Goal: Task Accomplishment & Management: Manage account settings

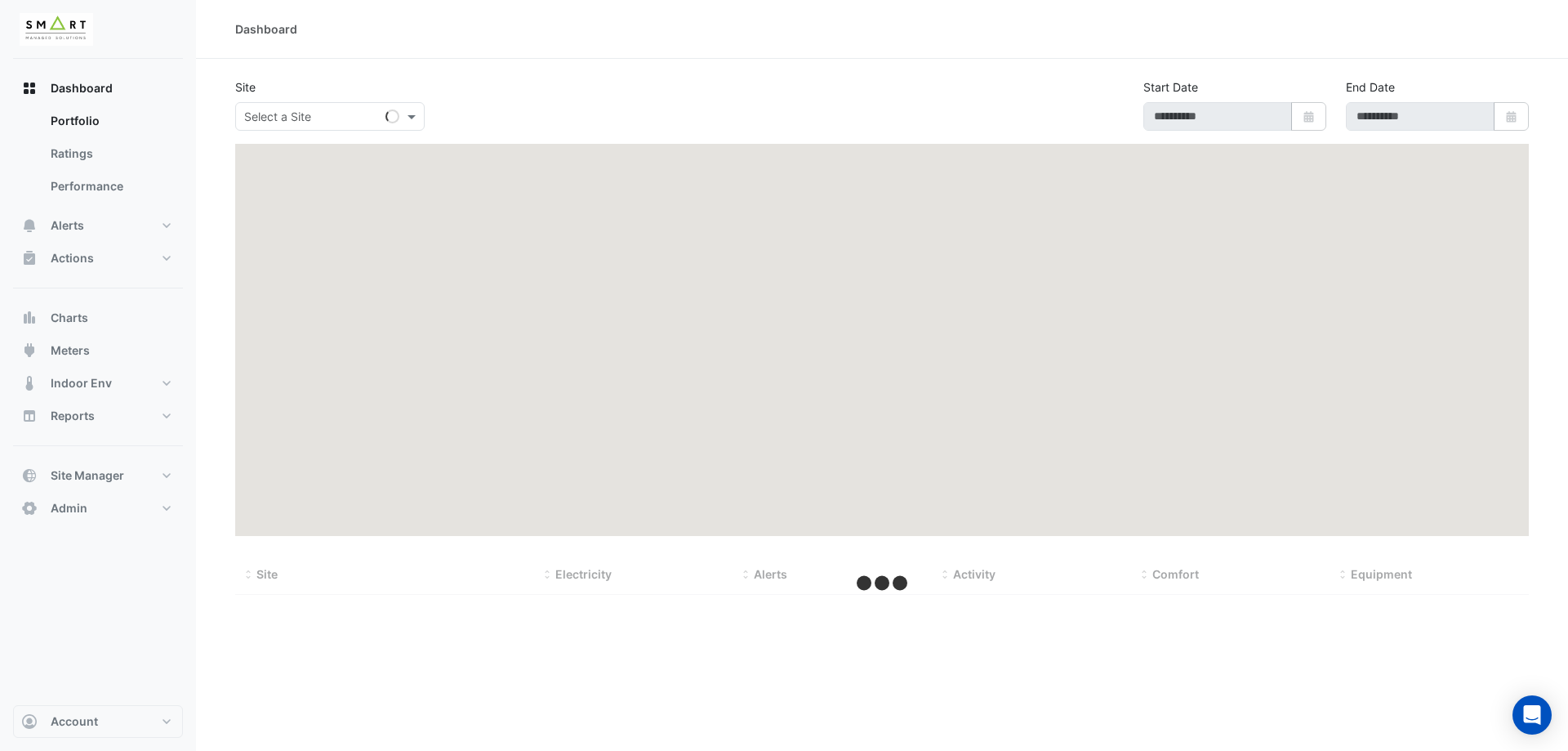
type input "**********"
select select "***"
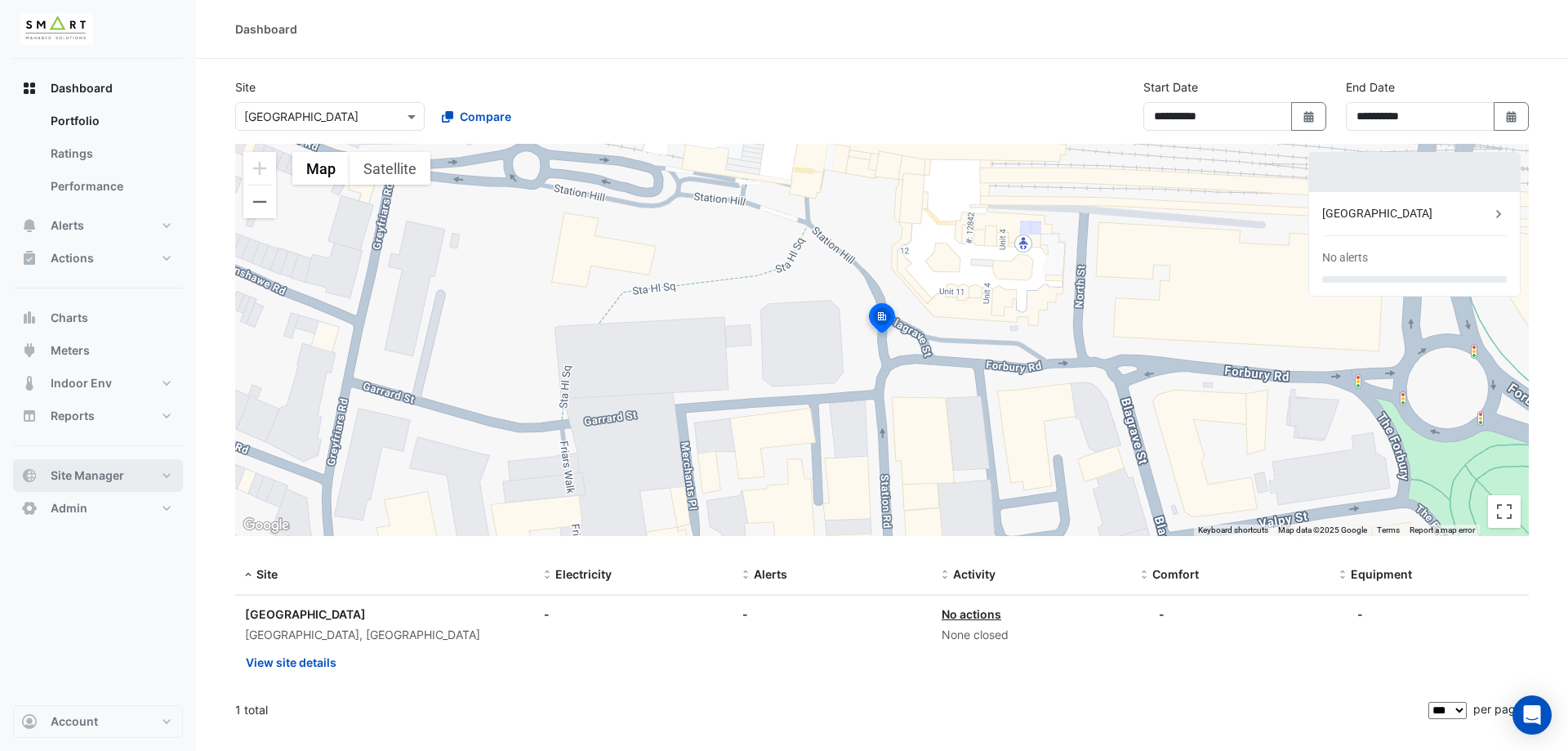
click at [162, 485] on button "Site Manager" at bounding box center [97, 476] width 170 height 33
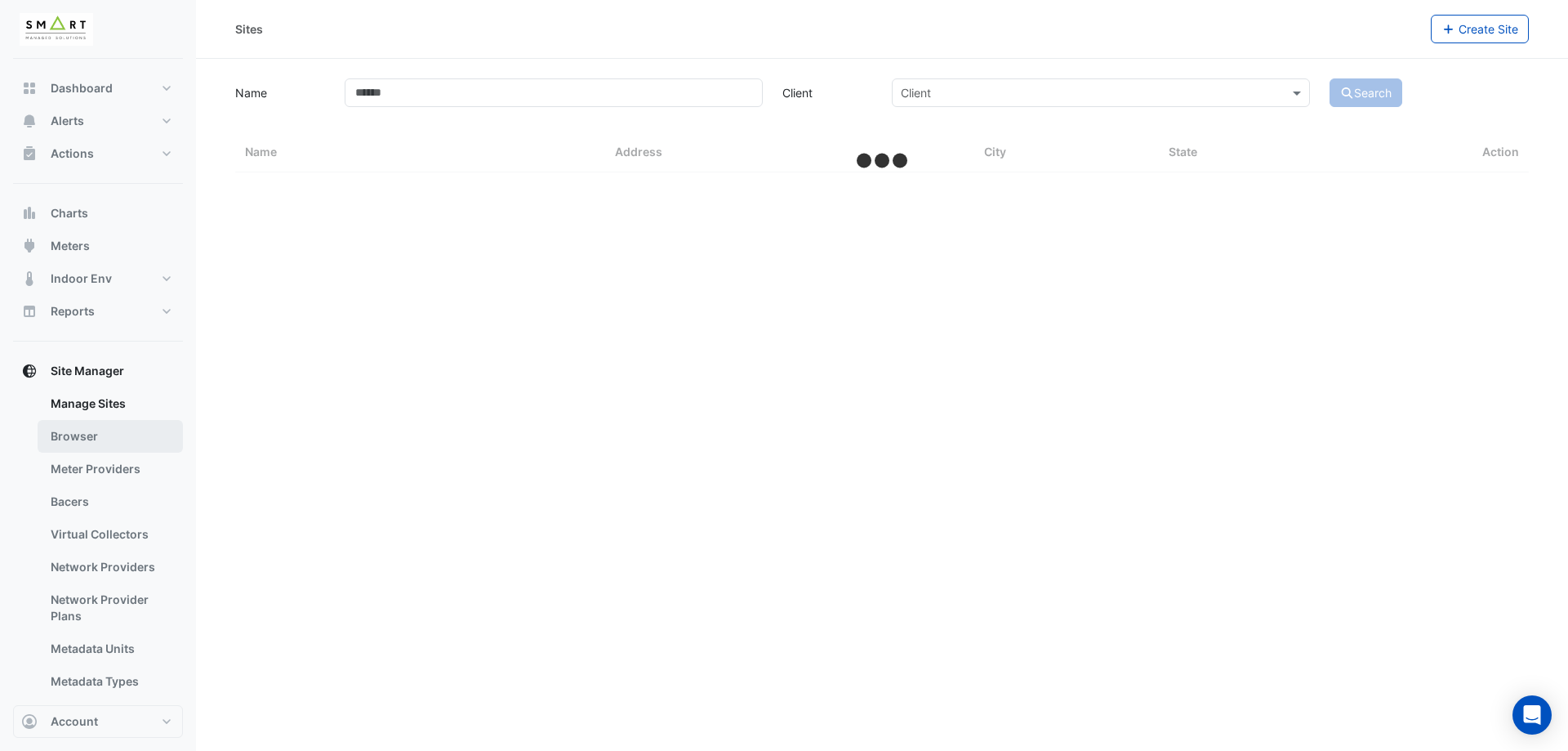
select select "***"
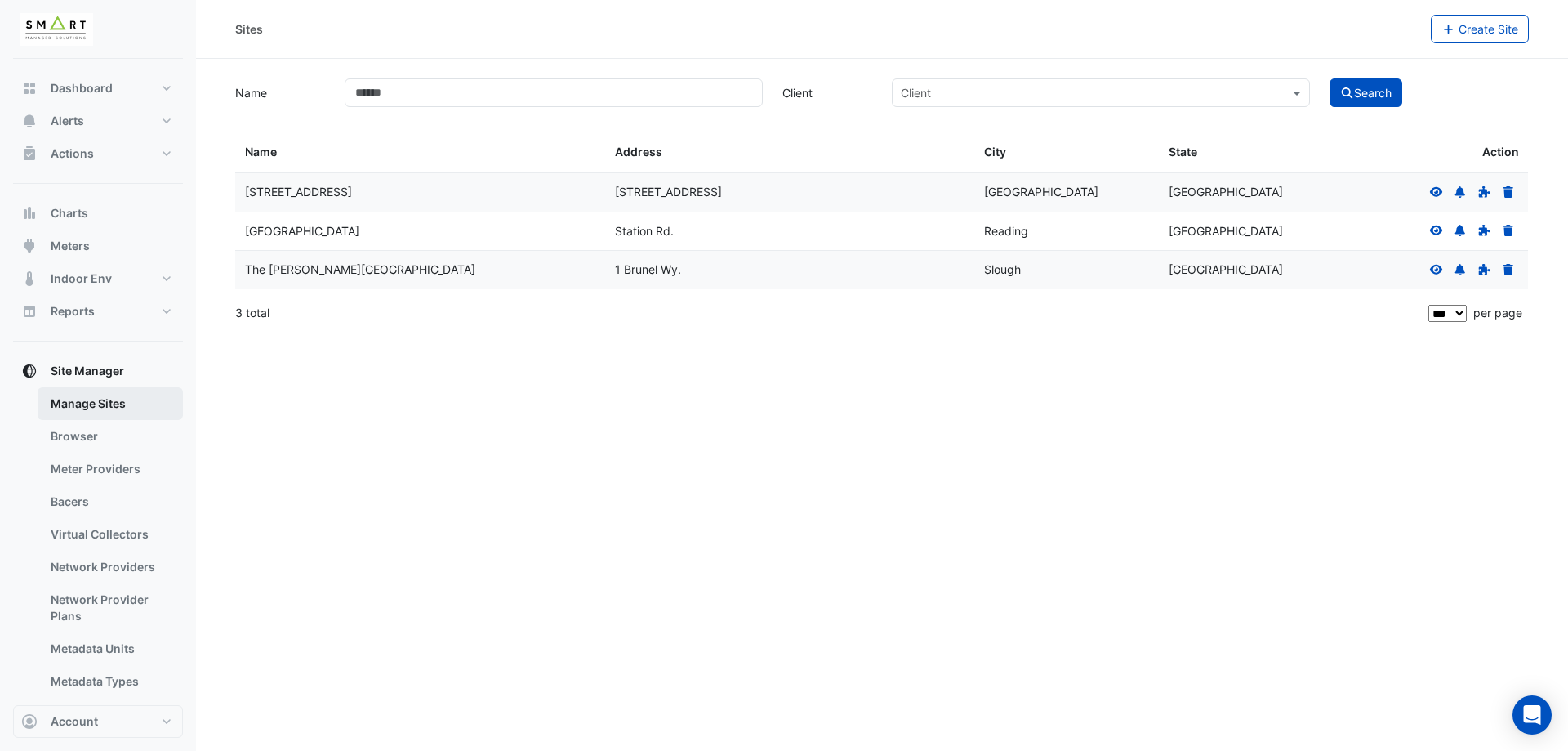
click at [131, 404] on link "Manage Sites" at bounding box center [111, 404] width 146 height 33
click at [1440, 230] on icon at bounding box center [1436, 230] width 13 height 10
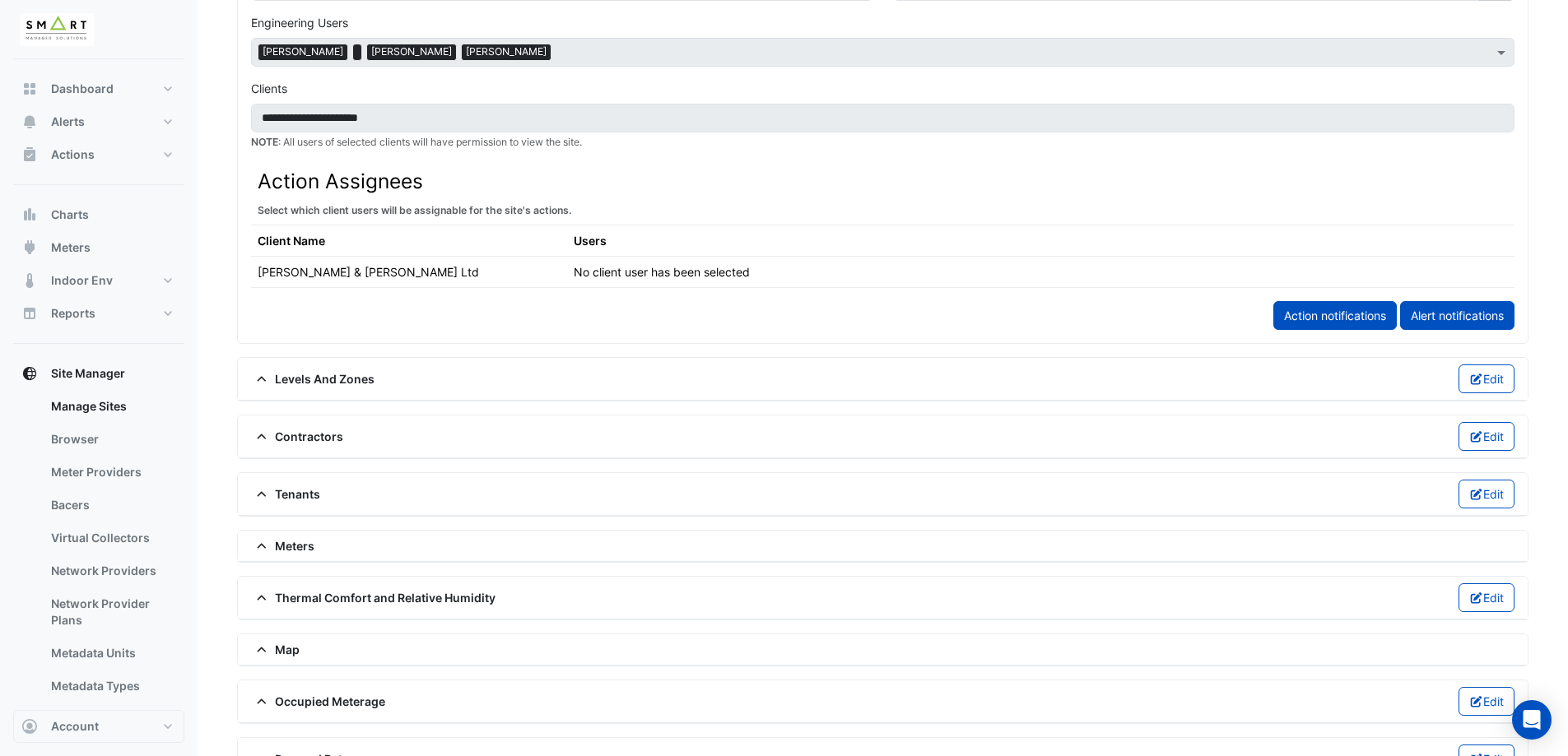
scroll to position [876, 0]
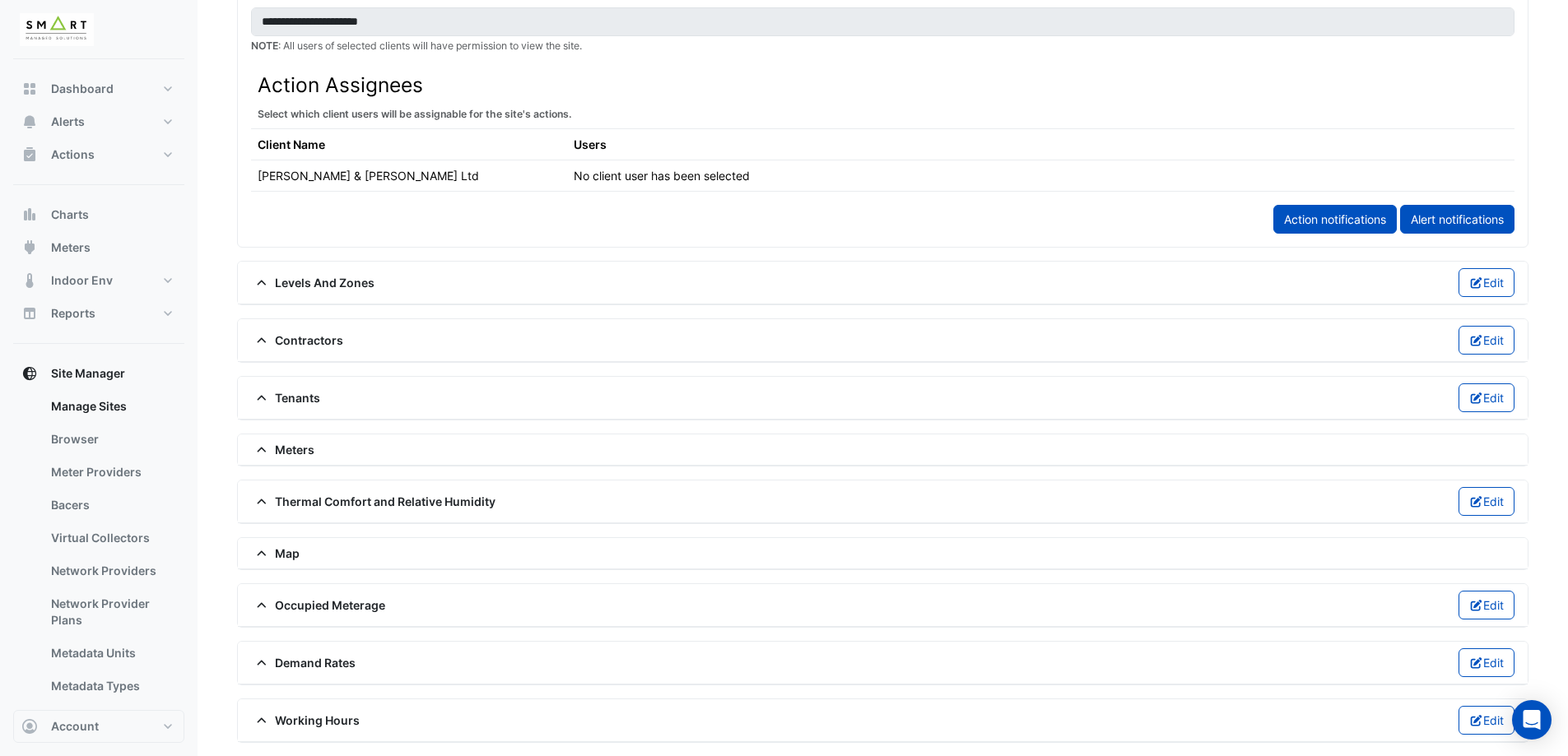
click at [288, 450] on span "Meters" at bounding box center [283, 450] width 64 height 18
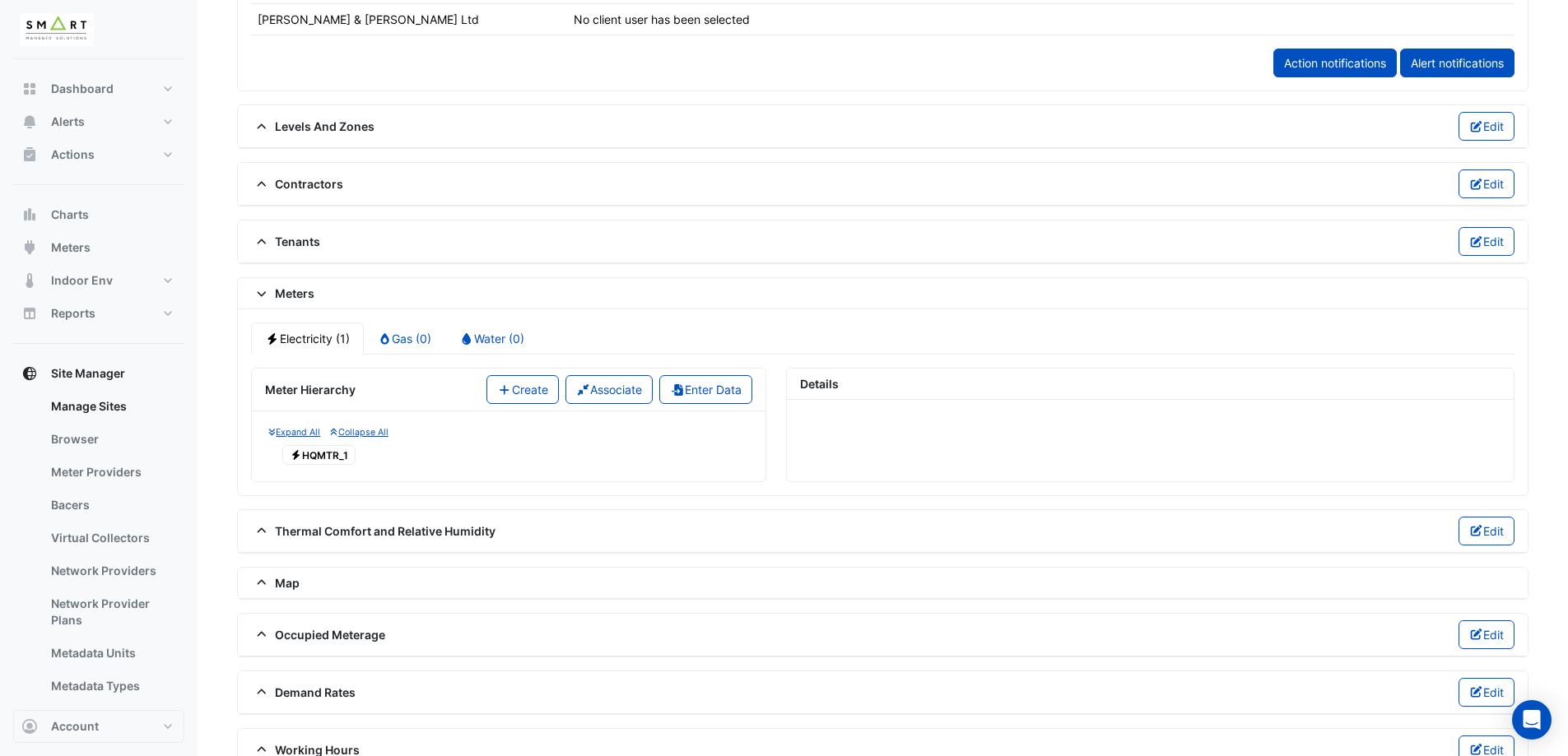
scroll to position [1041, 0]
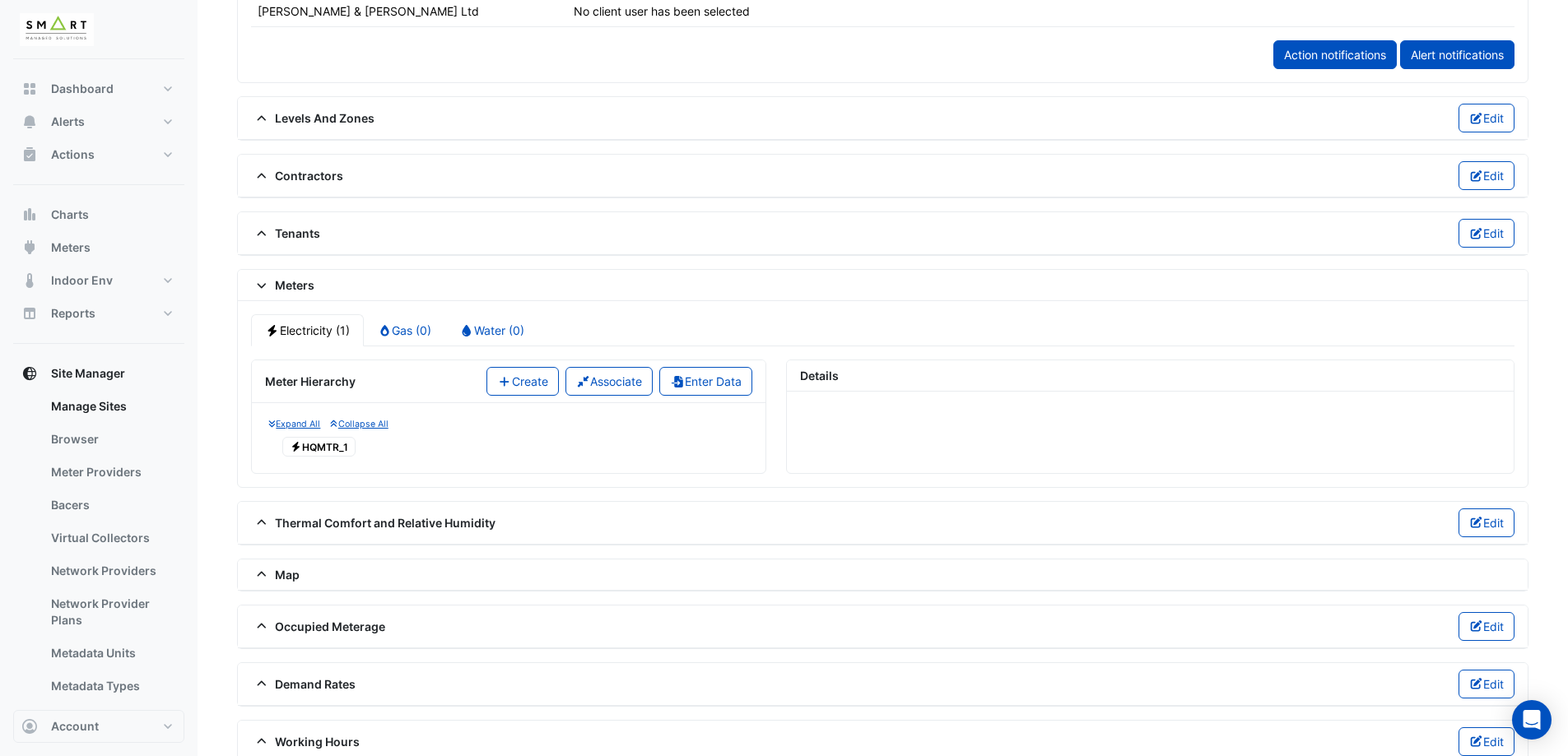
click at [514, 387] on button "Create" at bounding box center [522, 380] width 72 height 28
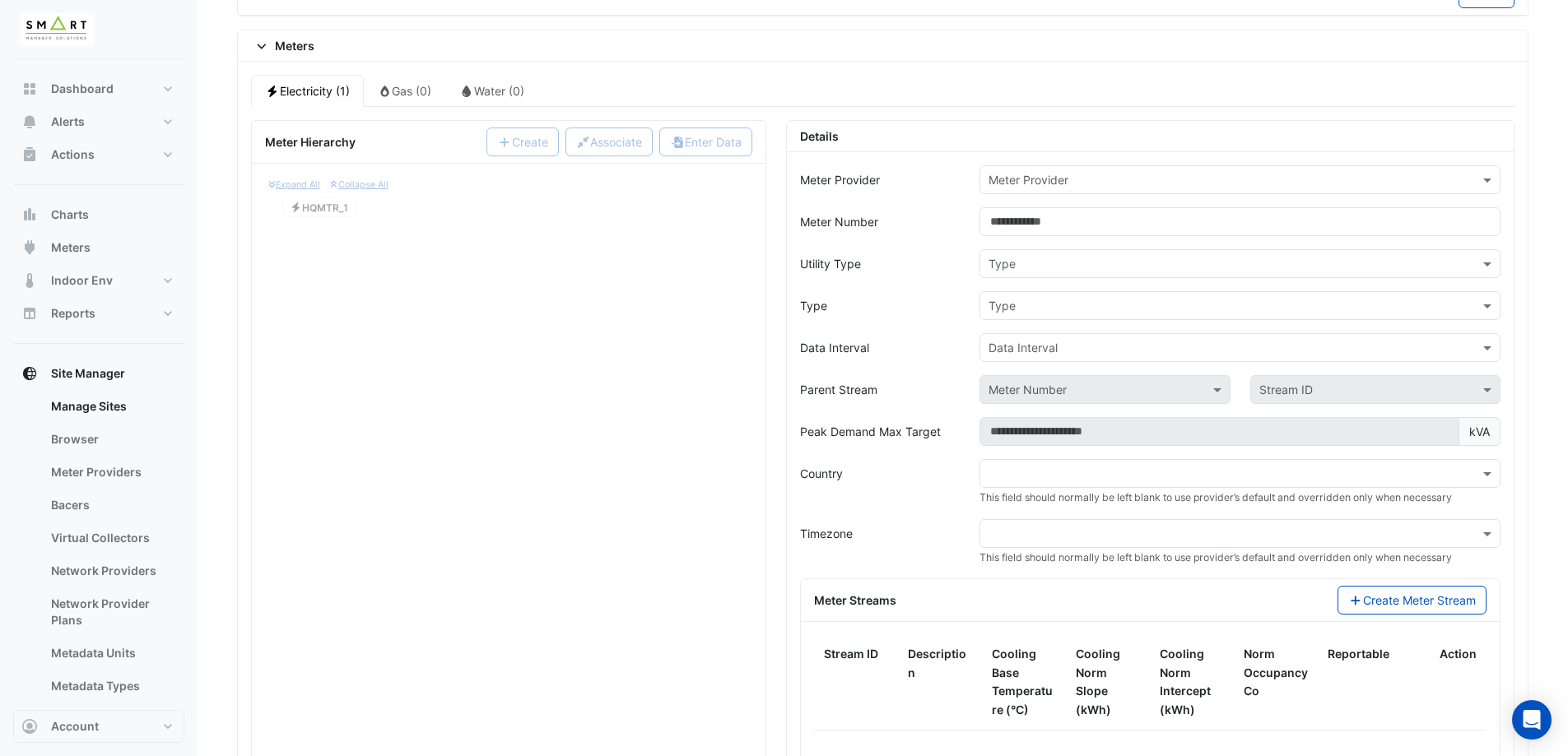
scroll to position [1288, 0]
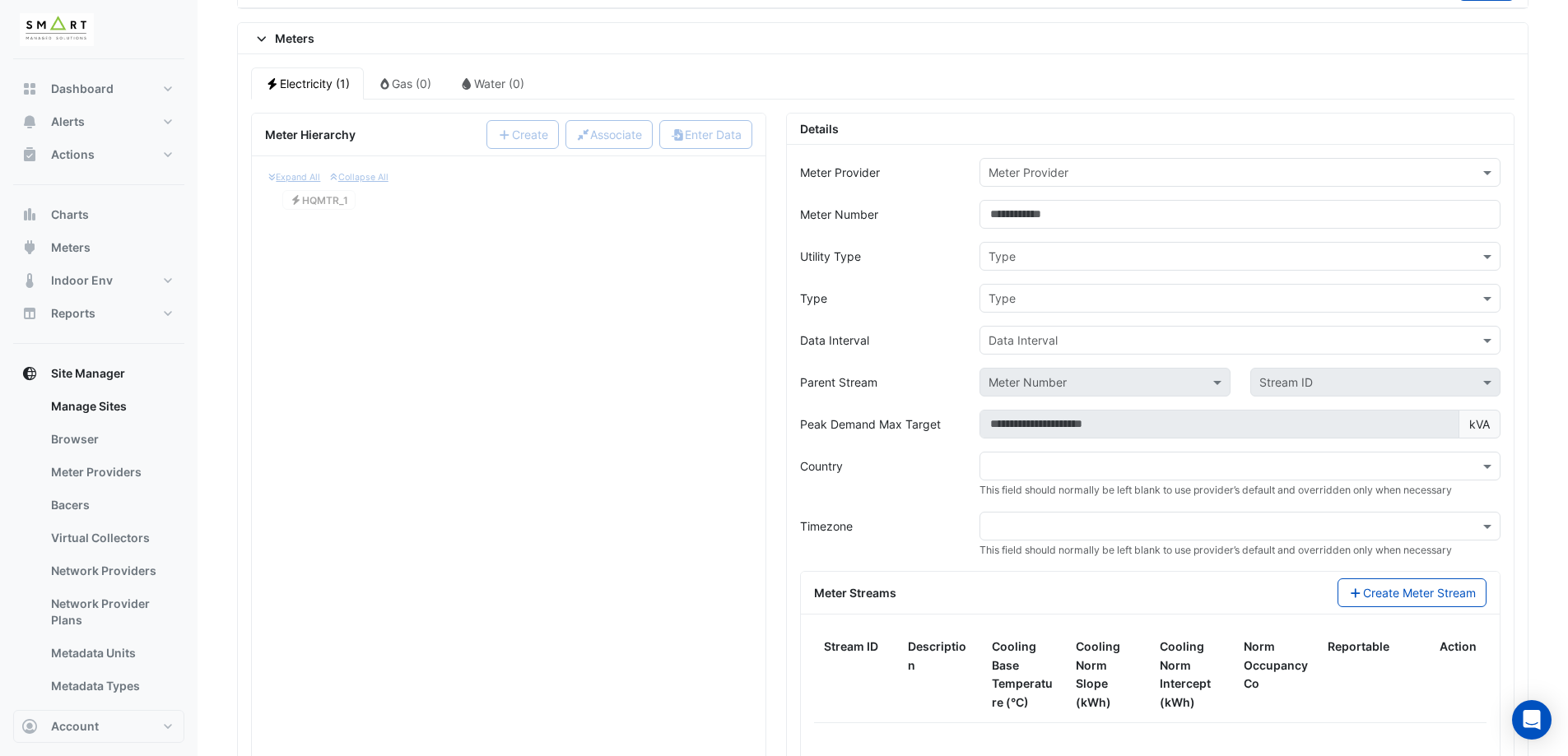
click at [1111, 178] on input "text" at bounding box center [1223, 173] width 470 height 18
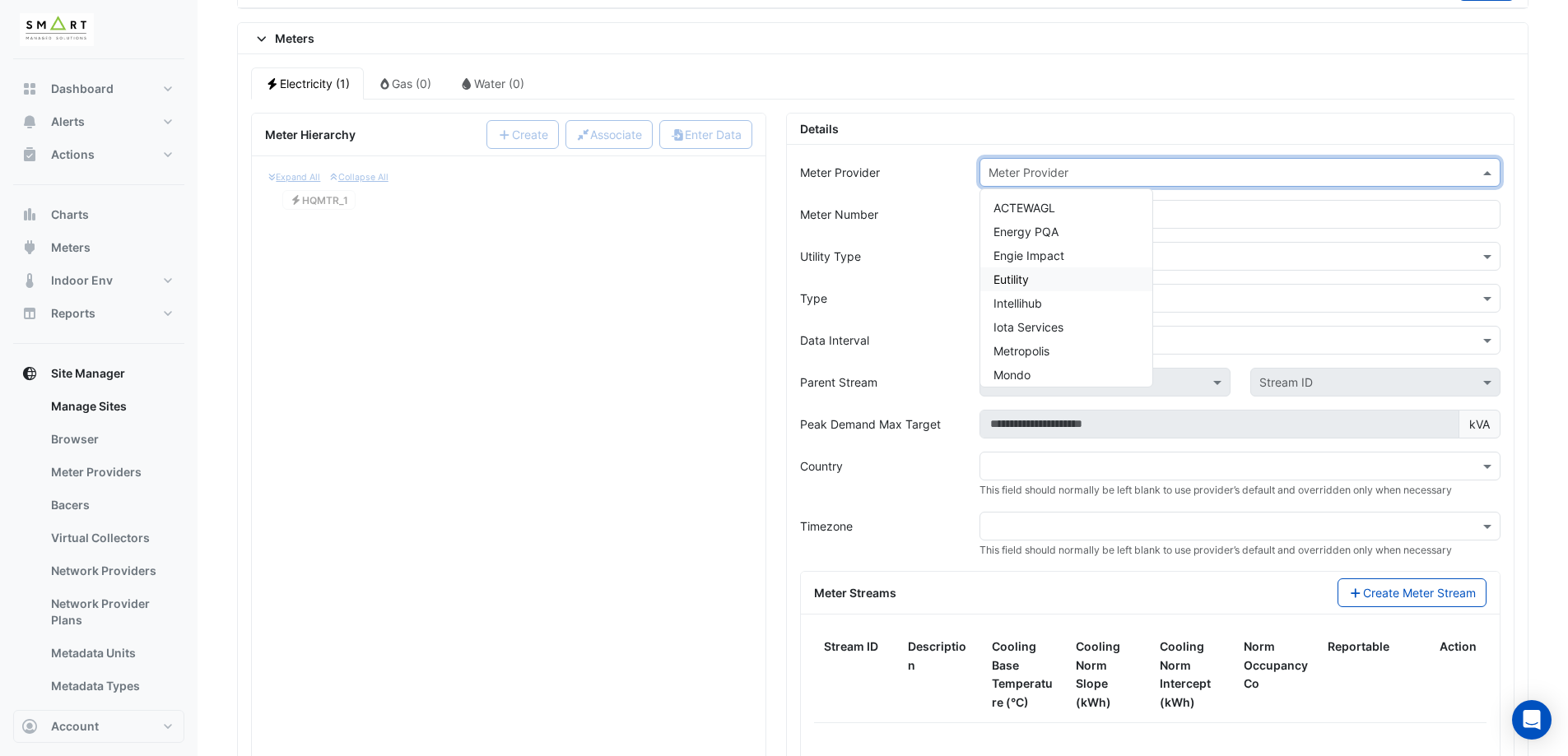
scroll to position [174, 0]
click at [1522, 122] on div "Details Meter Provider Meter Provider ACTEWAGL Energy PQA Engie Impact Eutility…" at bounding box center [1149, 510] width 748 height 794
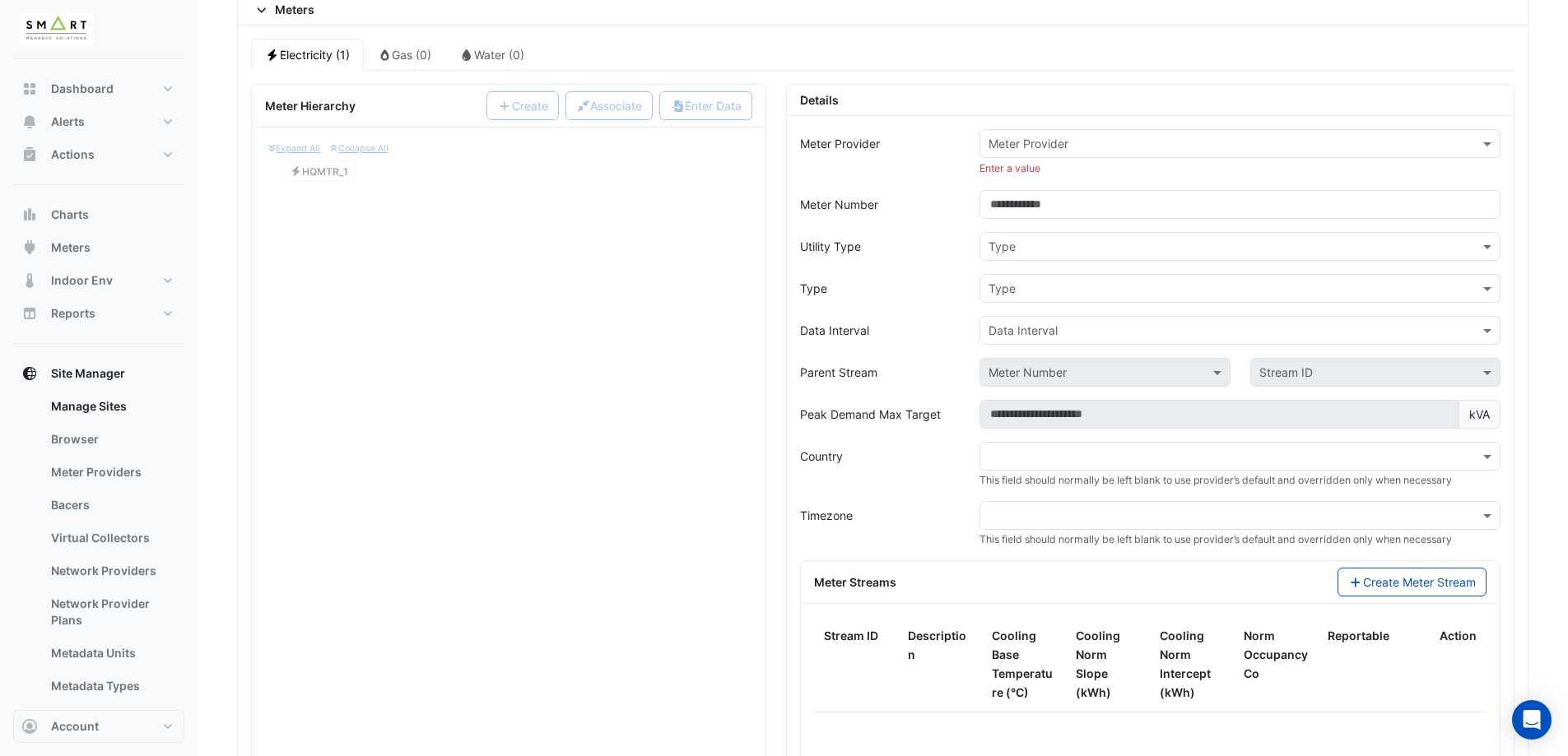
scroll to position [1288, 0]
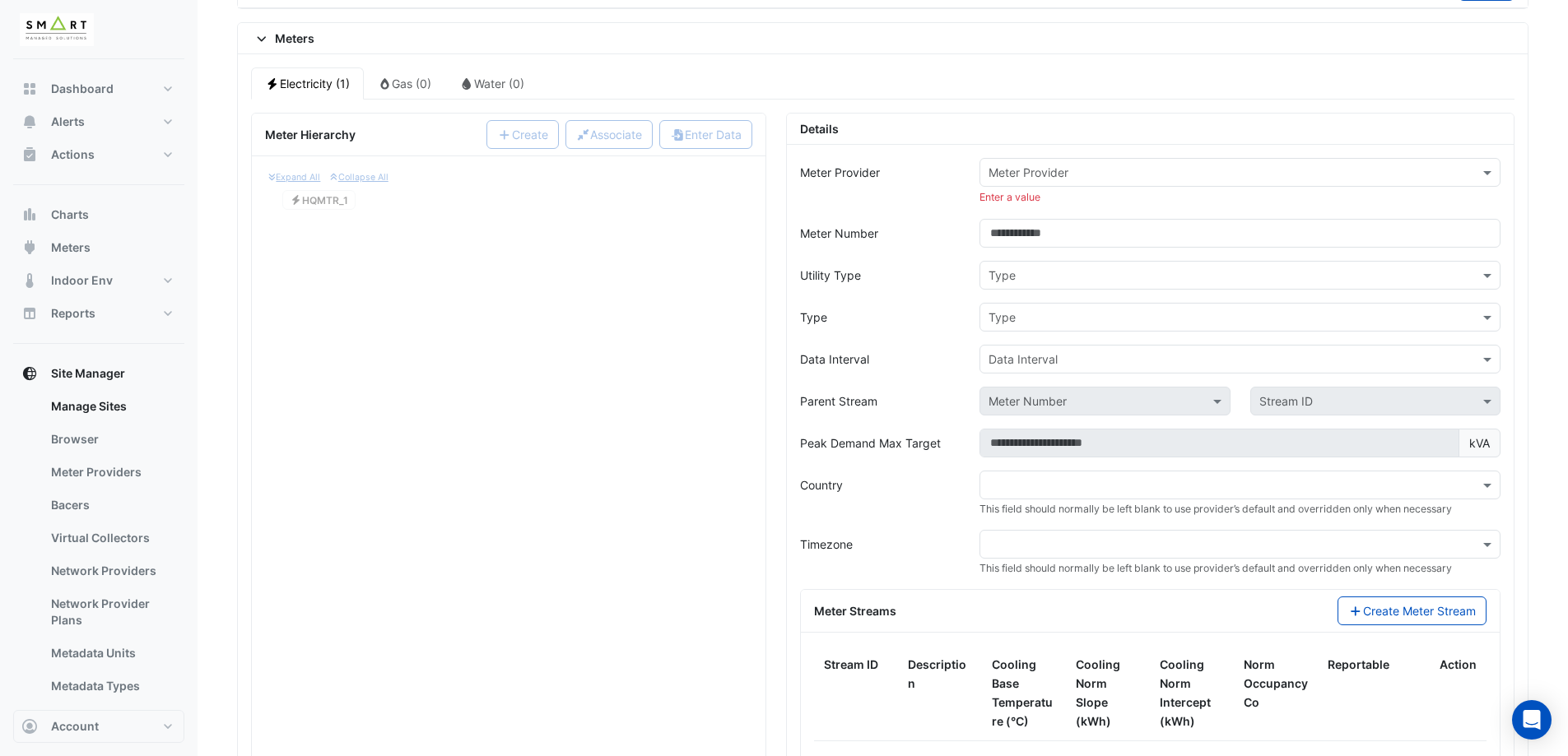
click at [1022, 187] on div "Meter Provider Enter a value" at bounding box center [1239, 182] width 541 height 47
click at [1041, 176] on input "text" at bounding box center [1223, 173] width 470 height 18
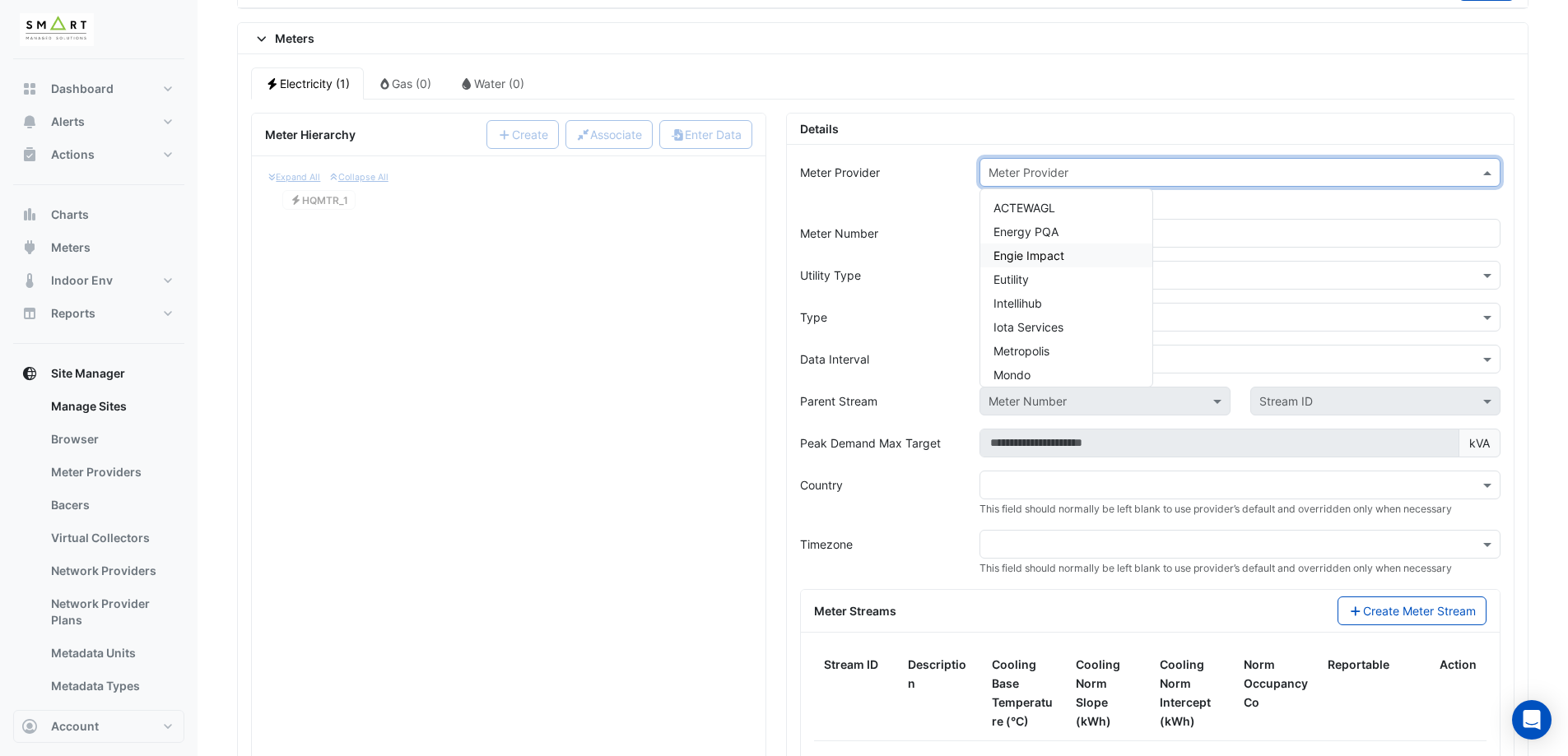
scroll to position [174, 0]
click at [1049, 249] on span "PEAK Meter" at bounding box center [1024, 248] width 64 height 14
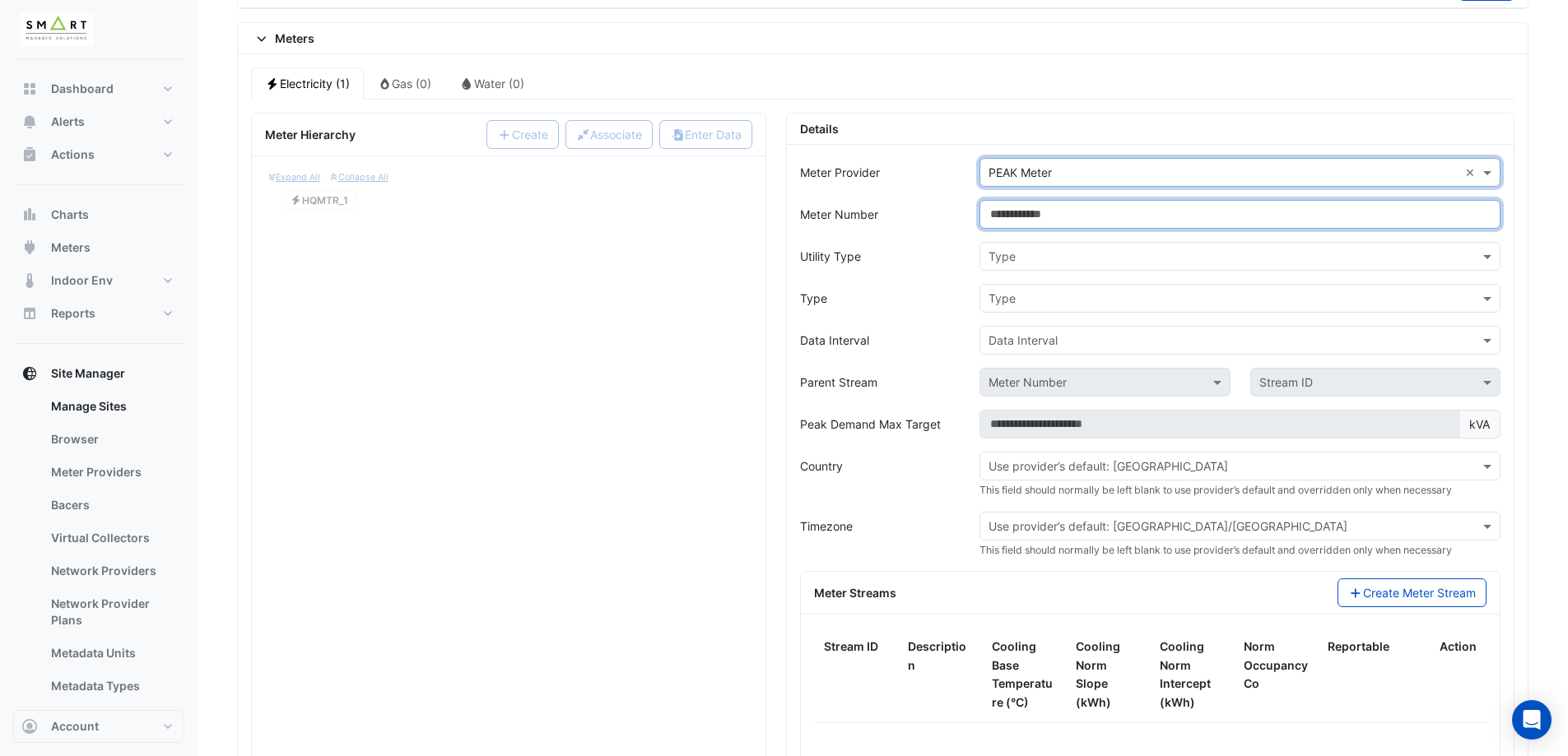
click at [1065, 219] on input "Meter Number" at bounding box center [1239, 213] width 521 height 28
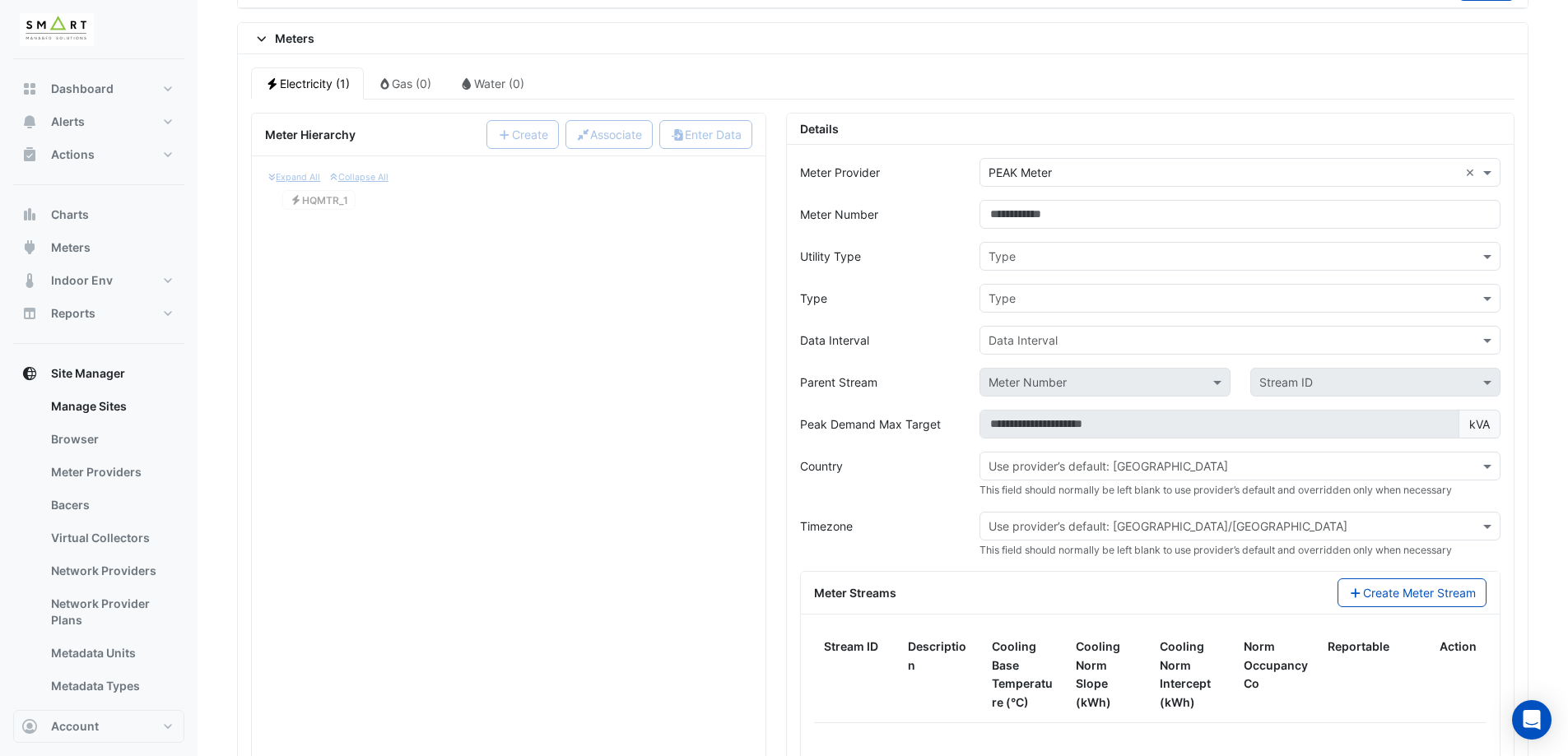
click at [918, 200] on form "Meter Provider Meter Provider × PEAK Meter × Meter Number Utility Type Type Typ…" at bounding box center [1150, 519] width 700 height 722
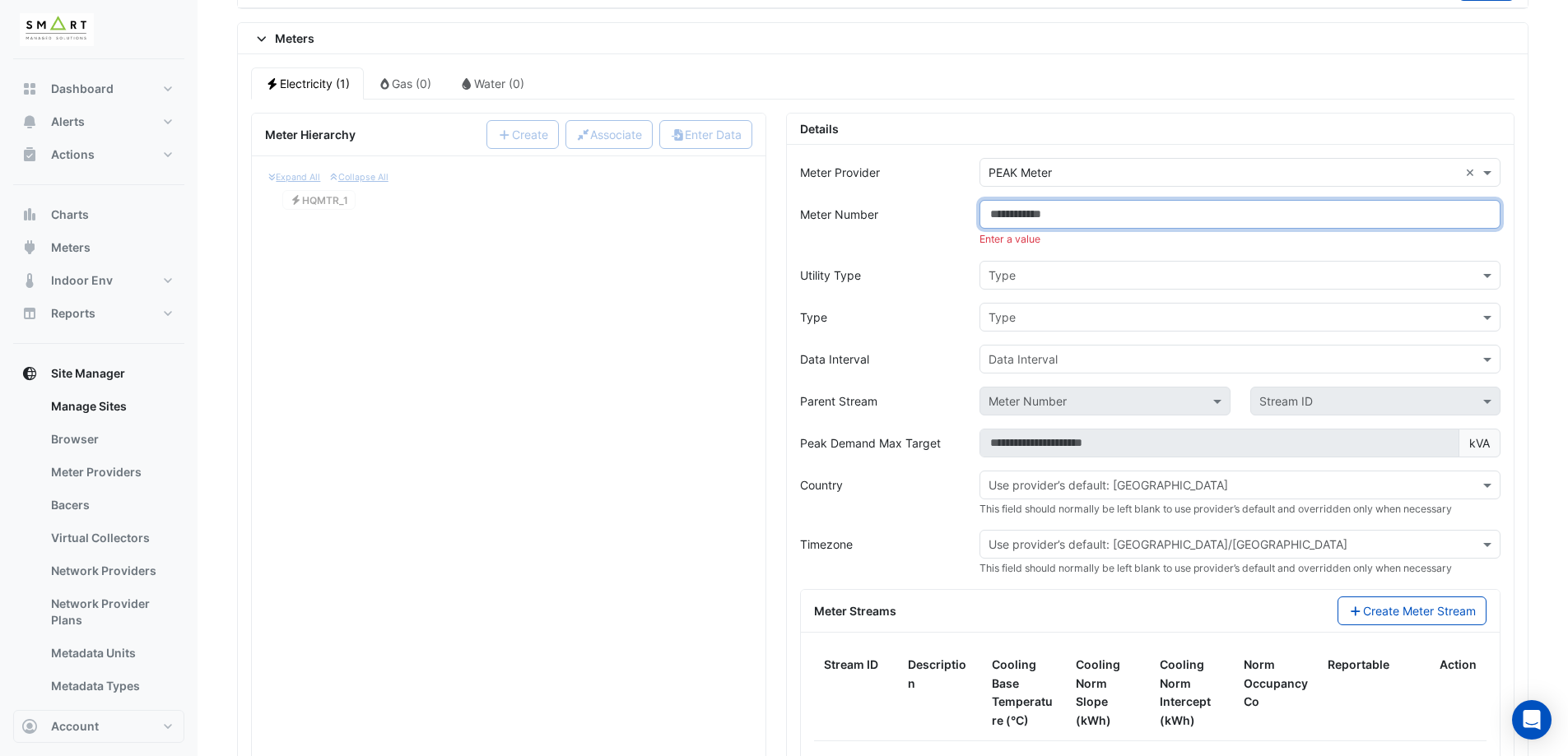
click at [999, 217] on input "Meter Number" at bounding box center [1239, 213] width 521 height 28
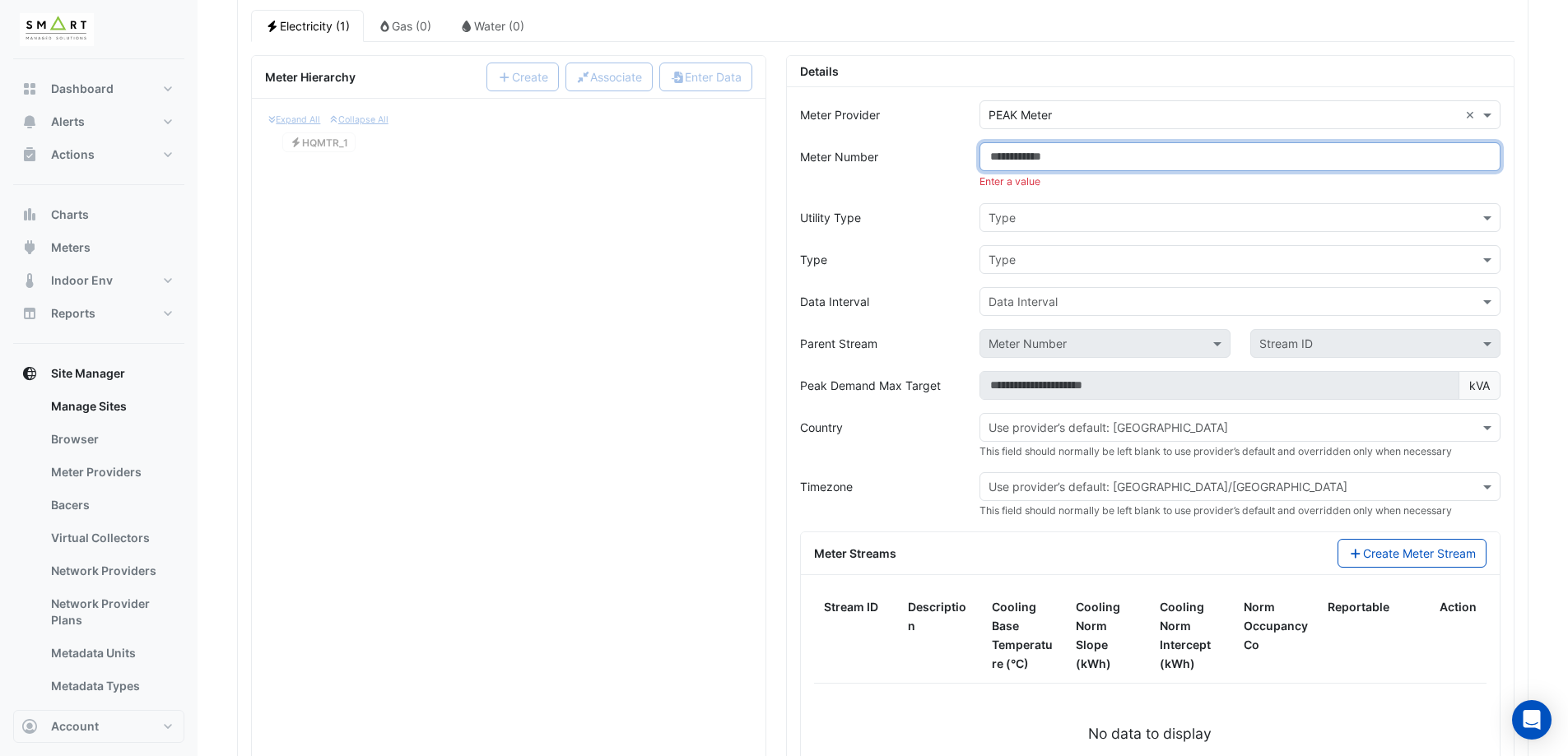
scroll to position [1316, 0]
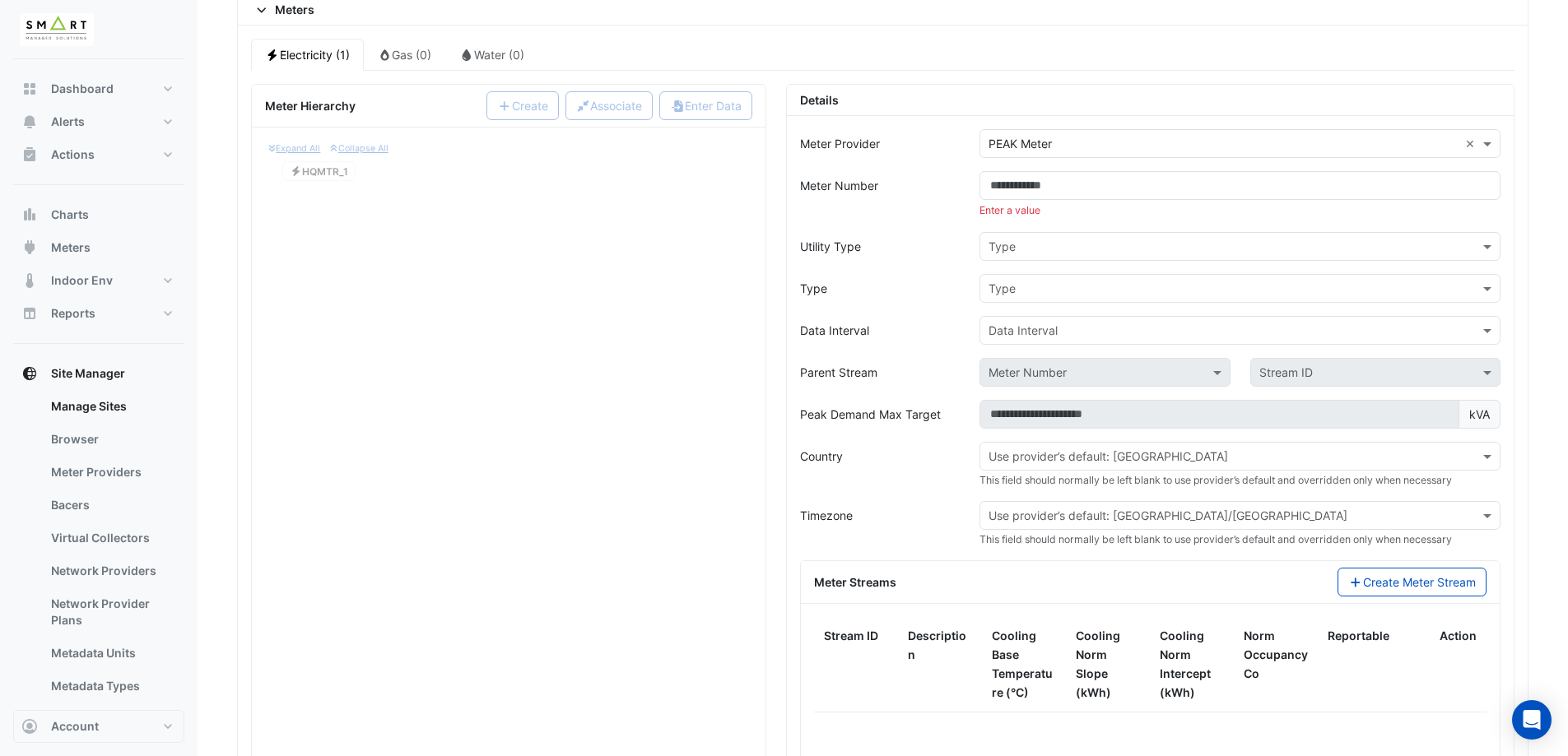
click at [1044, 153] on div "Meter Provider × PEAK Meter ×" at bounding box center [1239, 143] width 521 height 28
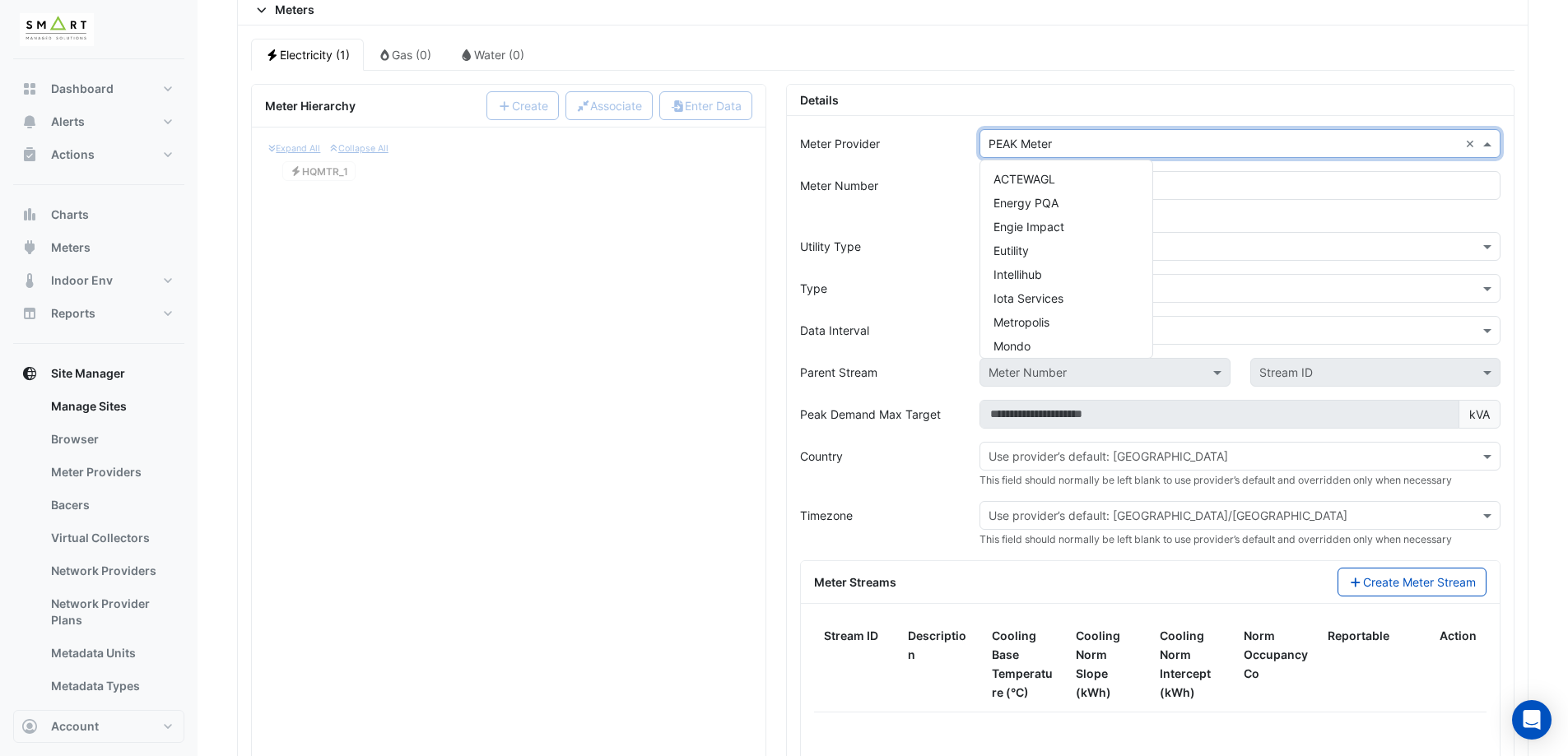
scroll to position [174, 0]
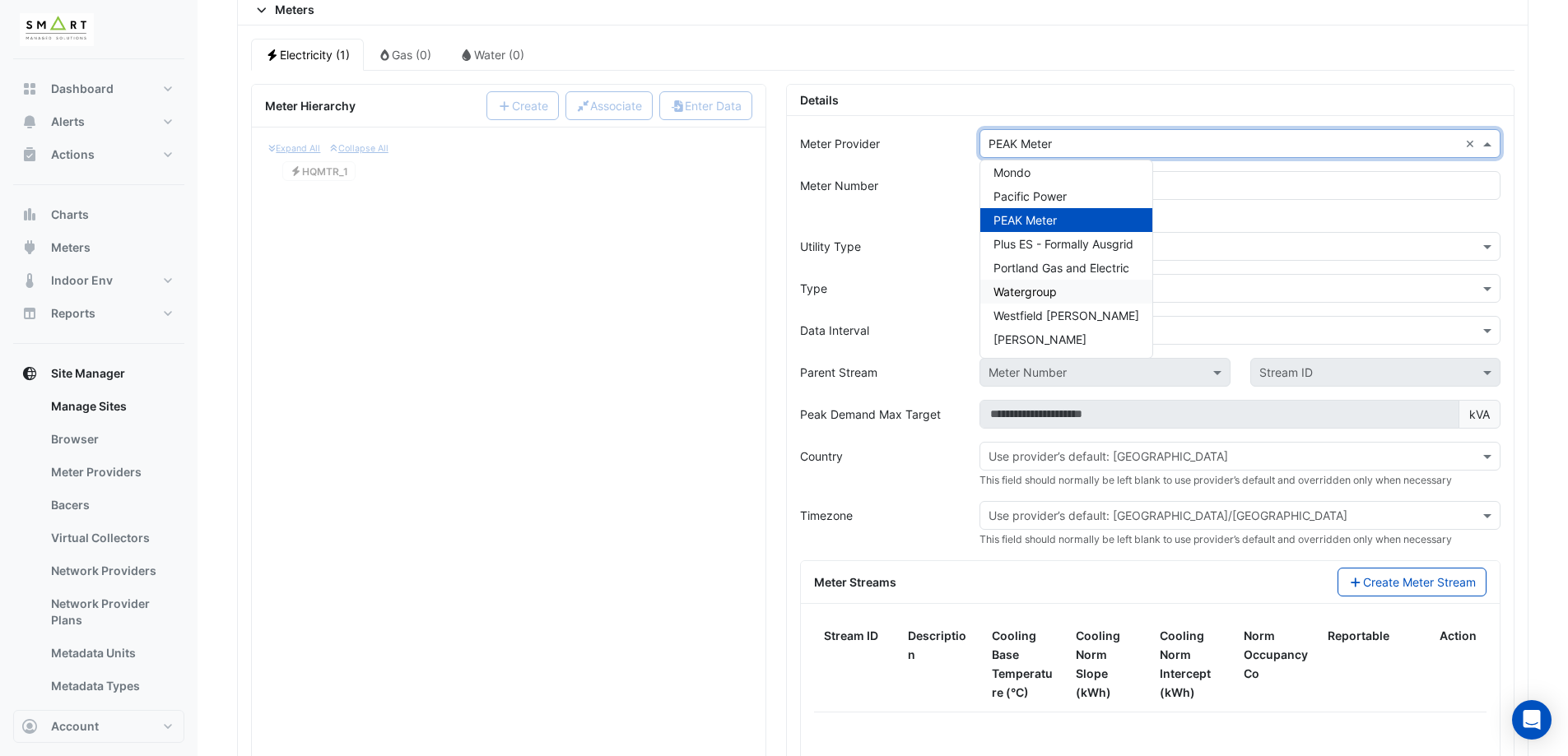
click at [1049, 292] on span "Watergroup" at bounding box center [1024, 291] width 64 height 14
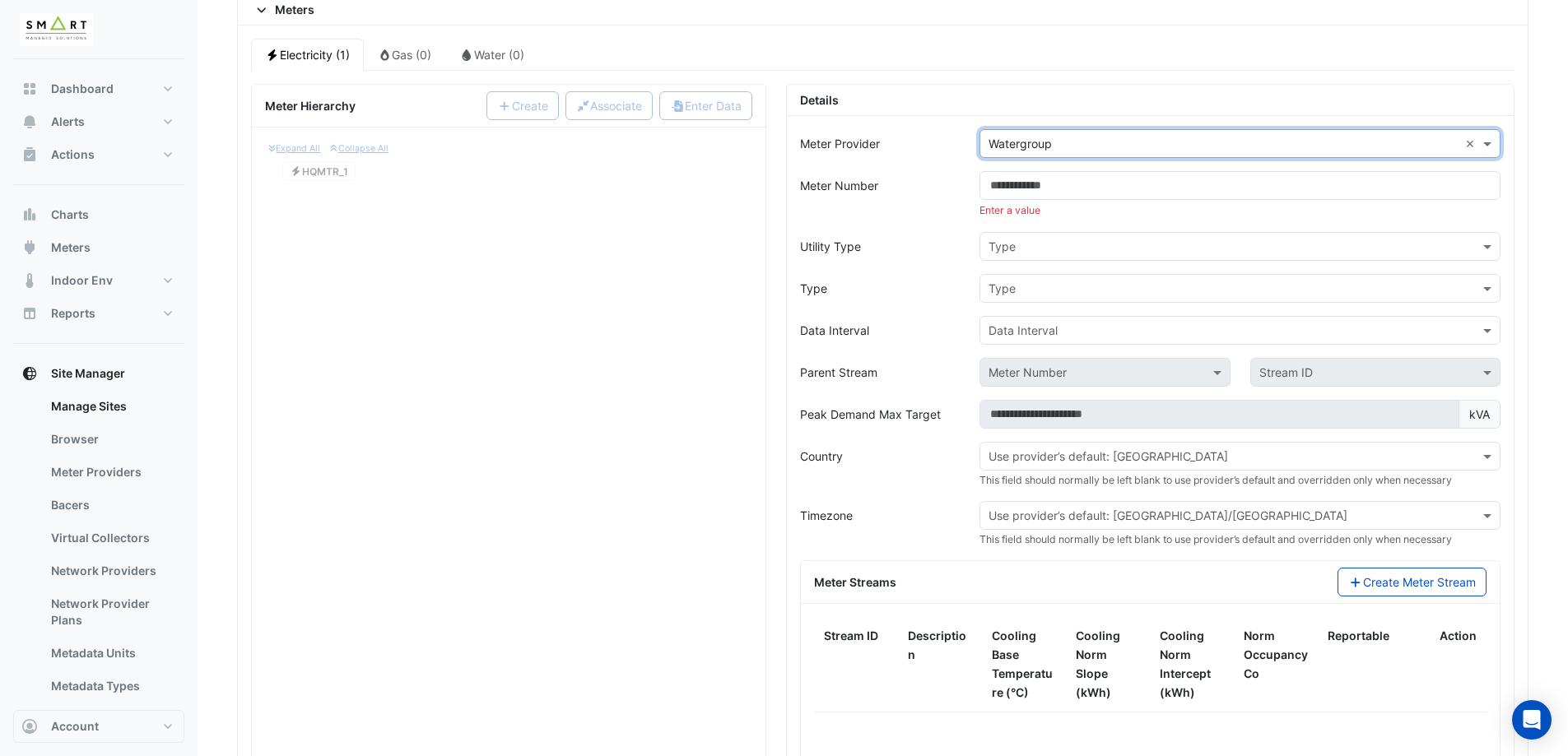
click at [918, 181] on div "Meter Number" at bounding box center [880, 195] width 180 height 47
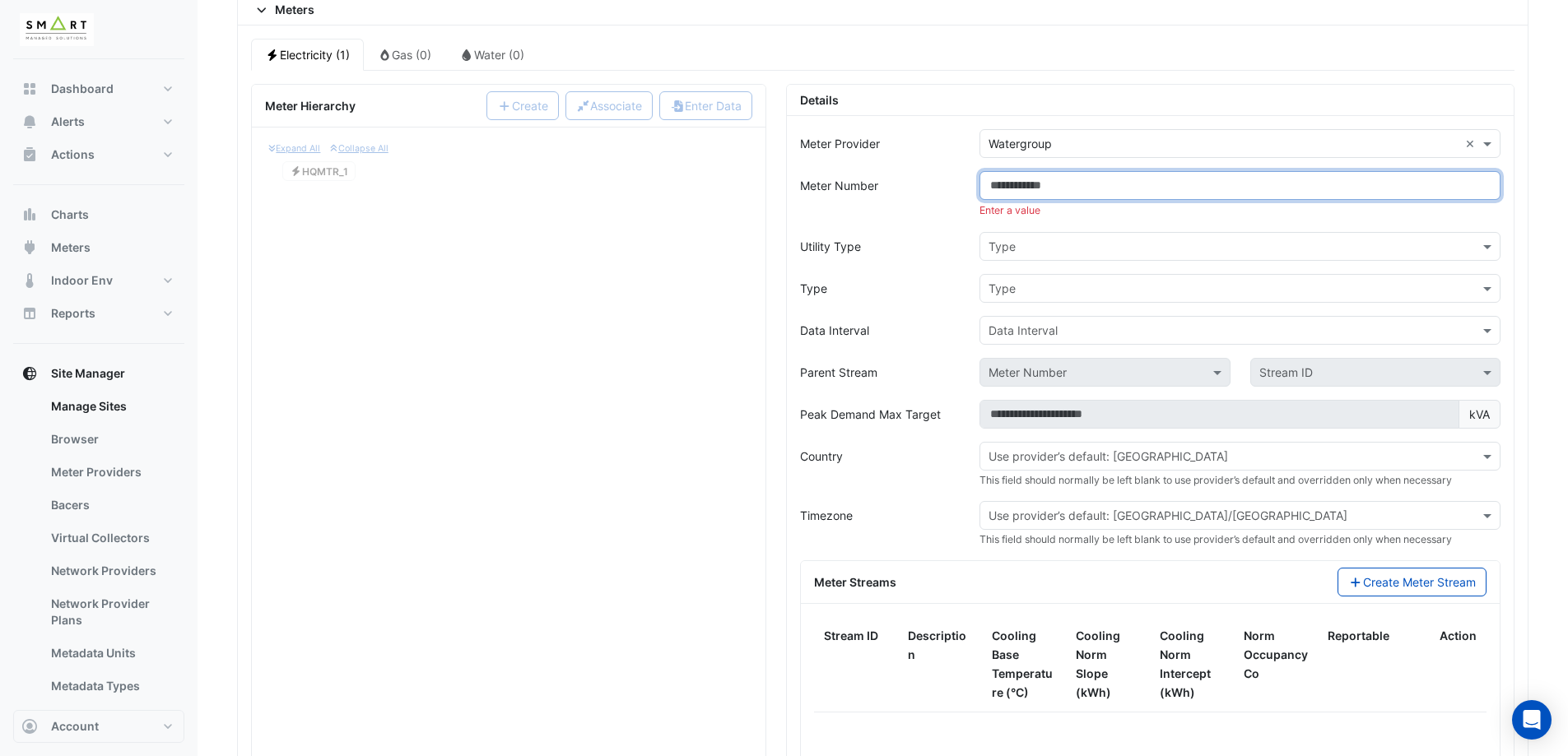
click at [1047, 188] on input "Meter Number" at bounding box center [1239, 185] width 521 height 28
paste input "**********"
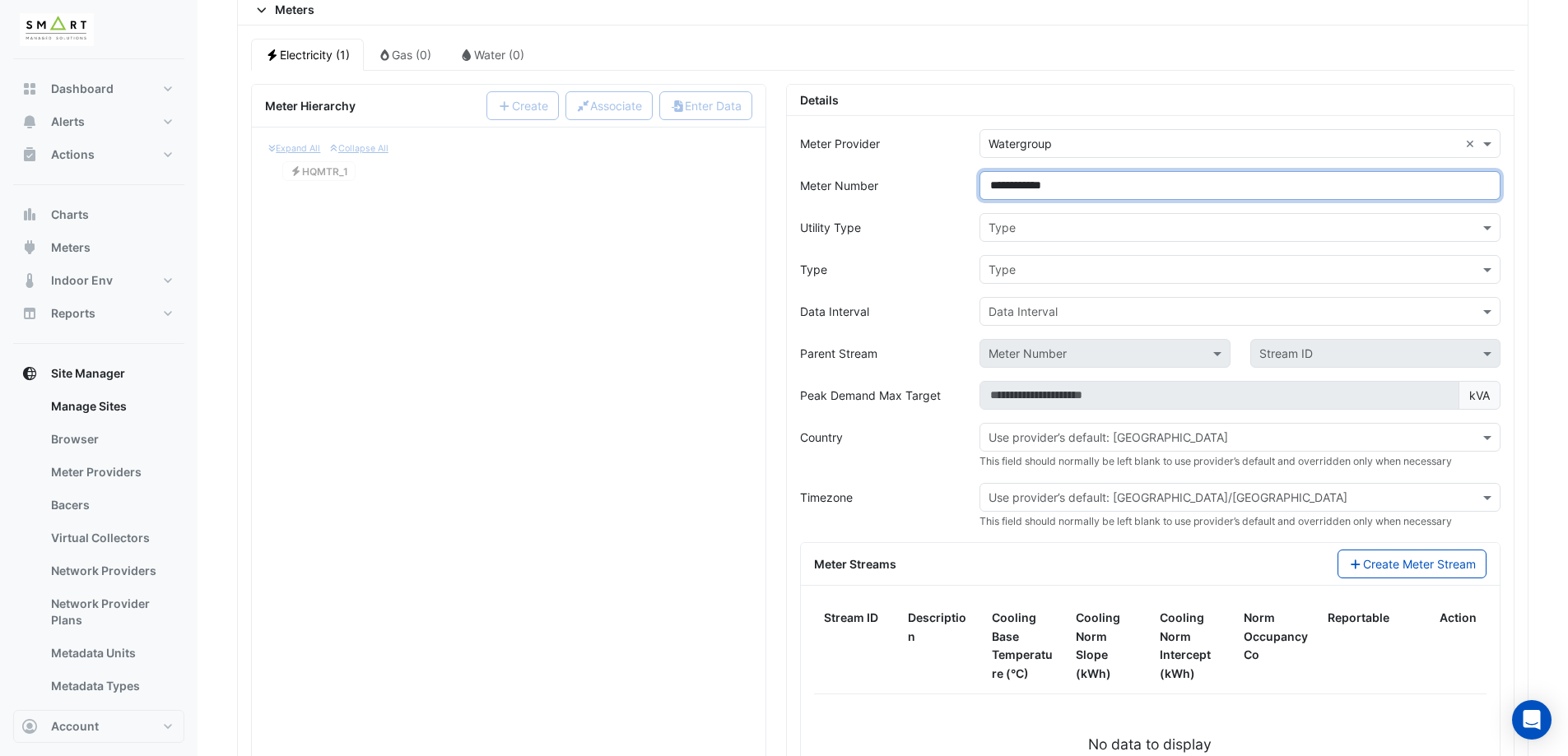
type input "**********"
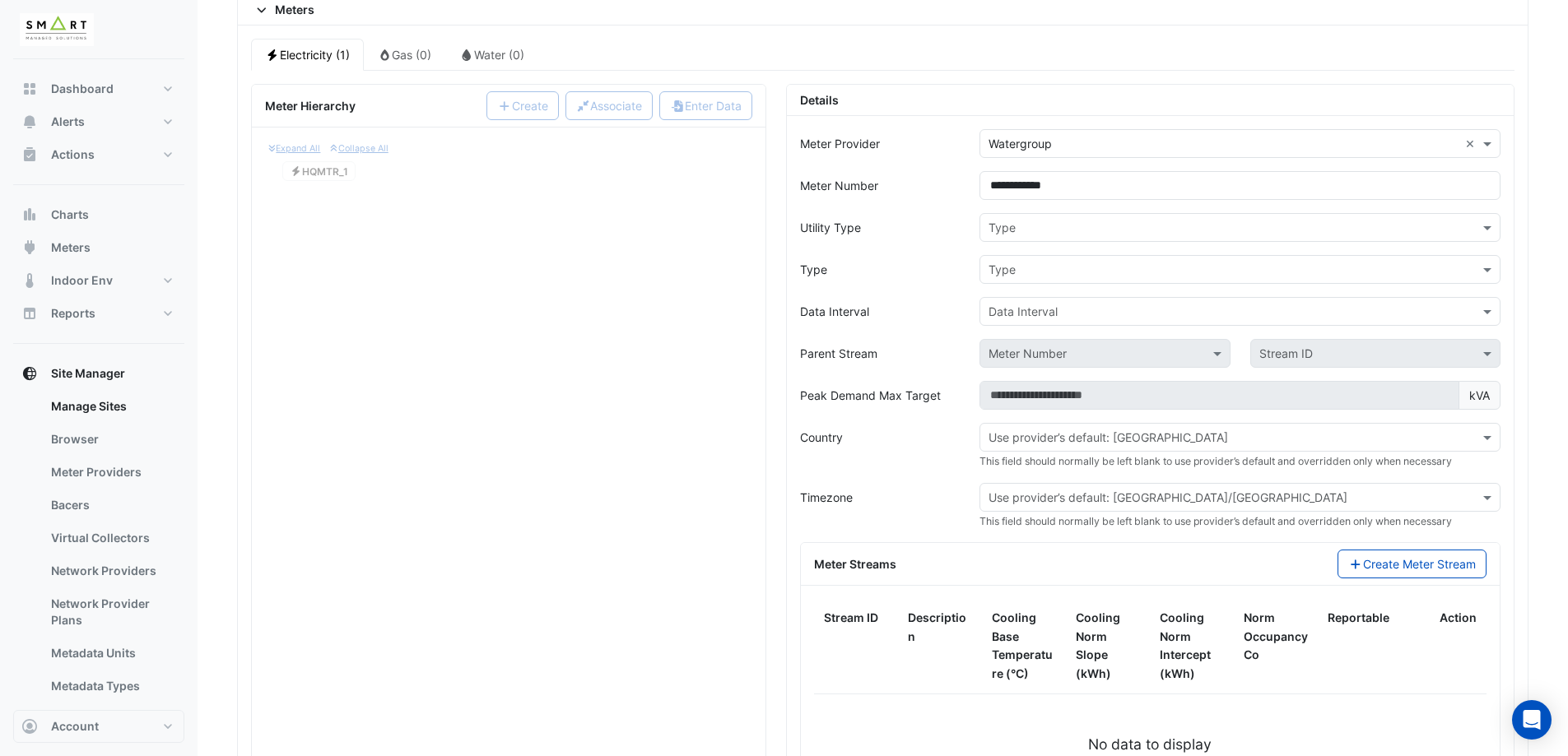
click at [1007, 241] on div "Type" at bounding box center [1239, 227] width 521 height 28
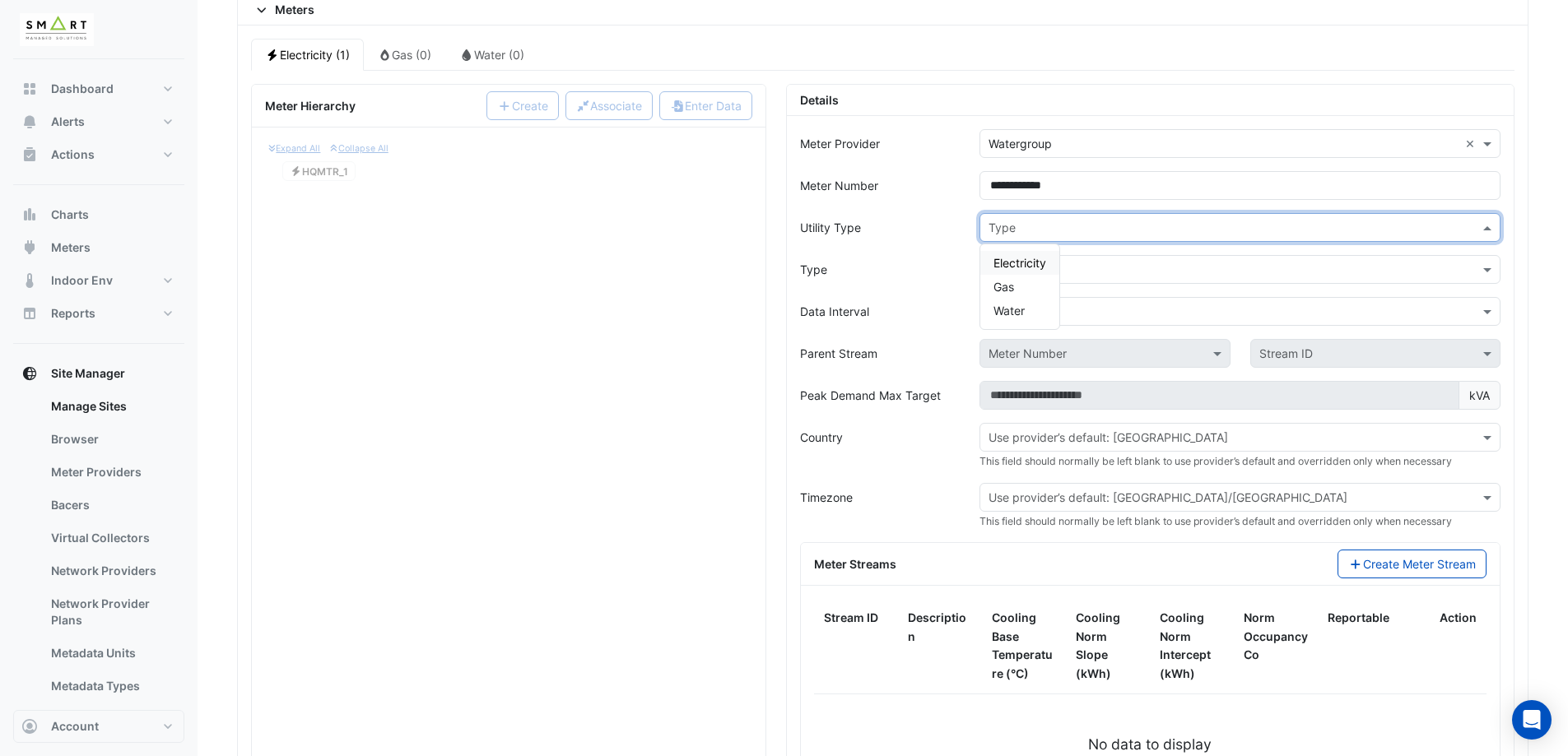
click at [1014, 258] on span "Electricity" at bounding box center [1019, 263] width 53 height 14
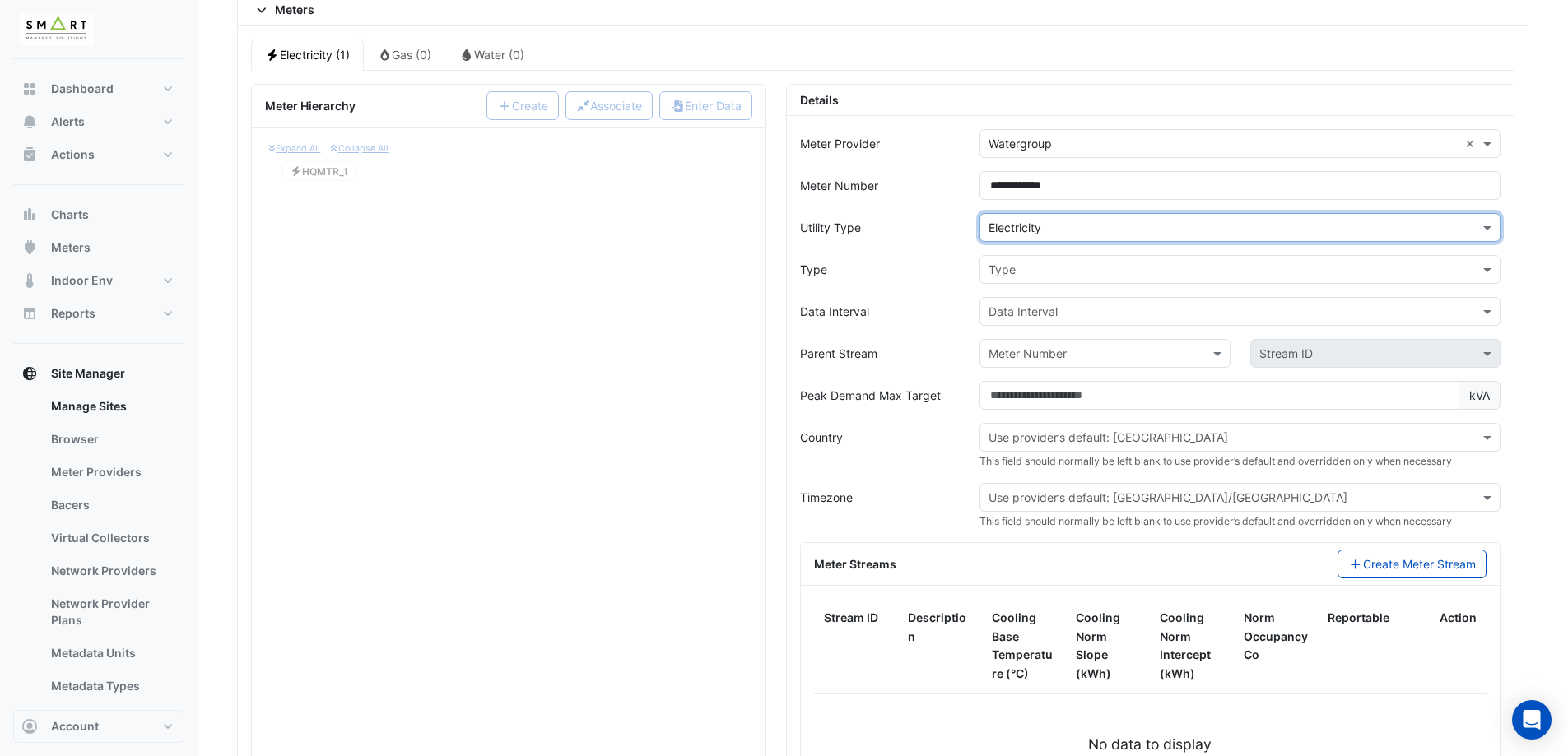
click at [1026, 272] on input "text" at bounding box center [1223, 271] width 470 height 18
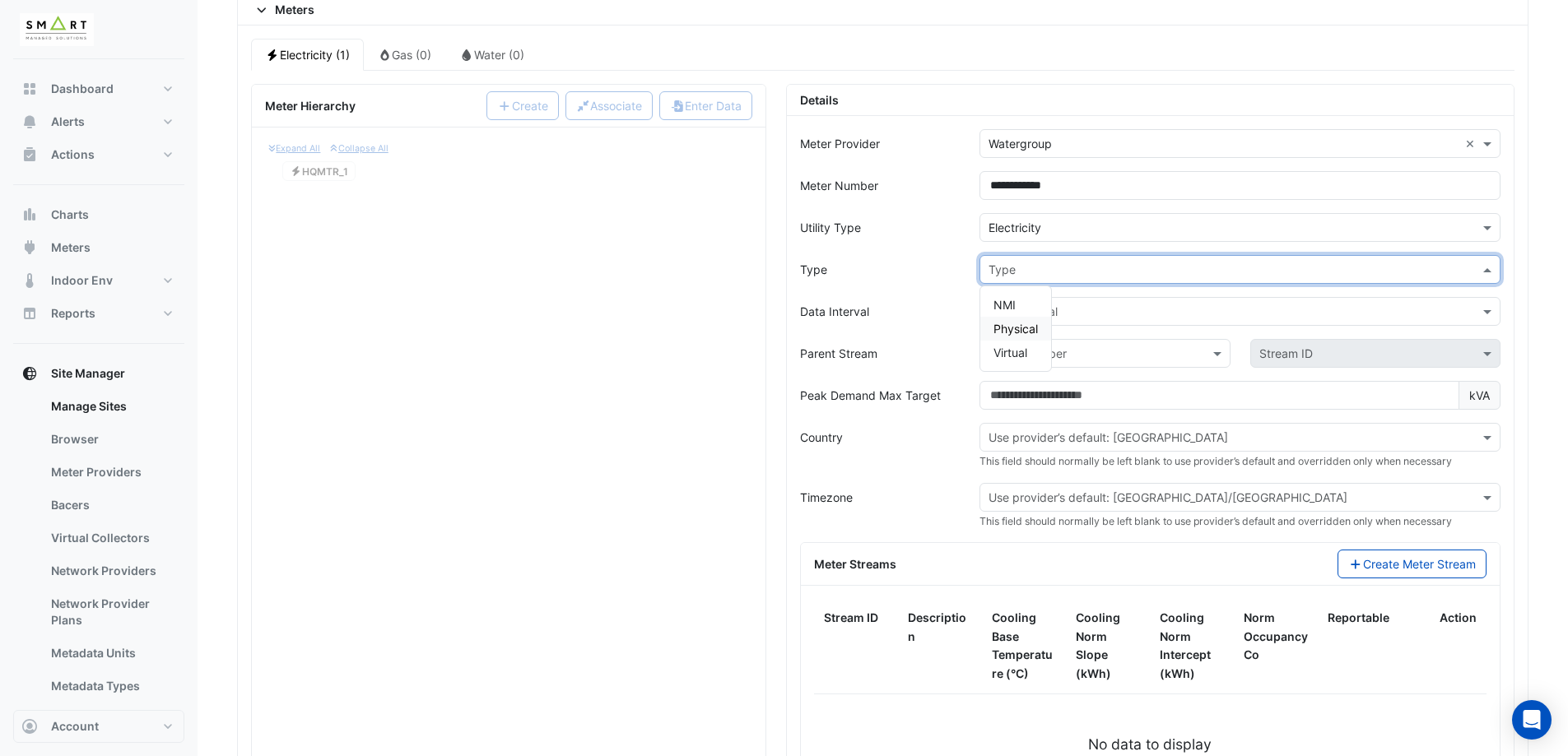
click at [1026, 326] on span "Physical" at bounding box center [1014, 329] width 44 height 14
click at [973, 293] on form "**********" at bounding box center [1150, 490] width 700 height 722
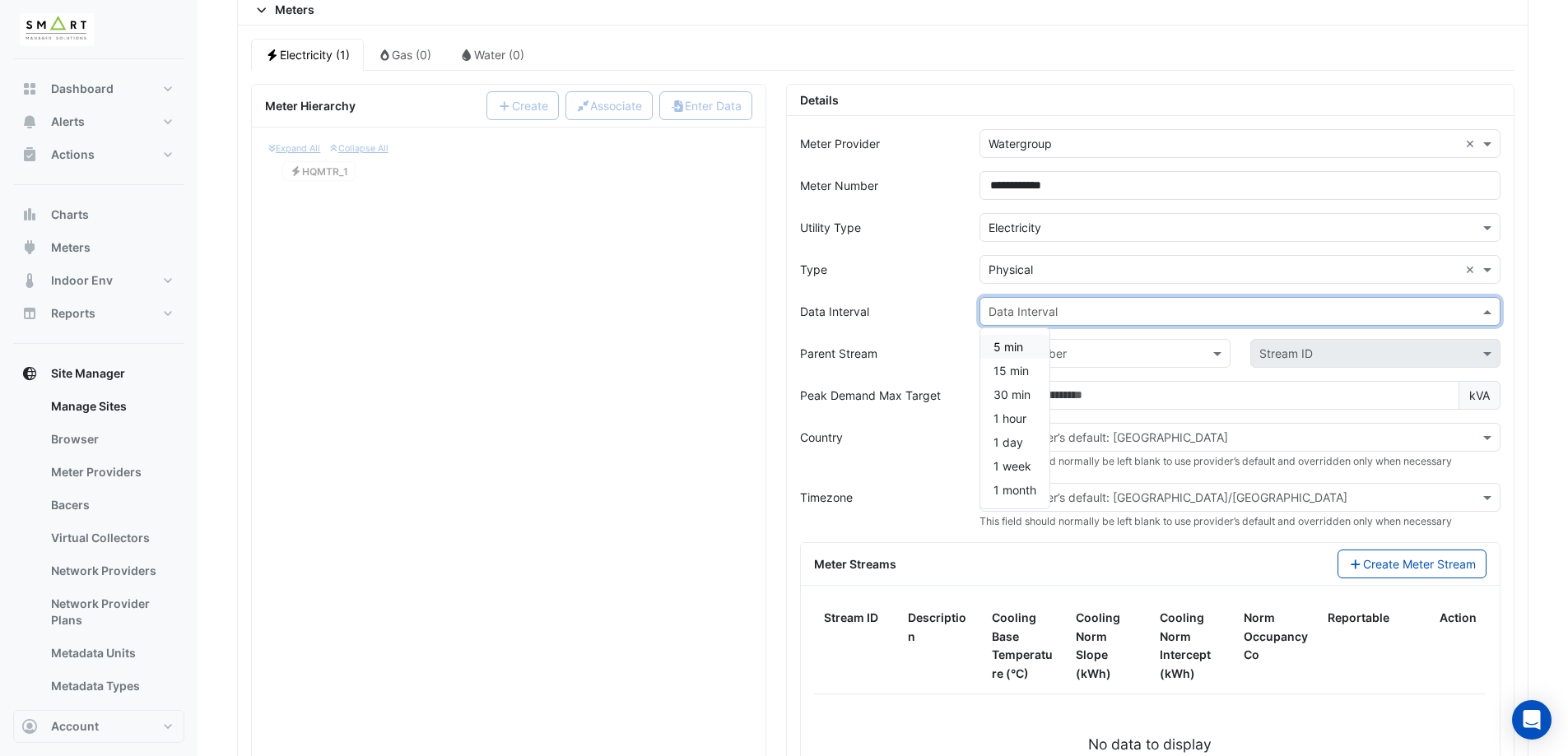
click at [1029, 310] on input "text" at bounding box center [1223, 312] width 470 height 18
click at [1001, 489] on span "1 month" at bounding box center [1014, 490] width 43 height 14
click at [945, 317] on div "Data Interval" at bounding box center [880, 311] width 180 height 28
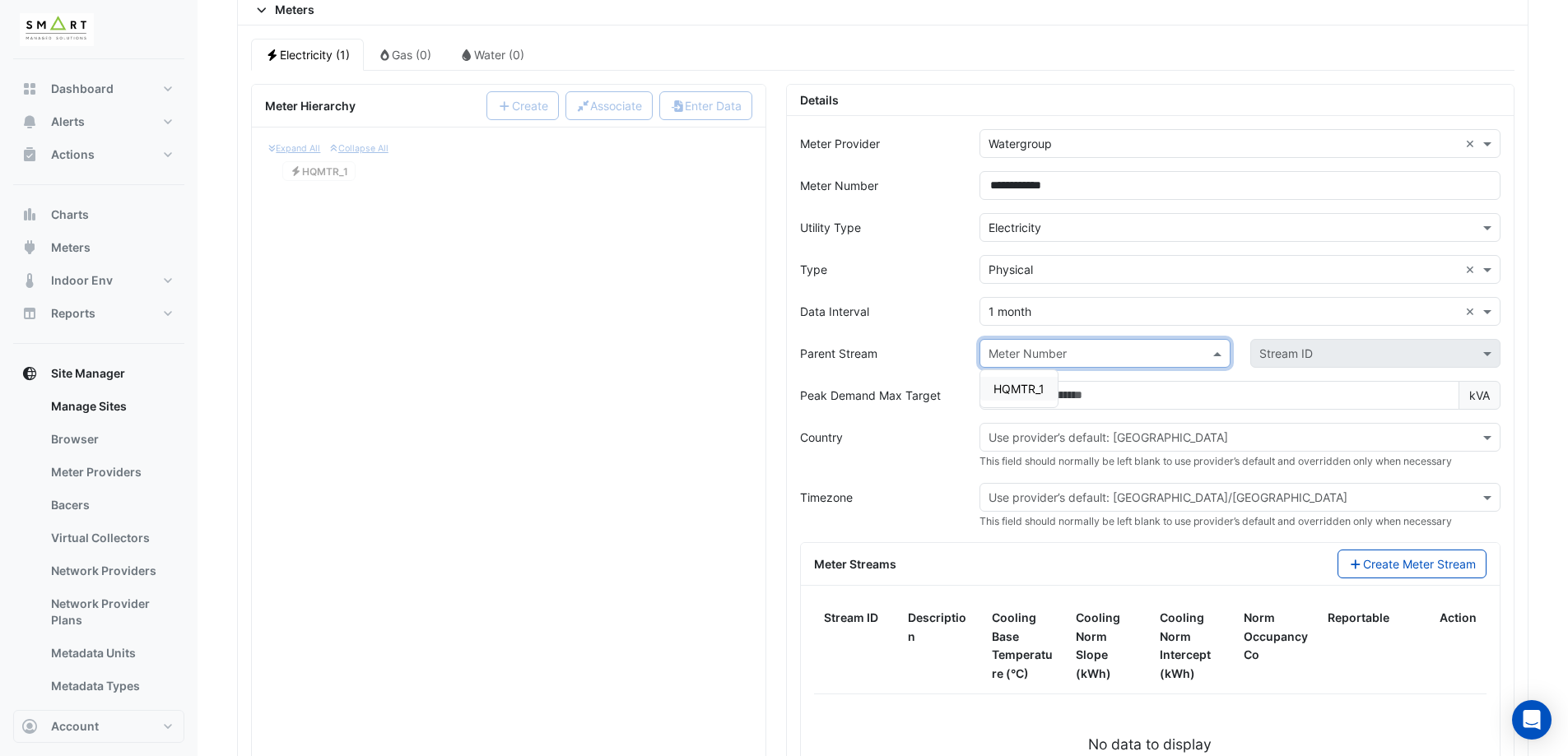
click at [1009, 351] on input "text" at bounding box center [1088, 354] width 200 height 18
click at [984, 356] on div at bounding box center [1104, 353] width 248 height 19
click at [890, 325] on div "Data Interval" at bounding box center [880, 311] width 180 height 28
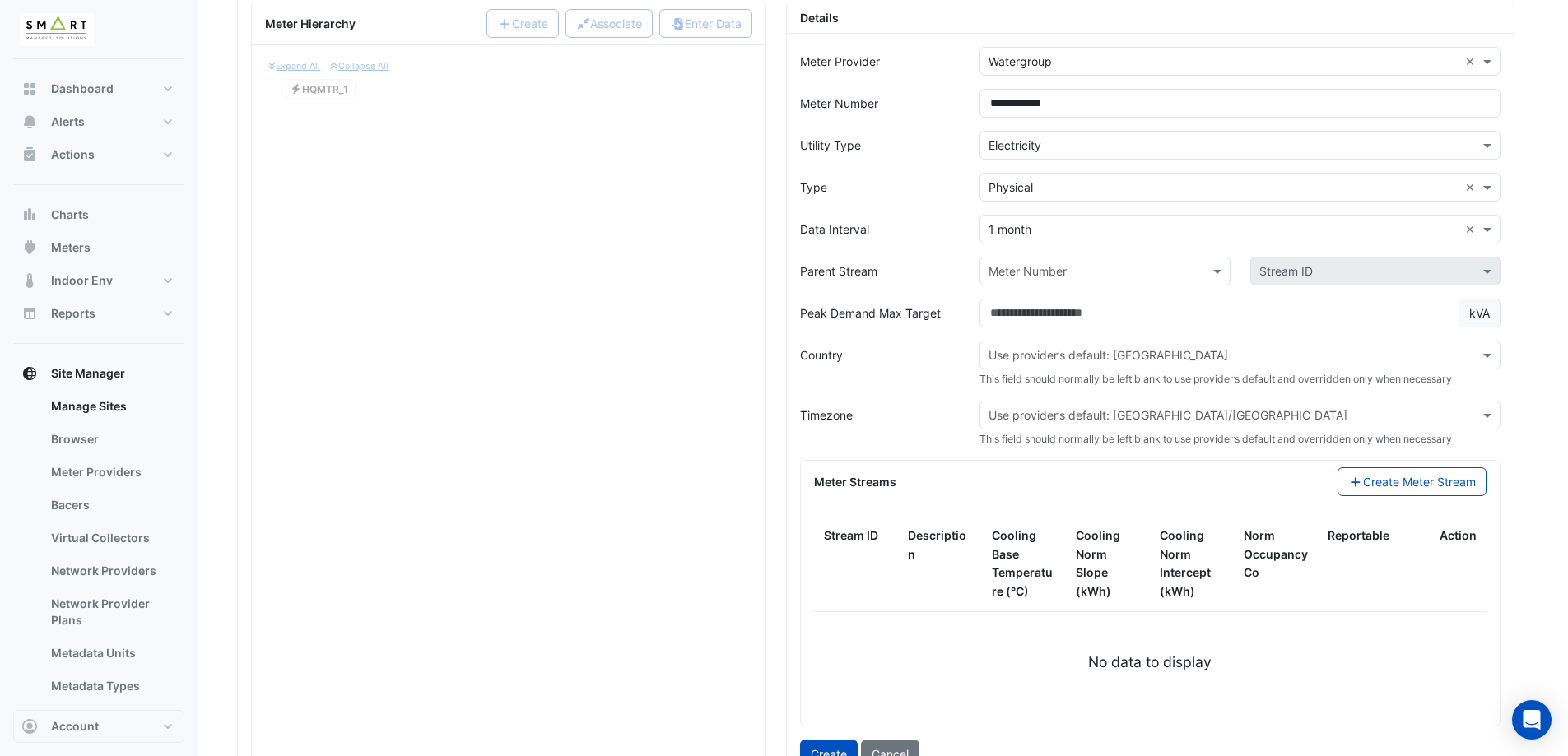
click at [1066, 352] on input "text" at bounding box center [1223, 356] width 470 height 18
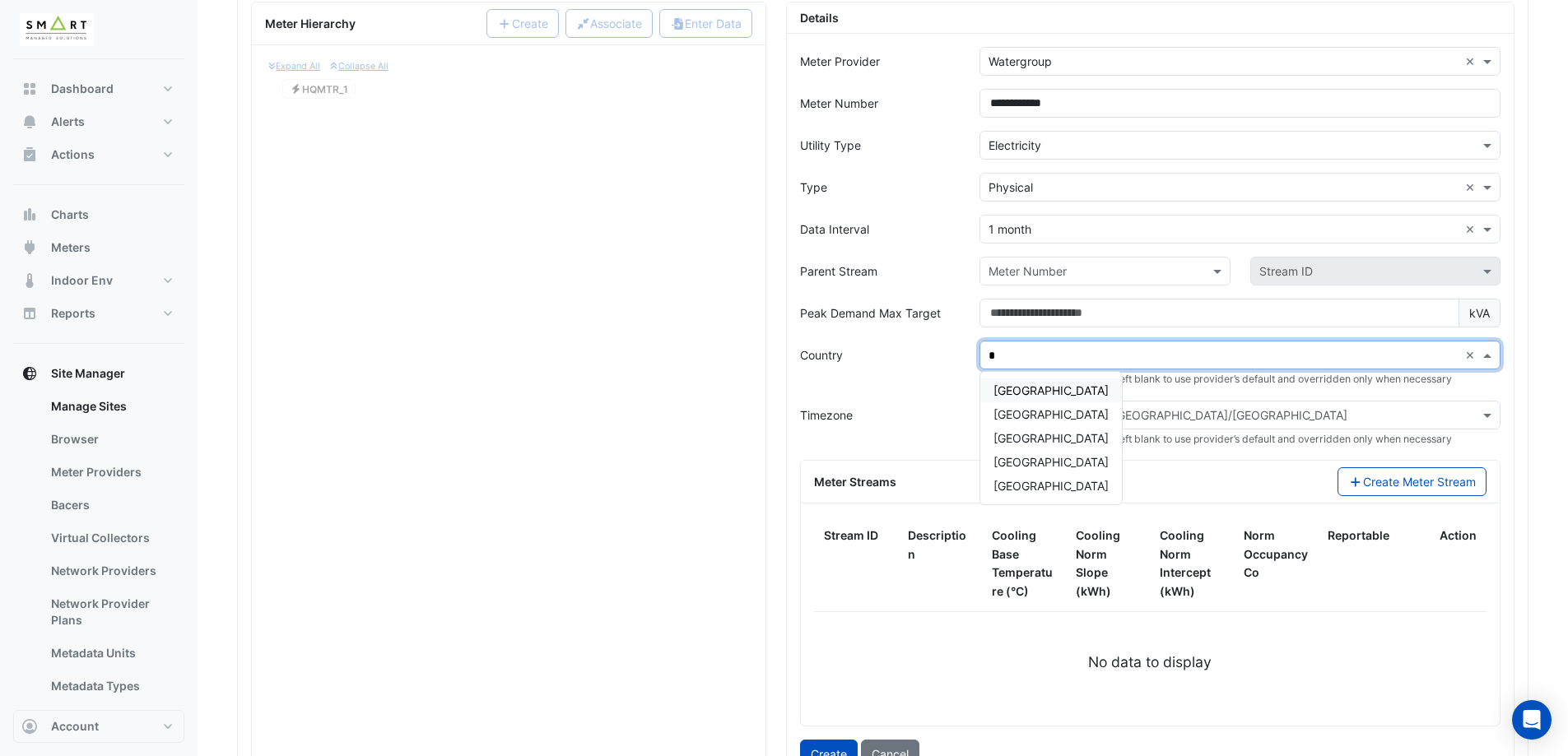
type input "**"
click at [1063, 391] on span "United Kingdom" at bounding box center [1051, 390] width 115 height 14
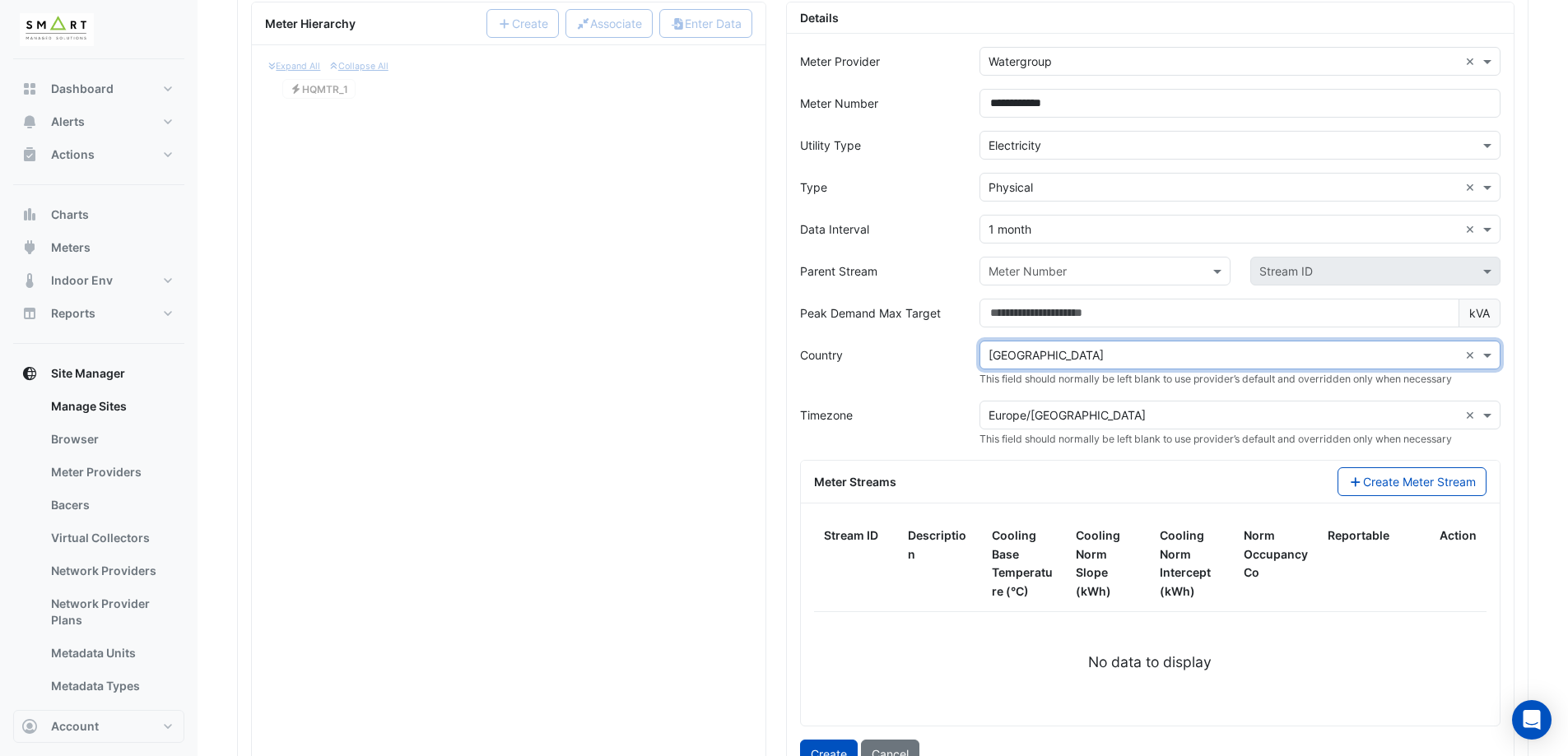
click at [932, 405] on div "Timezone" at bounding box center [880, 423] width 180 height 46
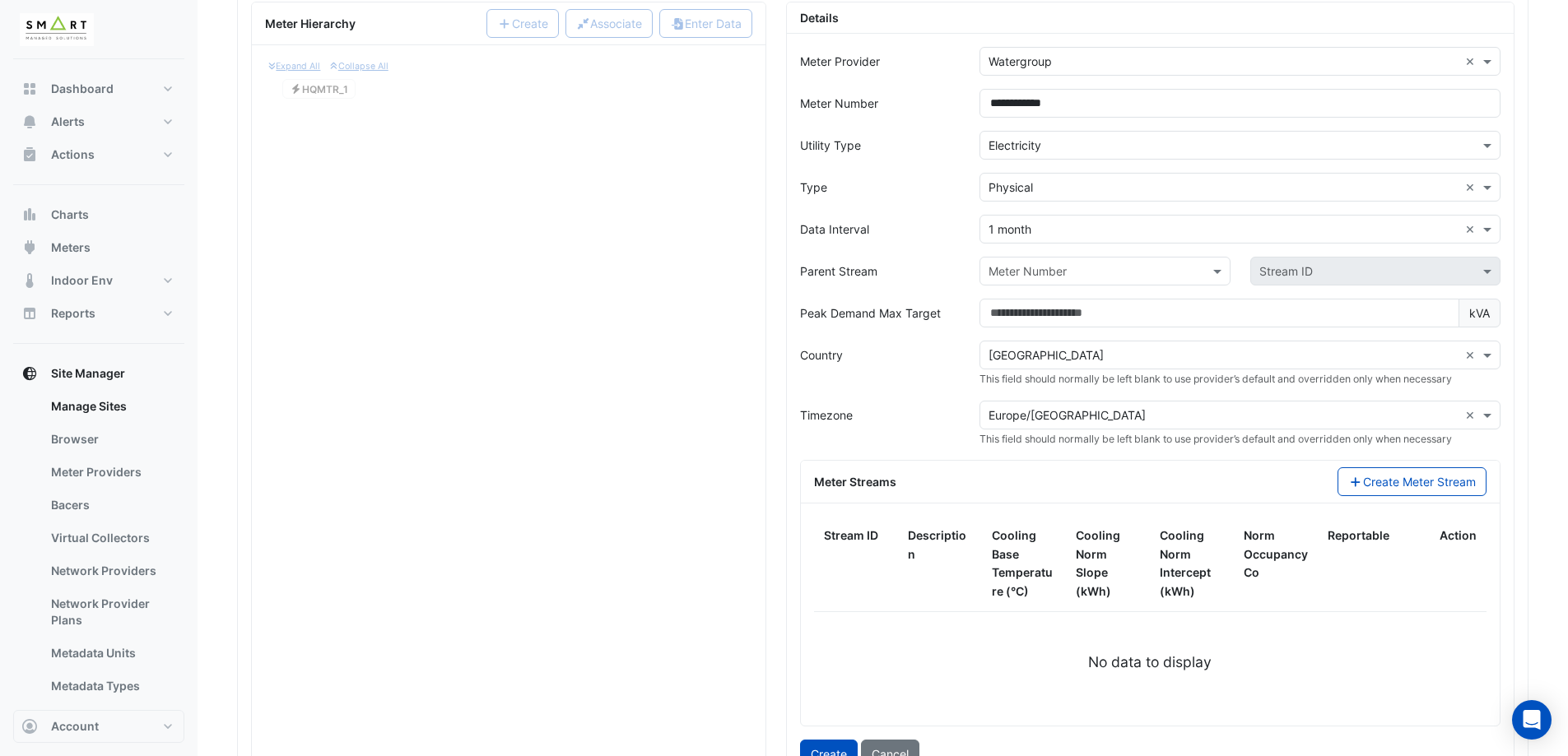
scroll to position [1481, 0]
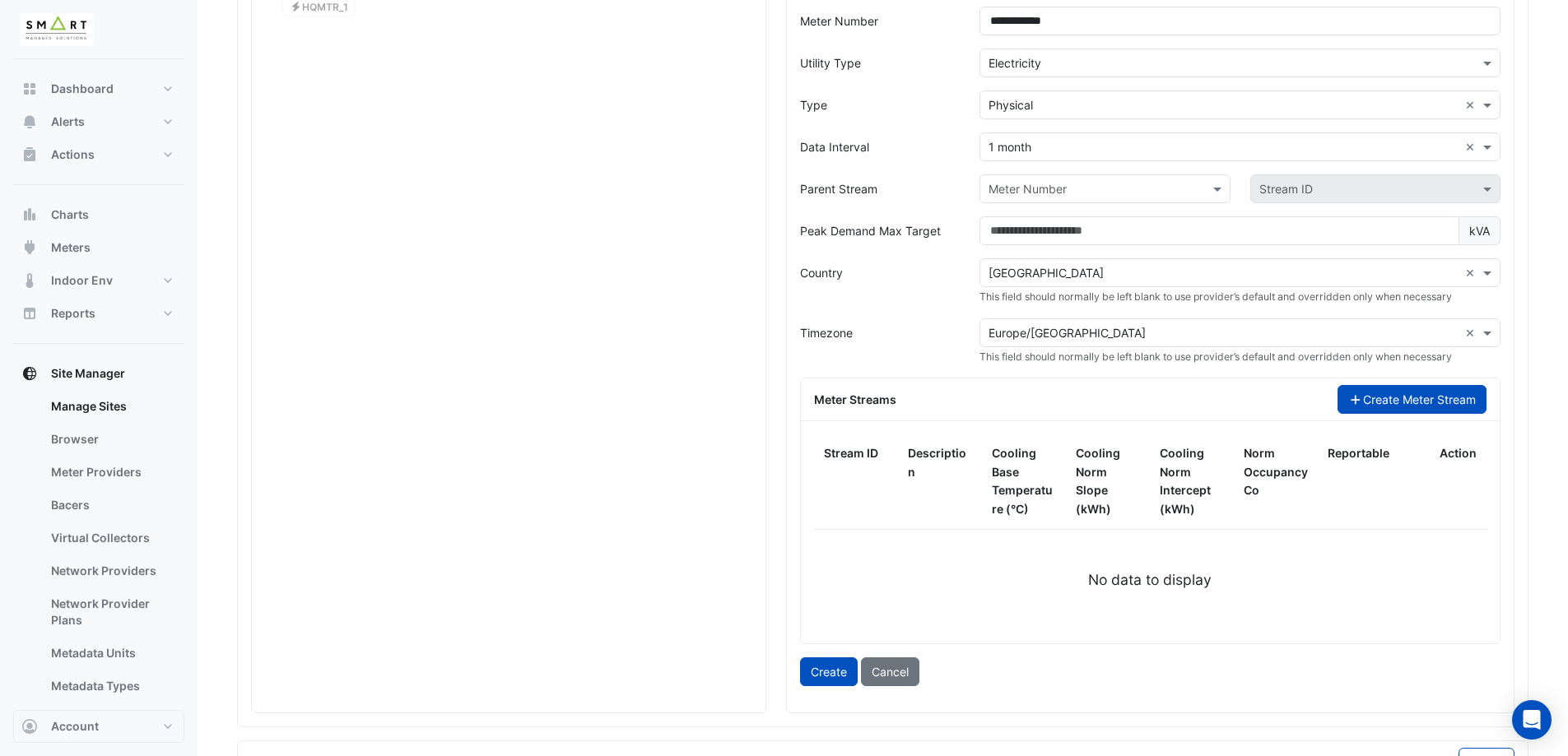
click at [1356, 394] on icon "button" at bounding box center [1355, 400] width 15 height 12
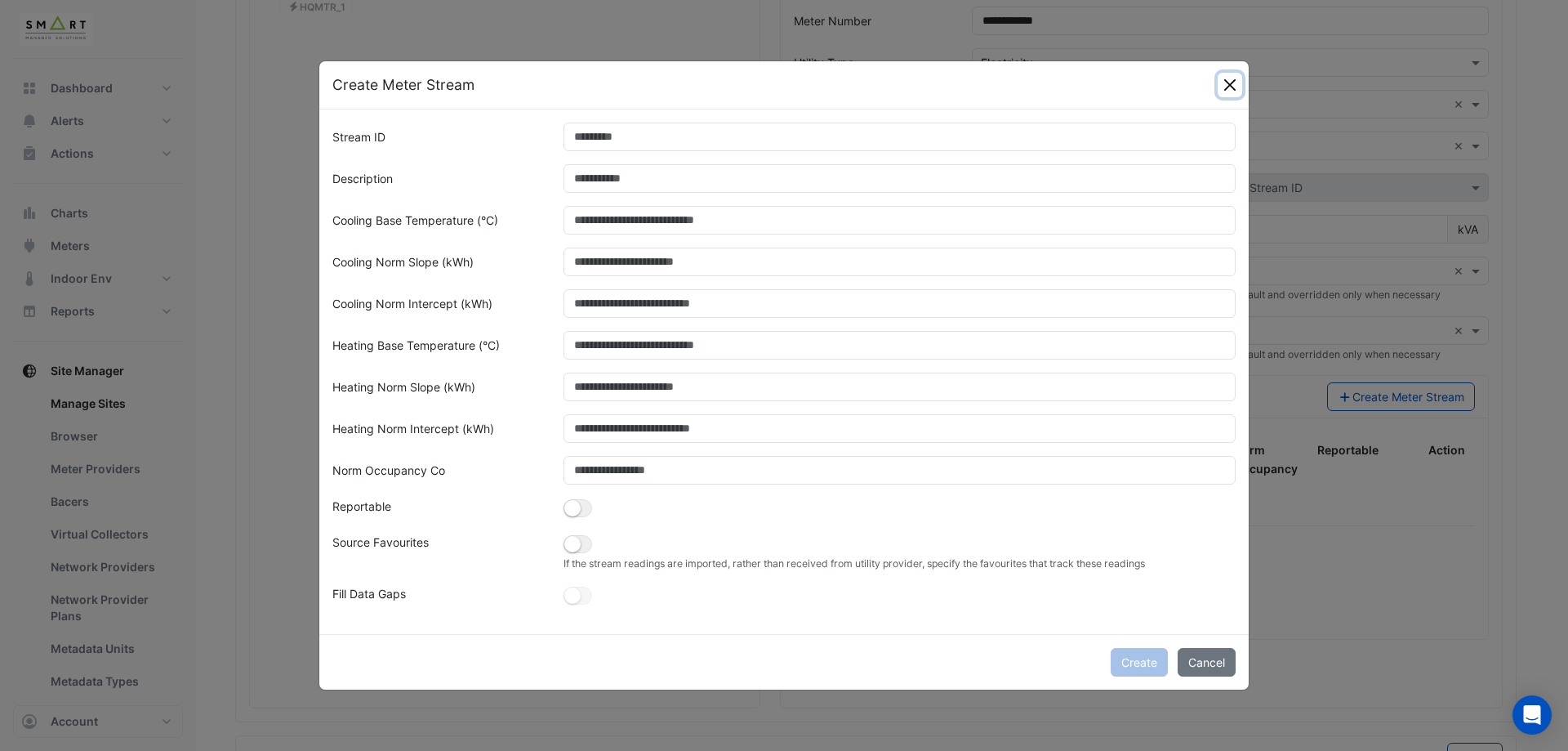
click at [1229, 83] on button "Close" at bounding box center [1229, 85] width 24 height 24
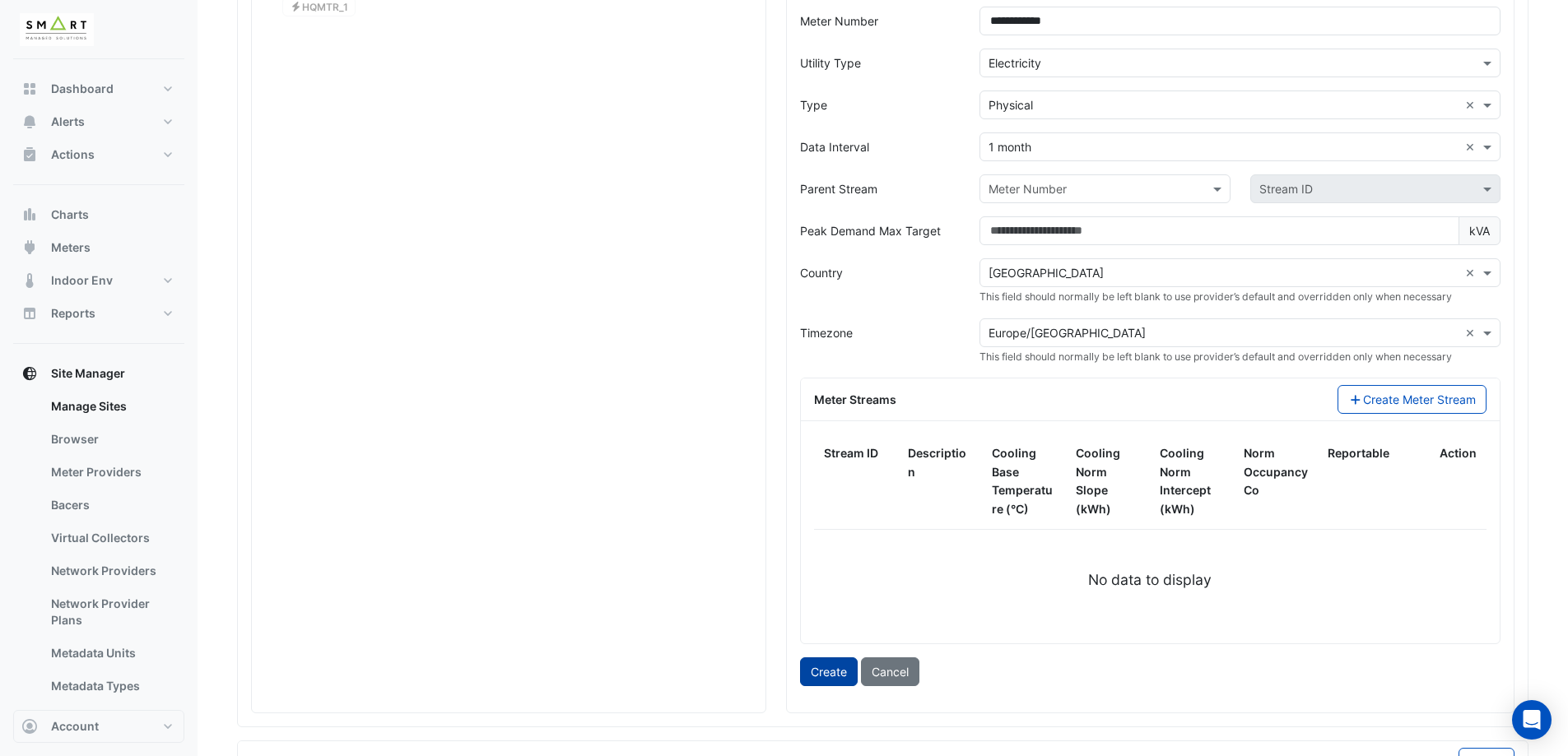
click at [843, 673] on button "Create" at bounding box center [829, 671] width 58 height 28
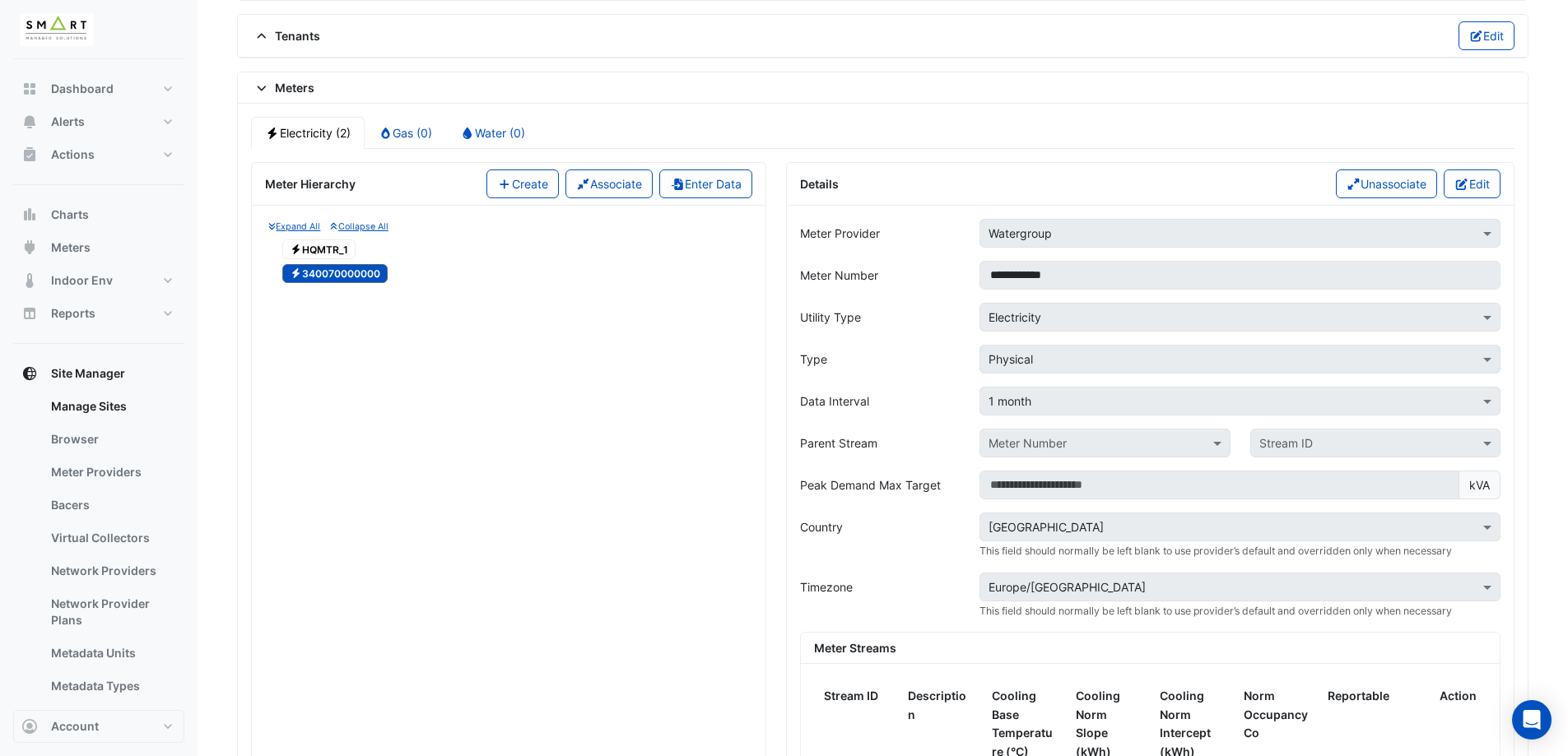
scroll to position [1234, 0]
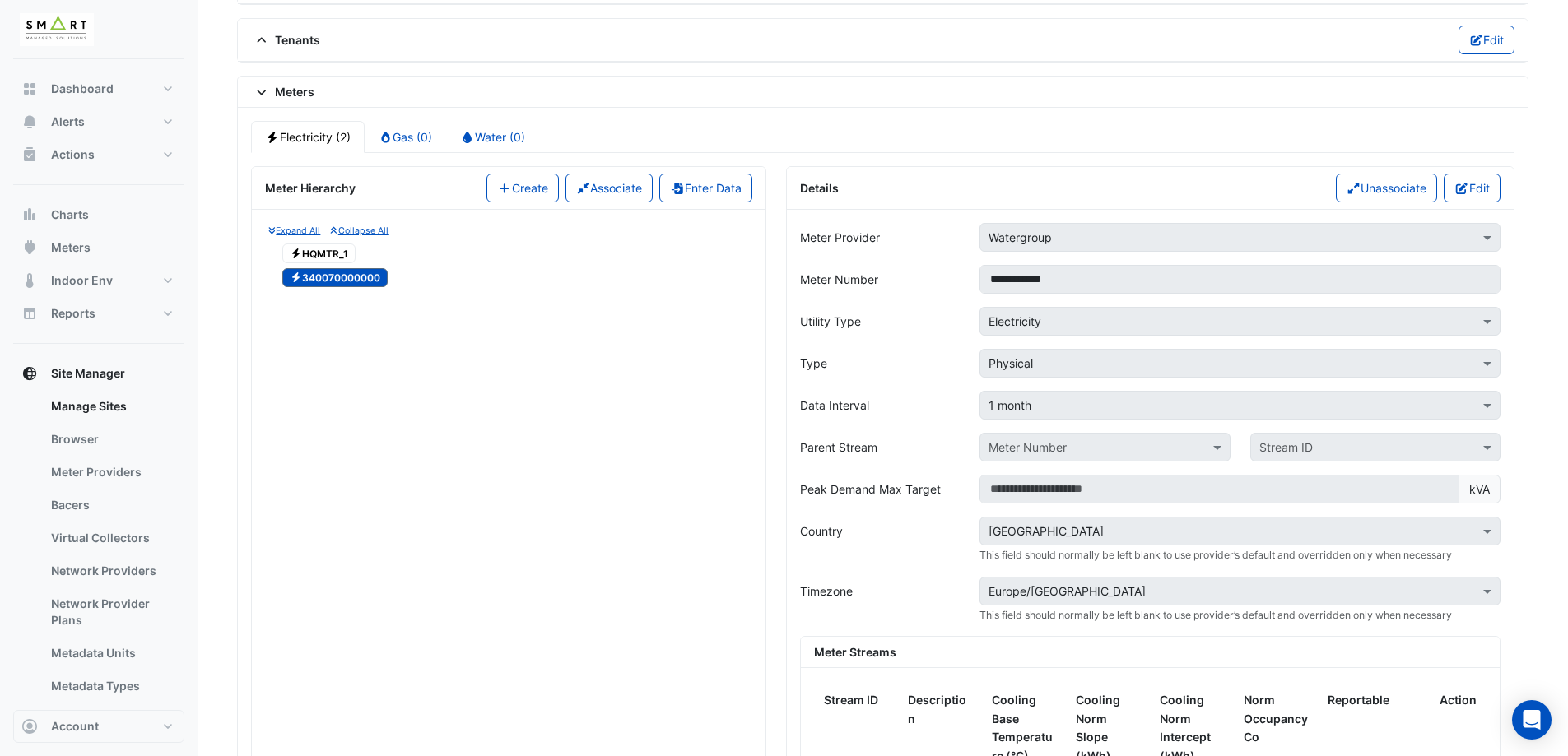
click at [334, 326] on div "Expand All Collapse All Electricity HQMTR_1 Electricity 340070000000 No meters …" at bounding box center [508, 557] width 514 height 694
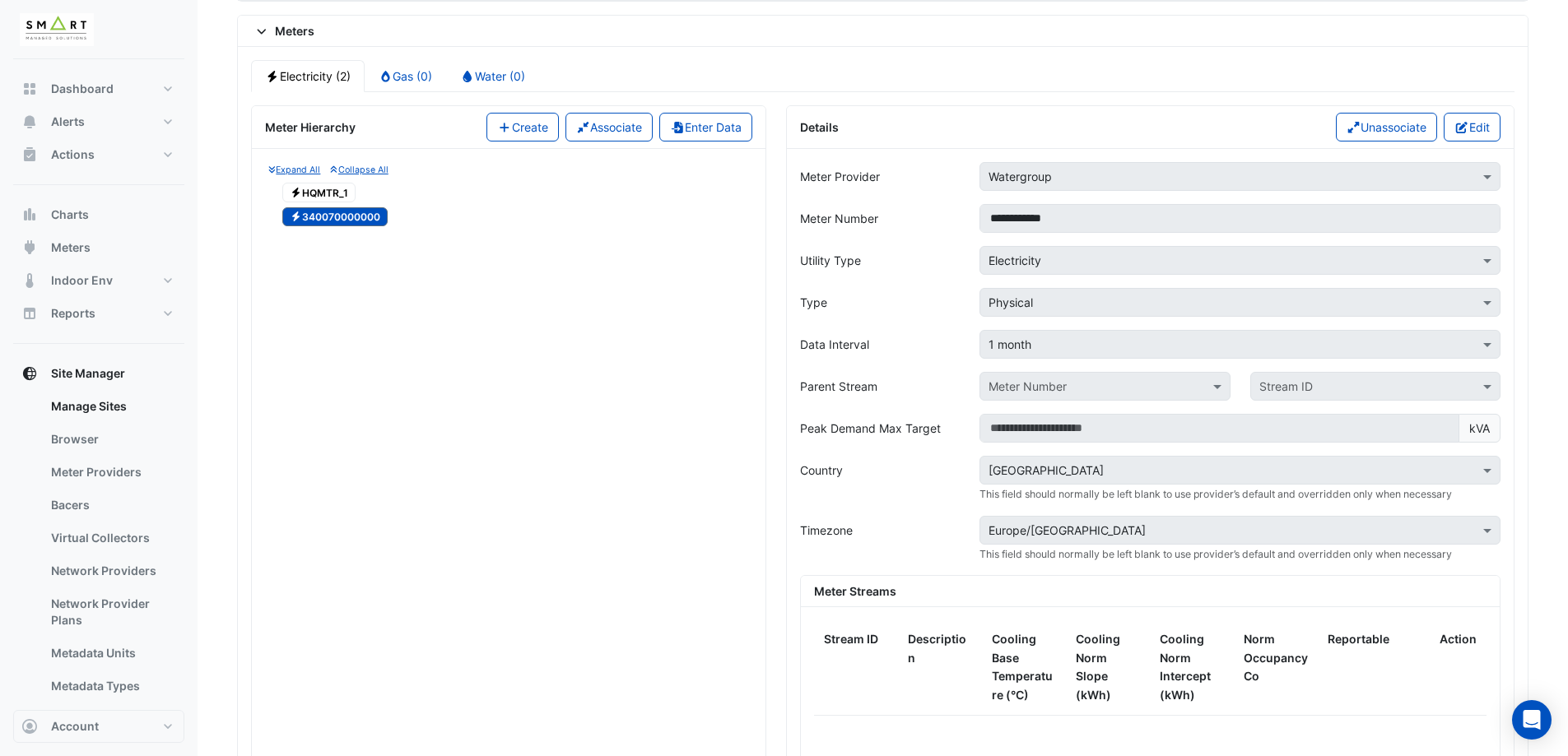
scroll to position [1301, 0]
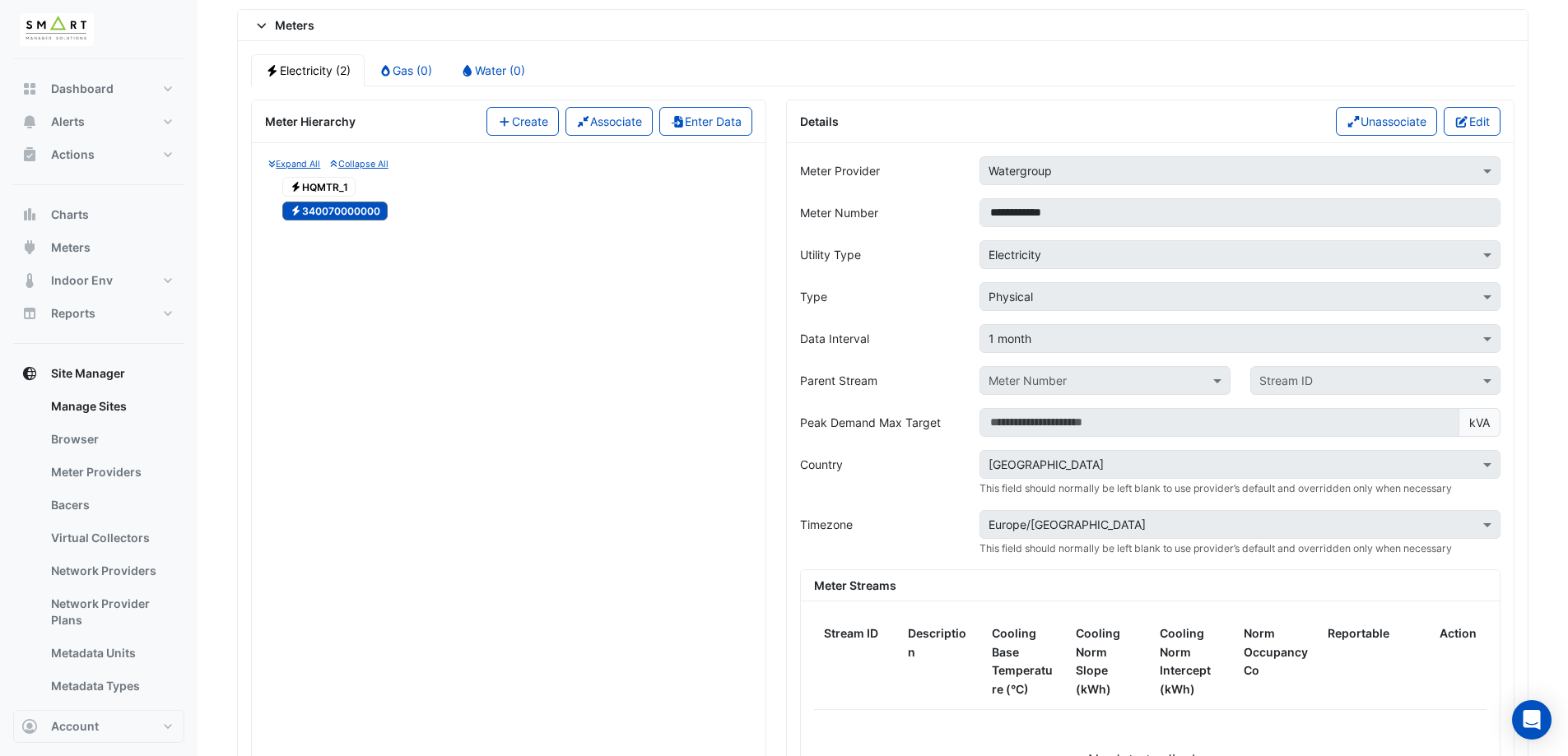
click at [464, 248] on div "Expand All Collapse All Electricity HQMTR_1 Electricity 340070000000 No meters …" at bounding box center [508, 490] width 514 height 694
click at [341, 185] on span "Electricity HQMTR_1" at bounding box center [319, 187] width 73 height 20
click at [336, 213] on span "Electricity 340070000000" at bounding box center [336, 211] width 106 height 20
click at [332, 186] on span "Electricity HQMTR_1" at bounding box center [319, 187] width 73 height 20
click at [335, 210] on span "Electricity 340070000000" at bounding box center [336, 211] width 106 height 20
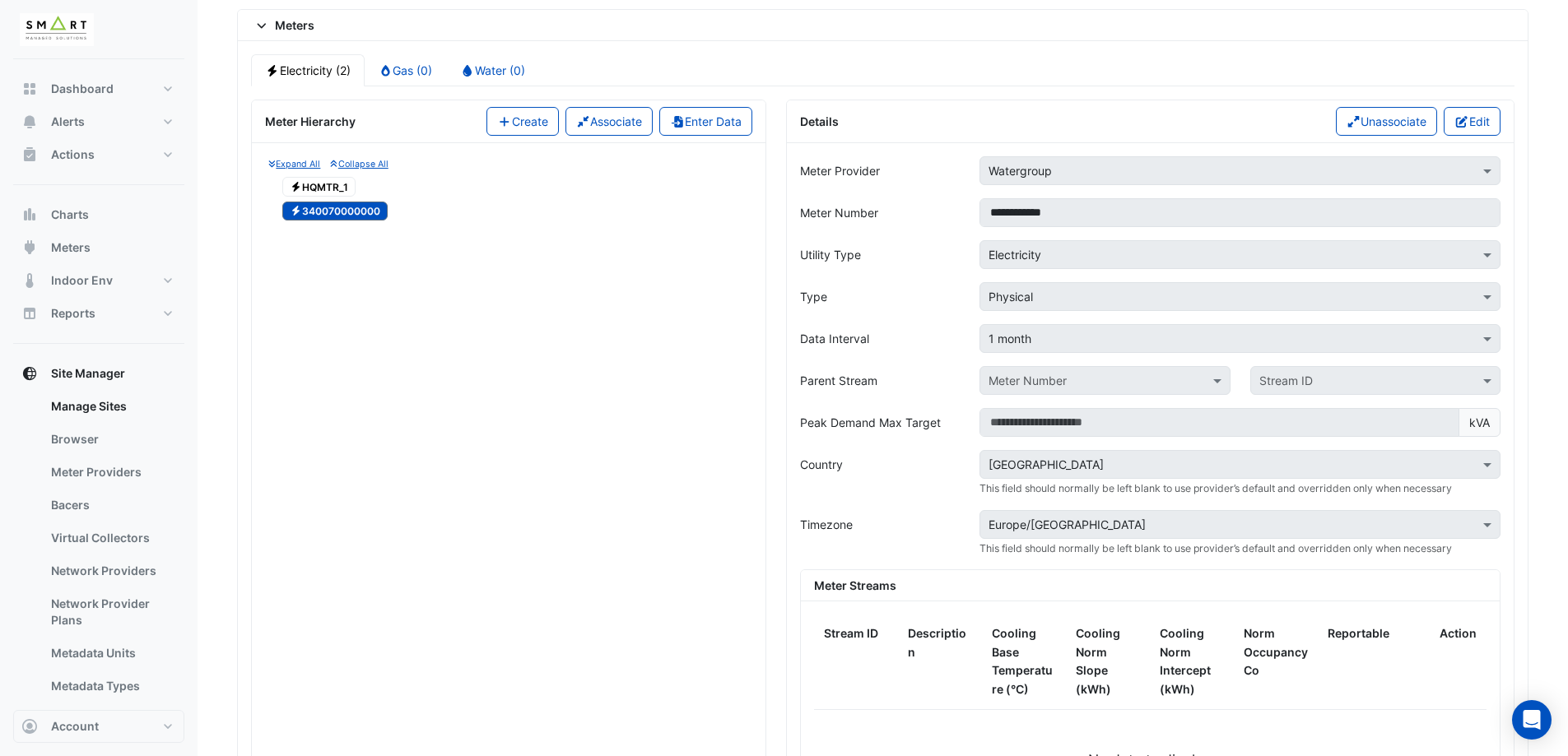
click at [330, 194] on span "Electricity HQMTR_1" at bounding box center [319, 187] width 73 height 20
click at [330, 207] on span "Electricity 340070000000" at bounding box center [336, 211] width 106 height 20
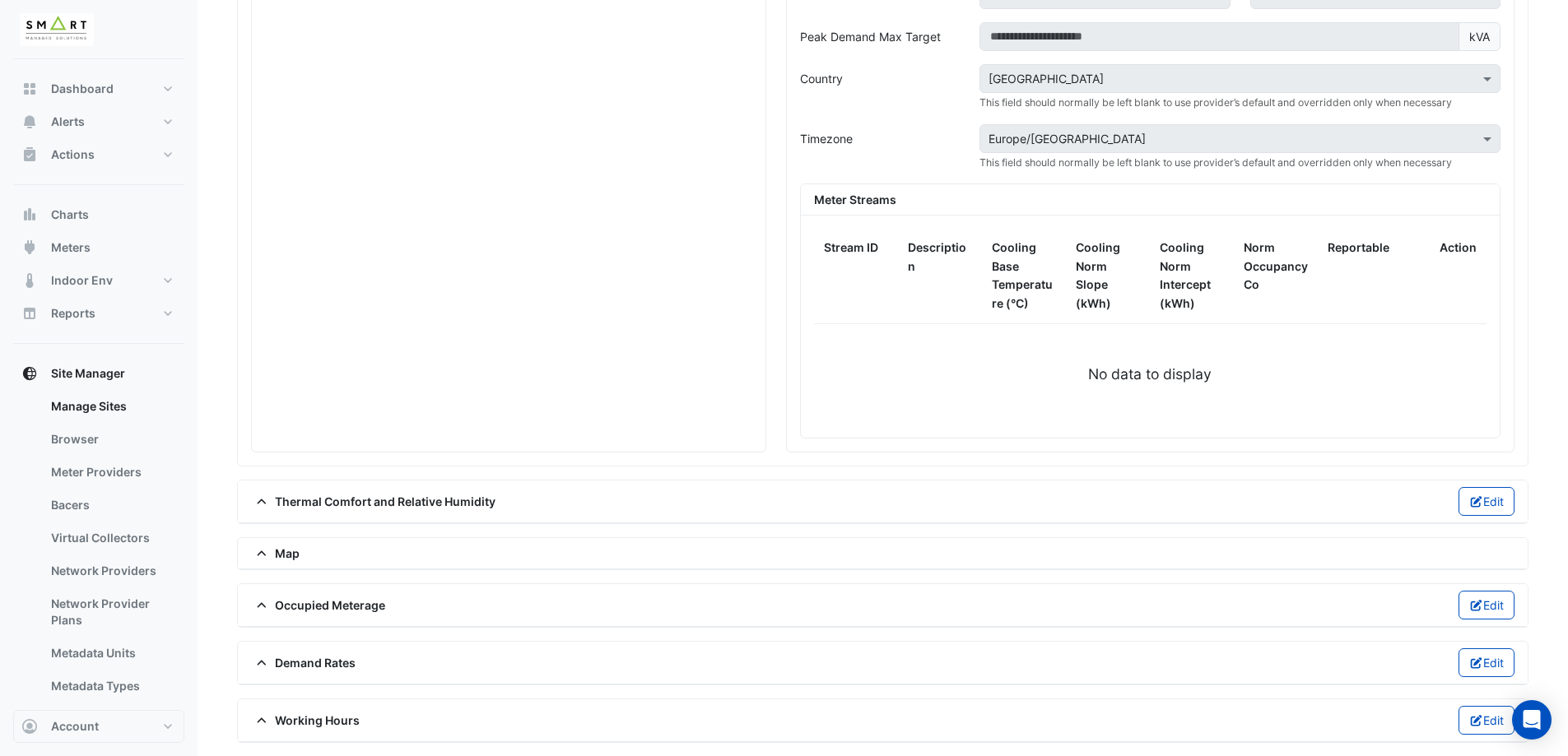
scroll to position [1357, 0]
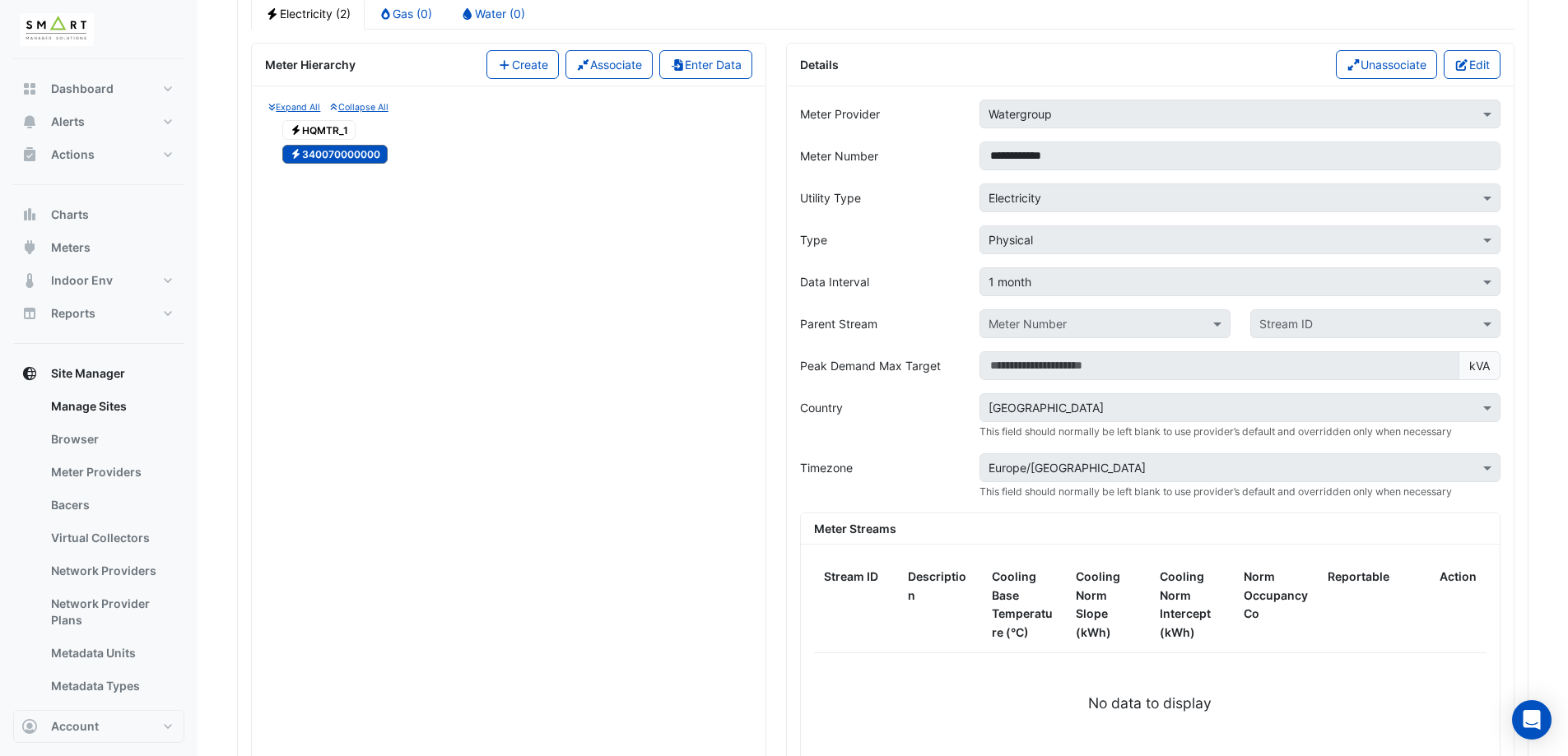
click at [974, 692] on div "No data to display" at bounding box center [1149, 703] width 672 height 22
click at [371, 172] on div "Expand All Collapse All Electricity HQMTR_1 Electricity 340070000000 No meters …" at bounding box center [508, 433] width 514 height 694
click at [1476, 71] on button "Edit" at bounding box center [1472, 64] width 57 height 28
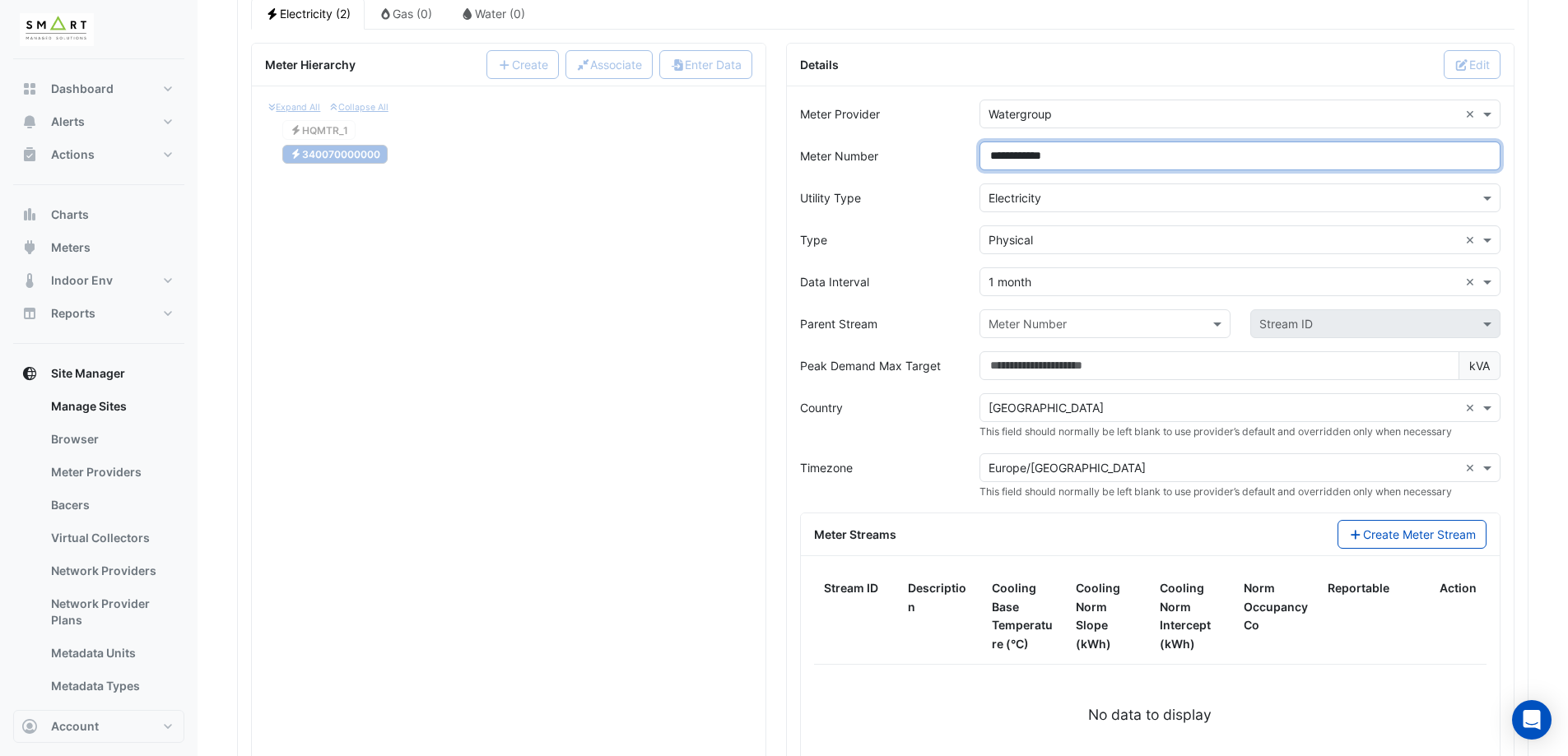
click at [1063, 157] on input "**********" at bounding box center [1239, 156] width 521 height 28
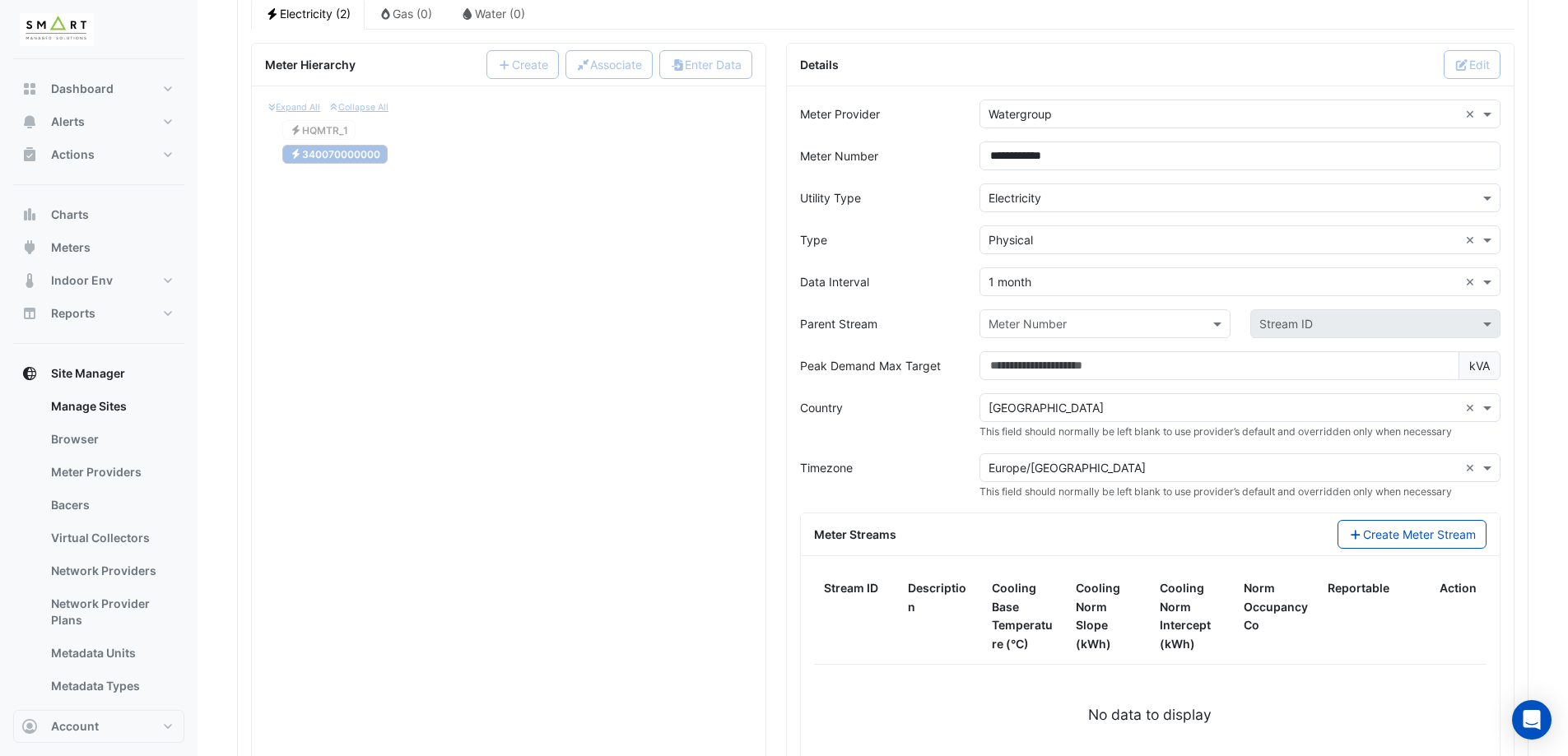
click at [570, 277] on div "Expand All Collapse All Electricity HQMTR_1 Electricity 340070000000 No meters …" at bounding box center [508, 467] width 514 height 761
click at [699, 295] on div "Expand All Collapse All Electricity HQMTR_1 Electricity 340070000000 No meters …" at bounding box center [508, 467] width 514 height 761
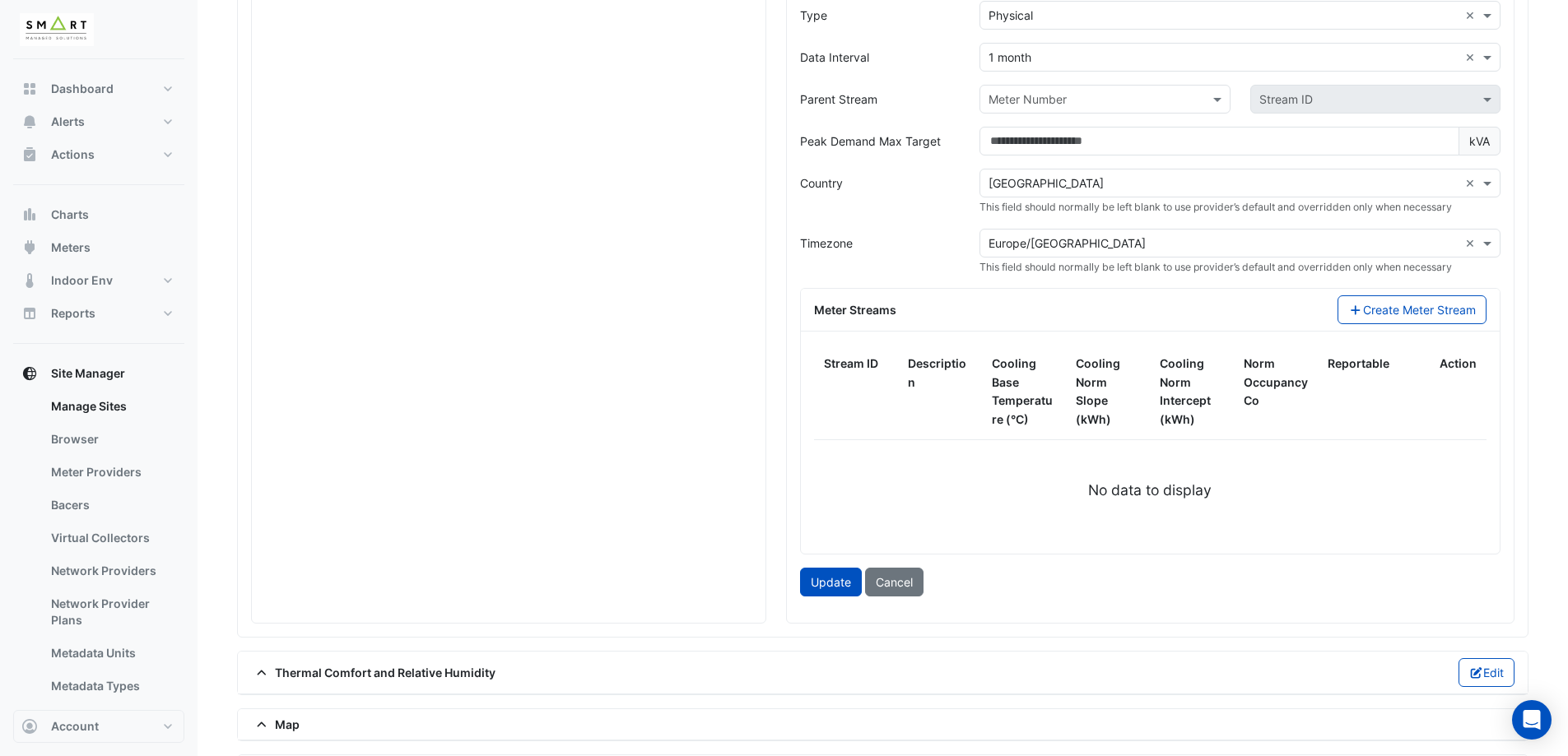
scroll to position [1687, 0]
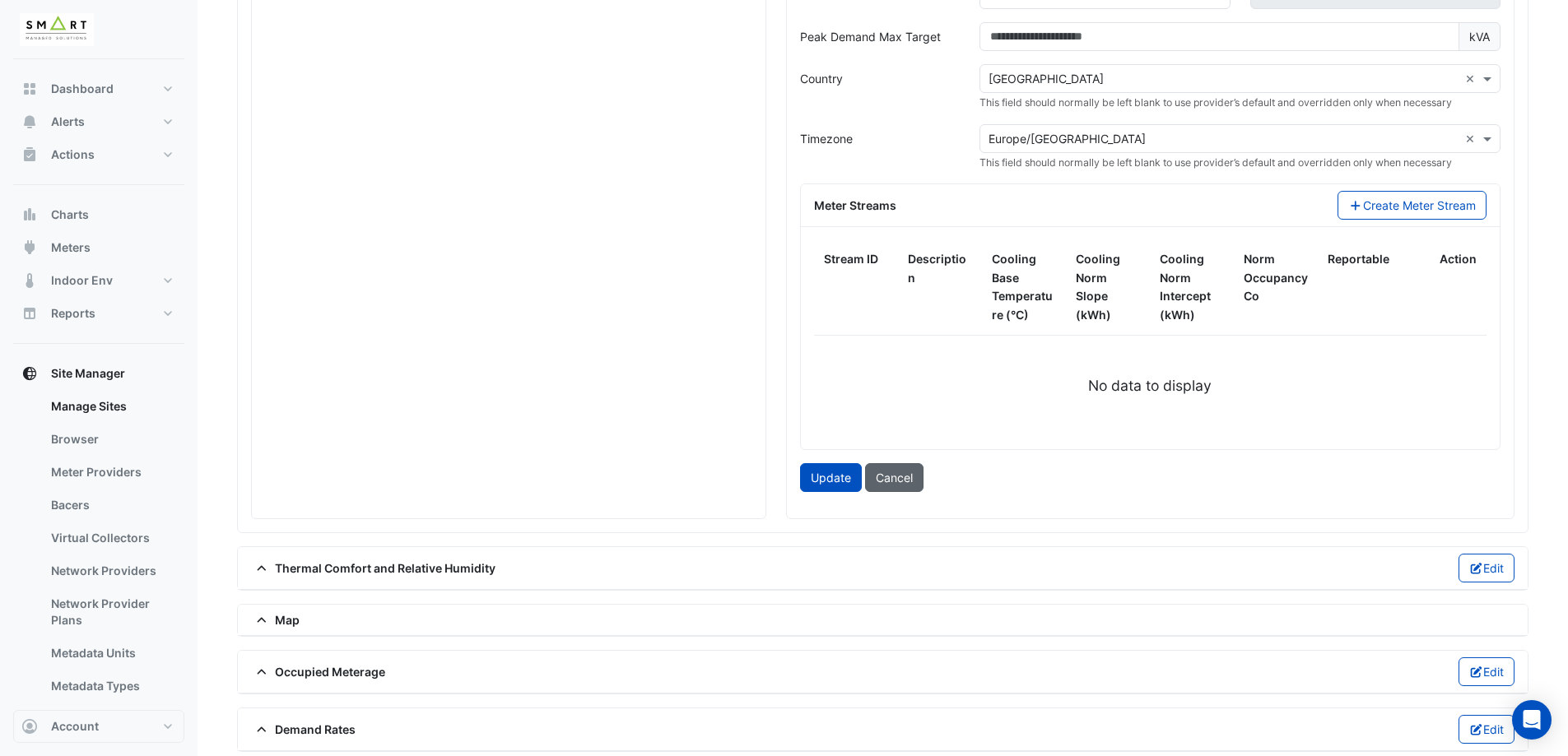
click at [885, 480] on button "Cancel" at bounding box center [894, 477] width 59 height 28
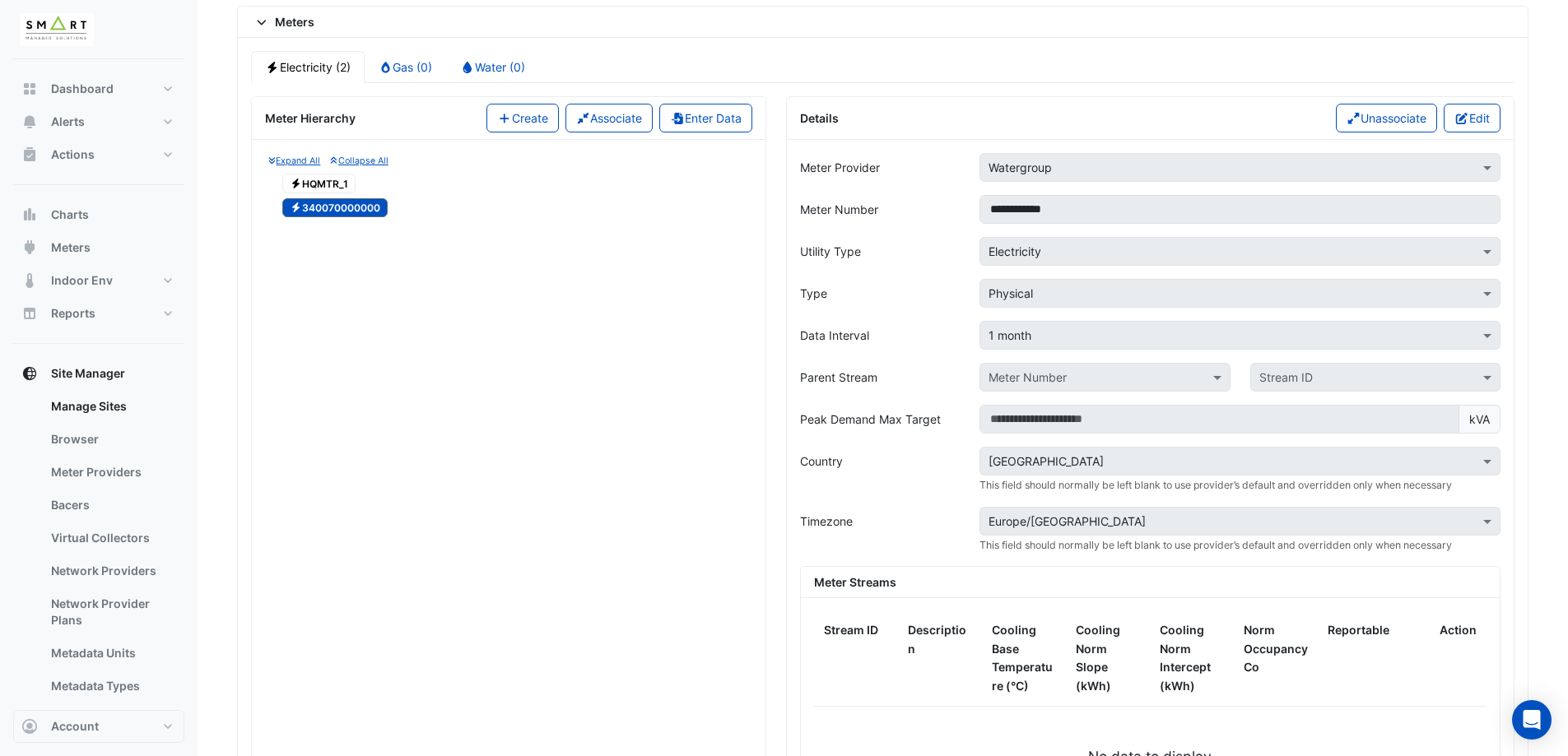
scroll to position [1275, 0]
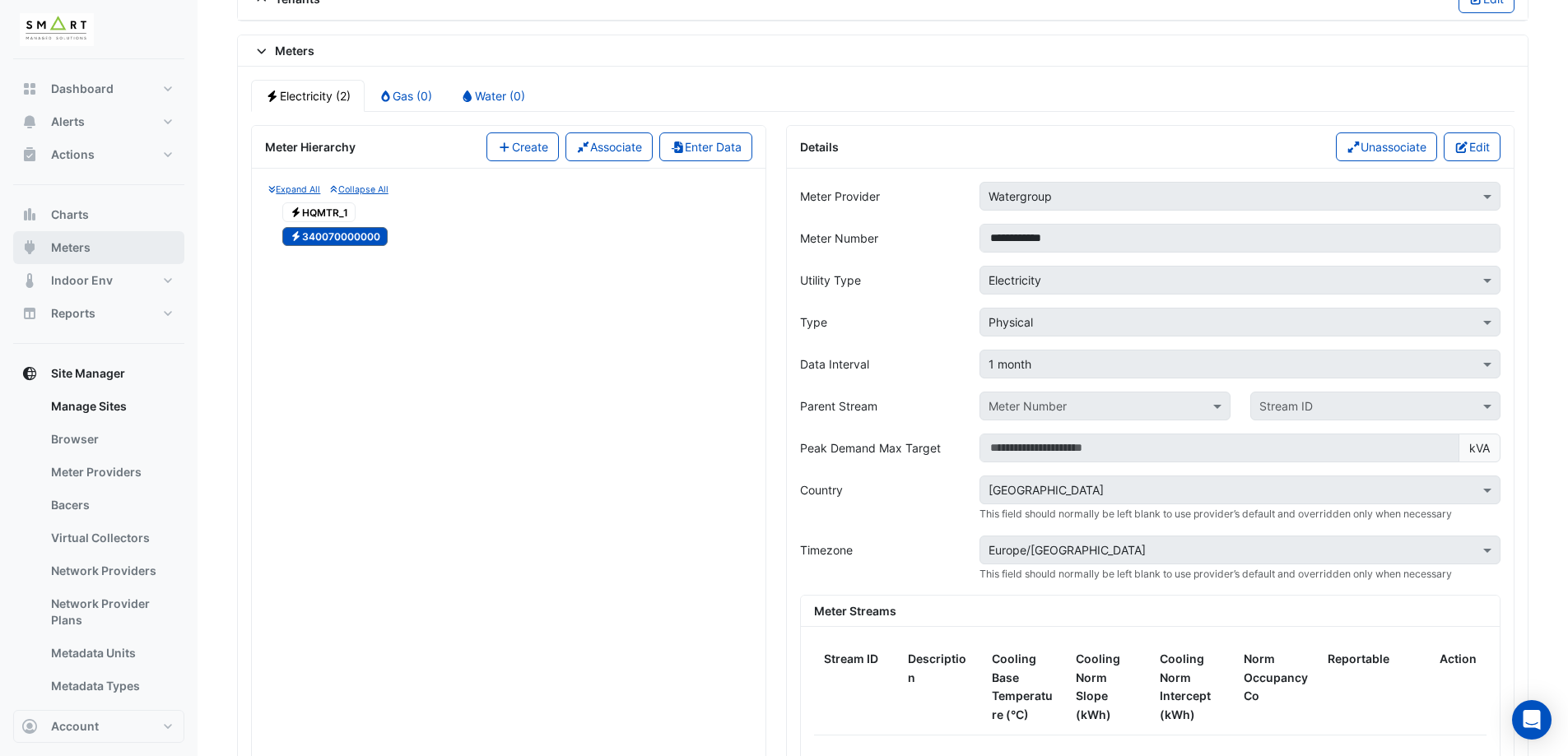
click at [62, 247] on span "Meters" at bounding box center [70, 247] width 39 height 17
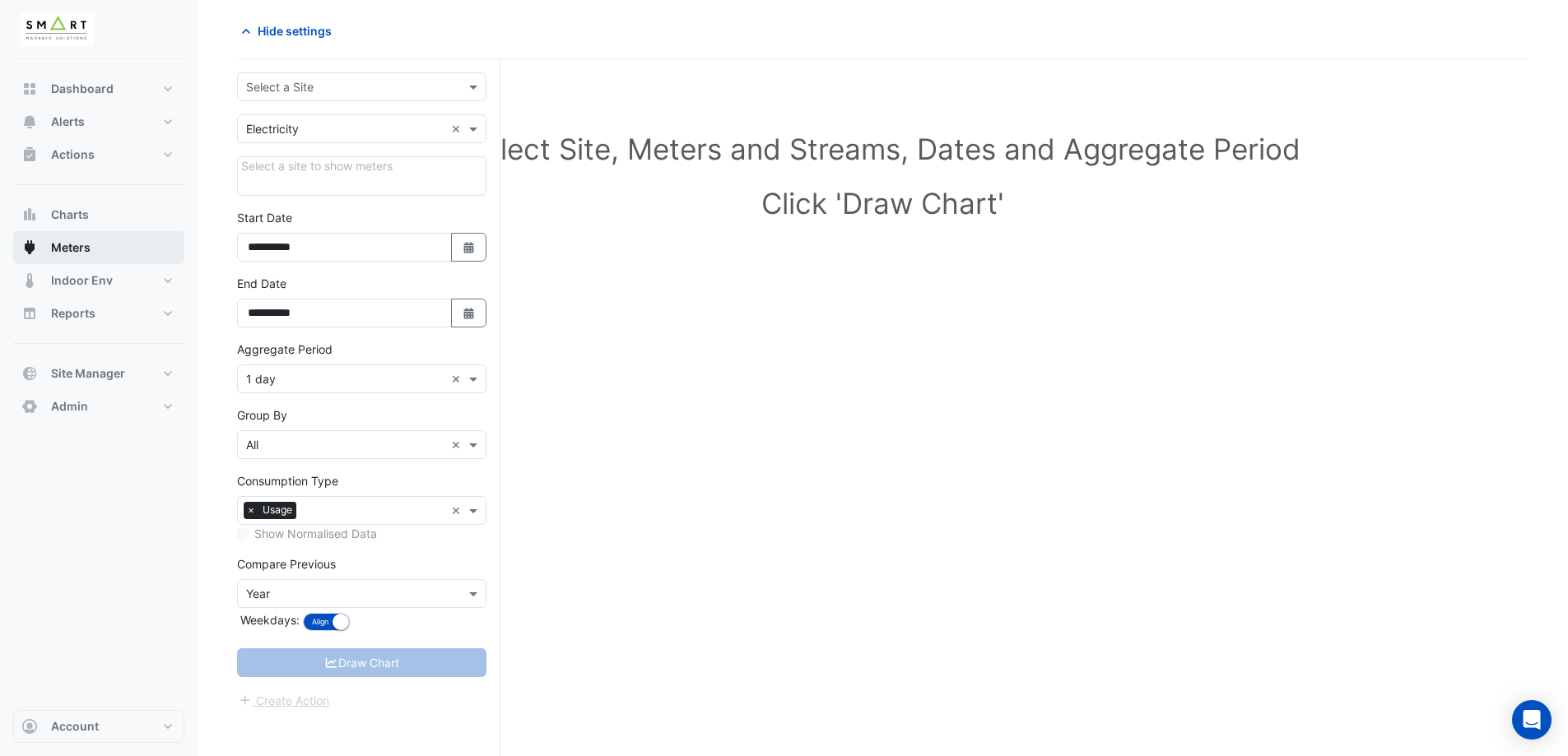
scroll to position [63, 0]
click at [418, 80] on input "text" at bounding box center [345, 88] width 199 height 18
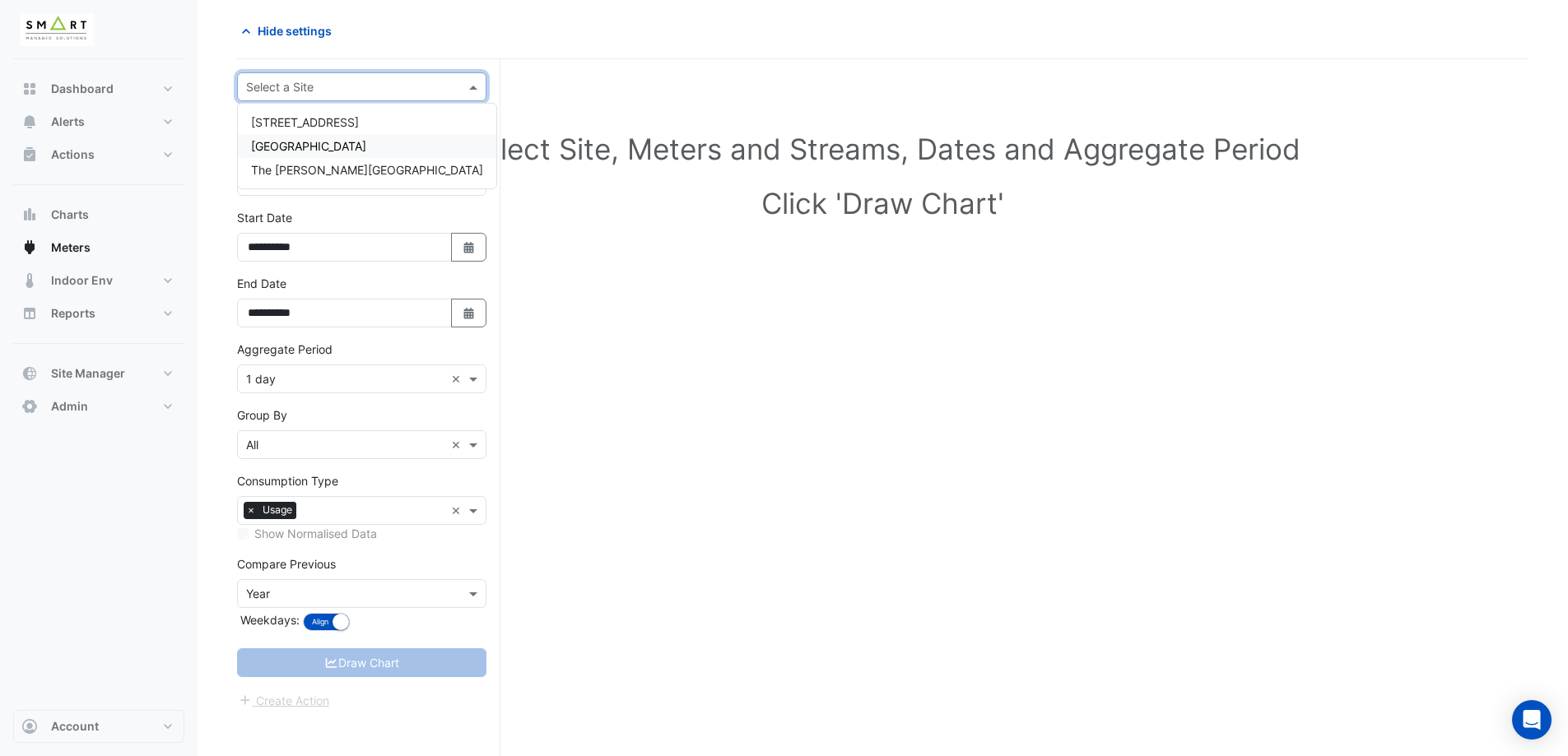
click at [386, 138] on div "[GEOGRAPHIC_DATA]" at bounding box center [367, 146] width 258 height 23
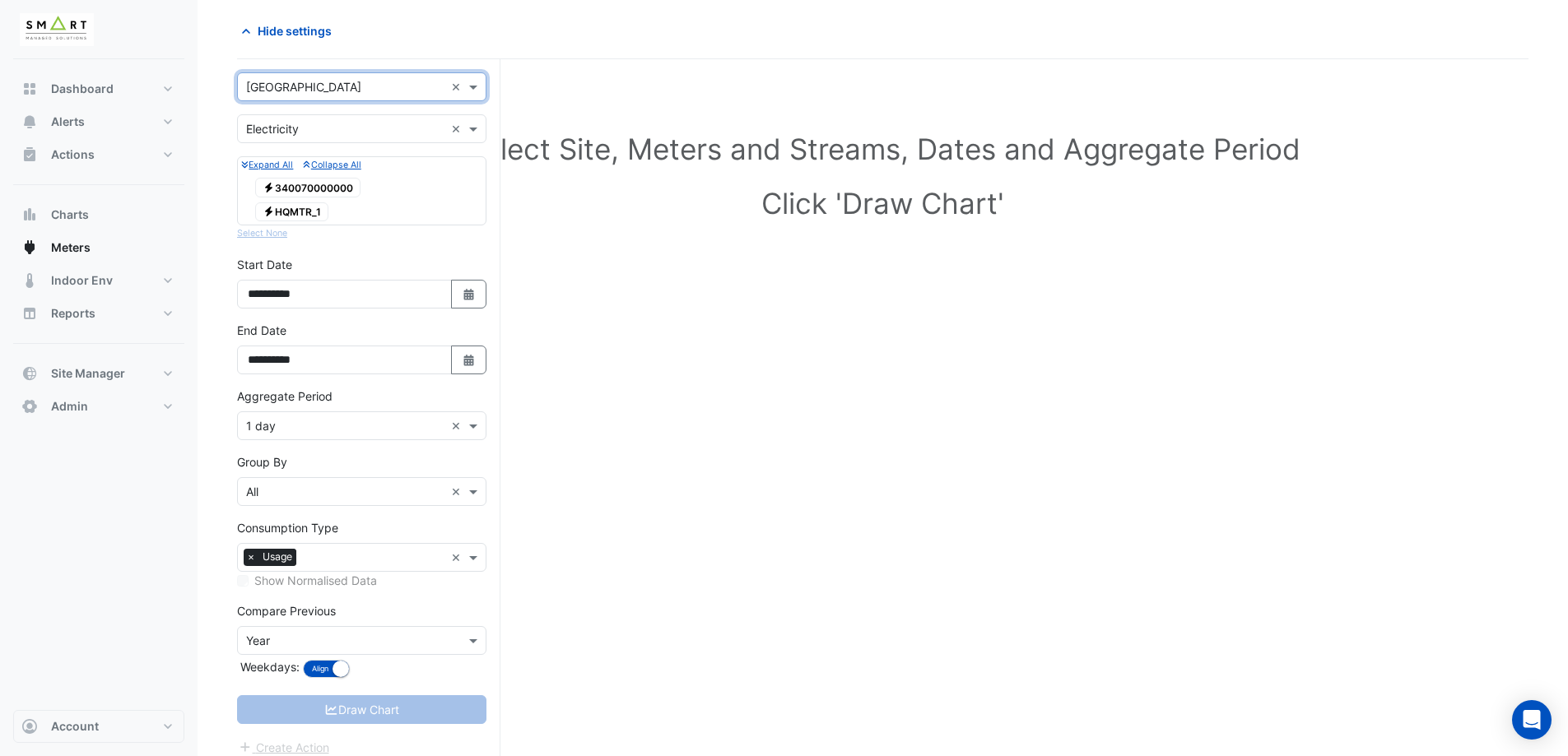
click at [332, 187] on span "Electricity 340070000000" at bounding box center [308, 188] width 106 height 20
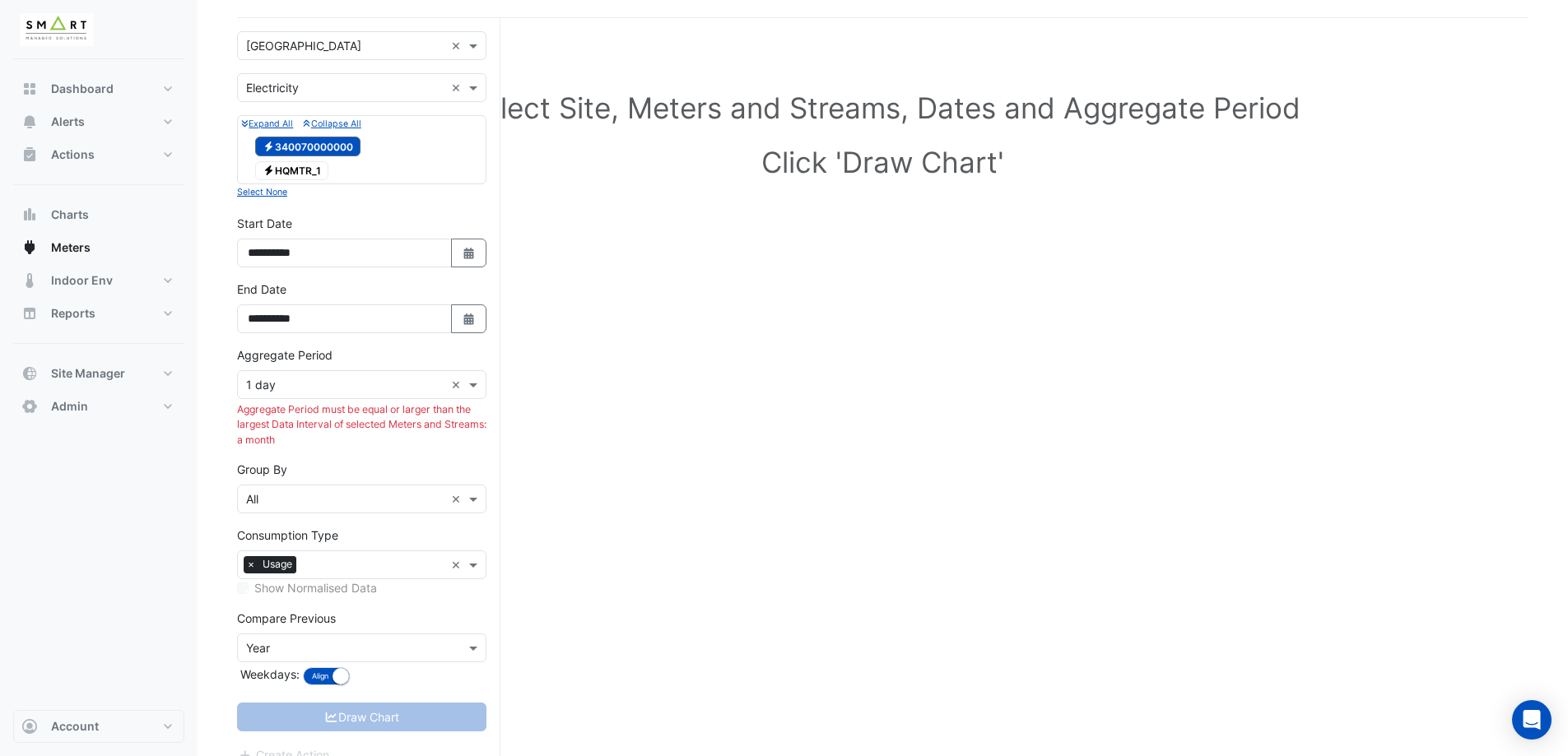
scroll to position [125, 0]
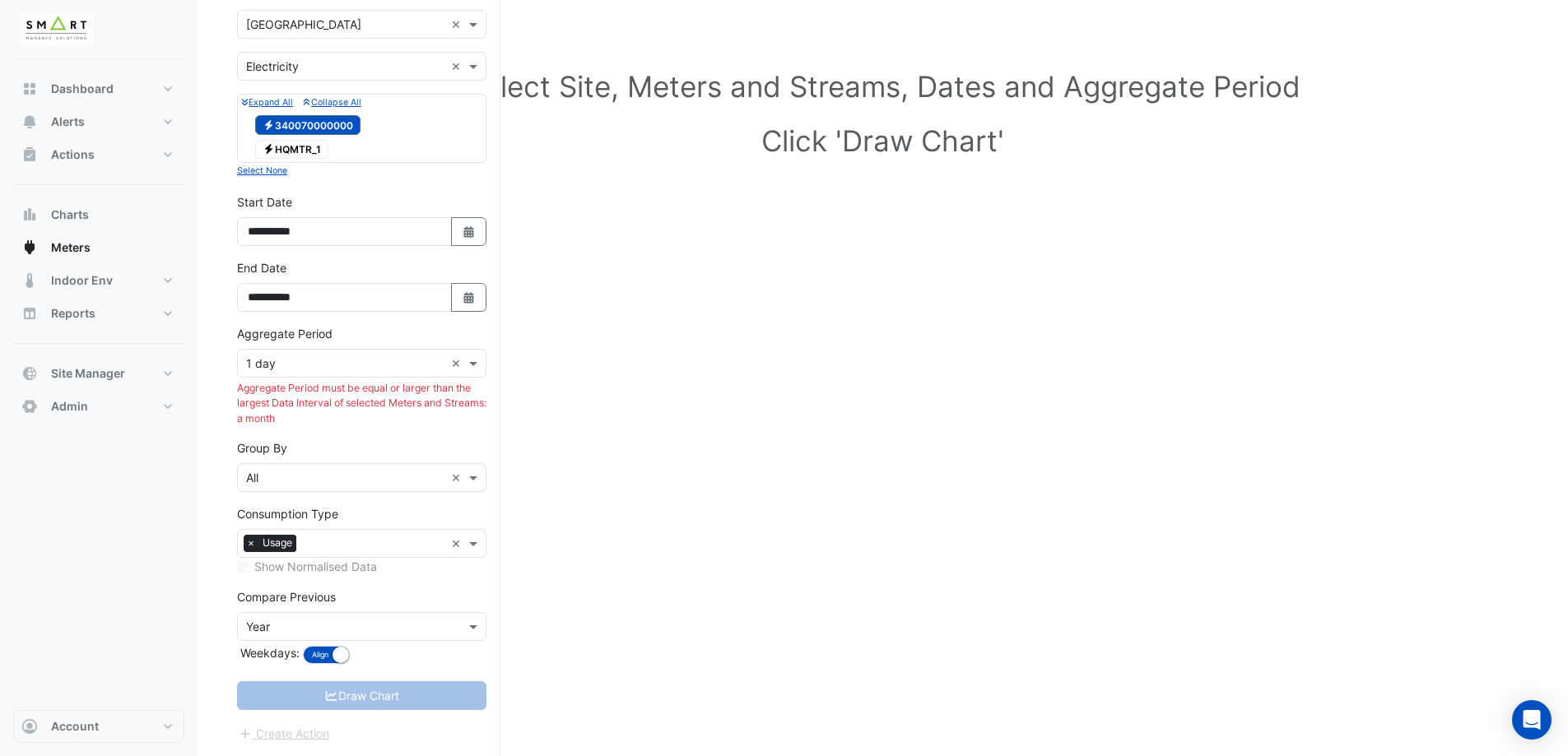
click at [324, 374] on div "Aggregate Period × 1 day ×" at bounding box center [361, 363] width 249 height 28
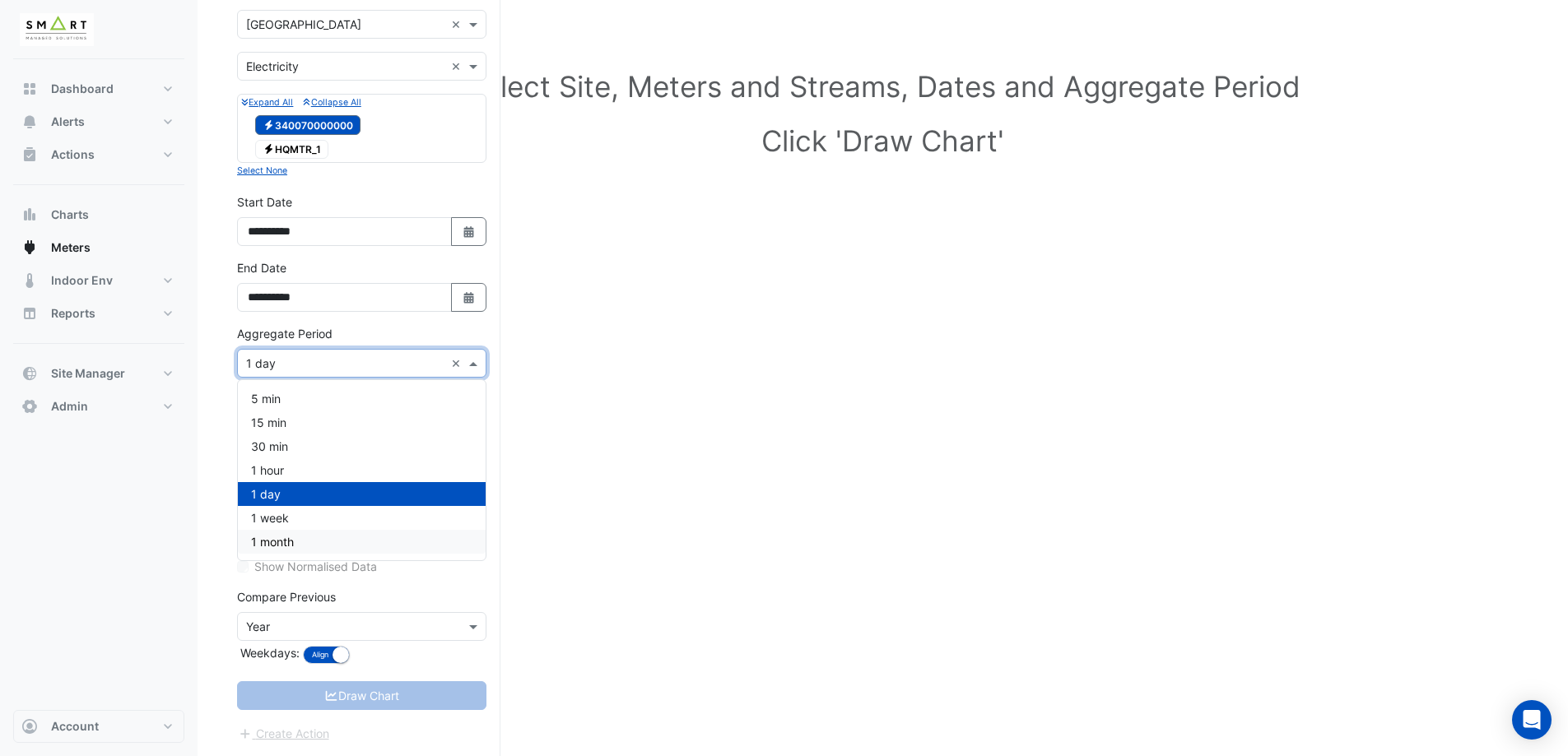
click at [308, 542] on div "1 month" at bounding box center [361, 542] width 247 height 23
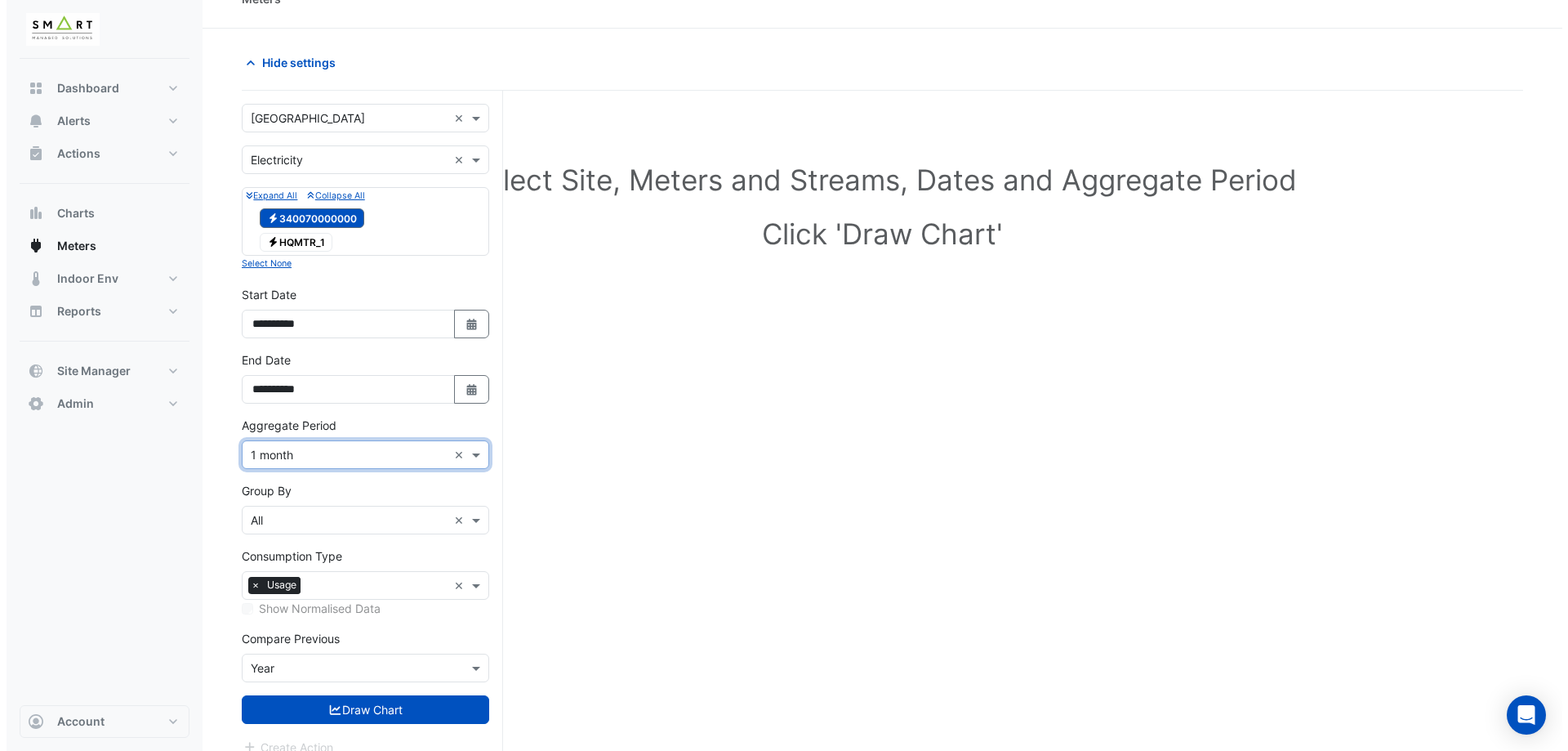
scroll to position [0, 0]
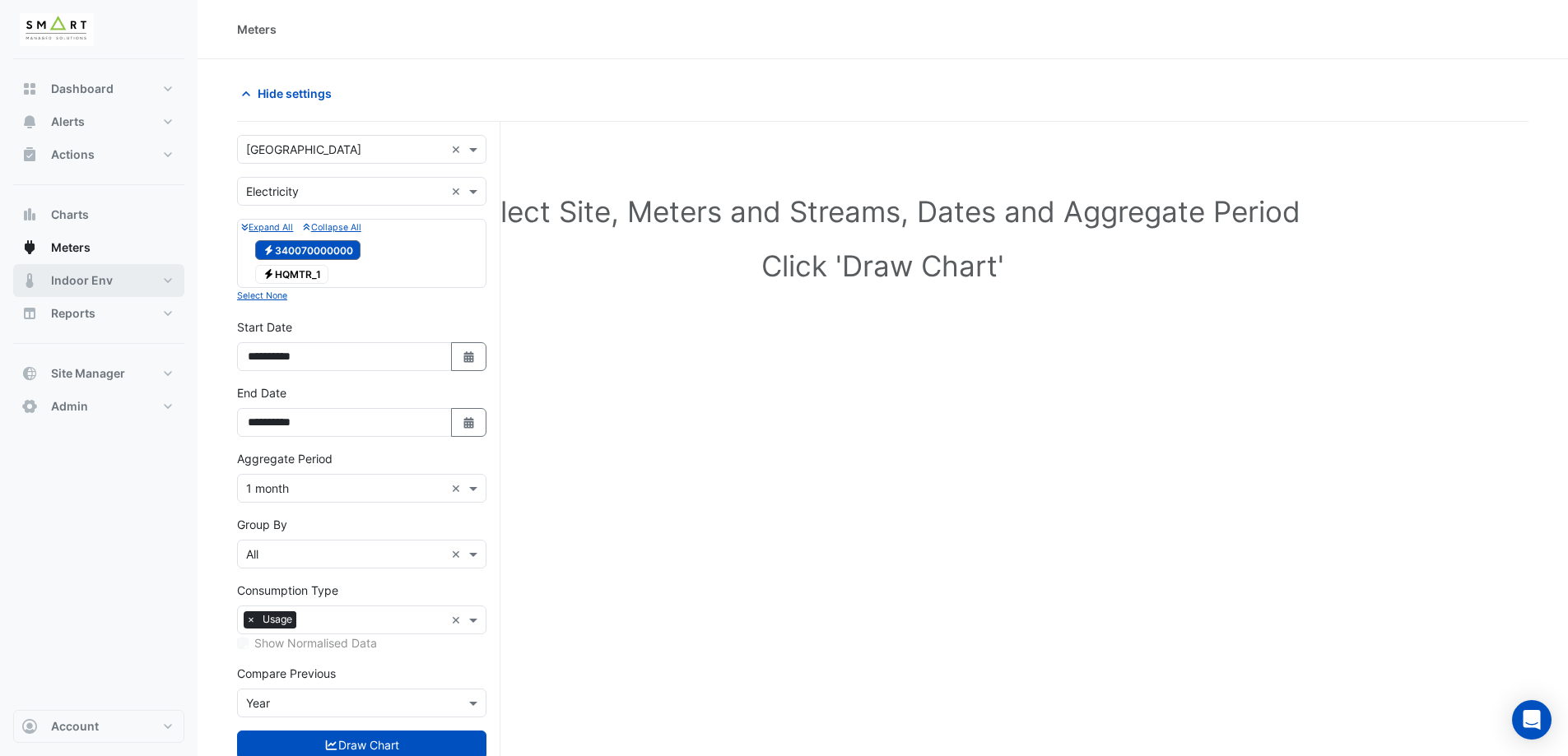
click at [164, 282] on button "Indoor Env" at bounding box center [98, 281] width 171 height 33
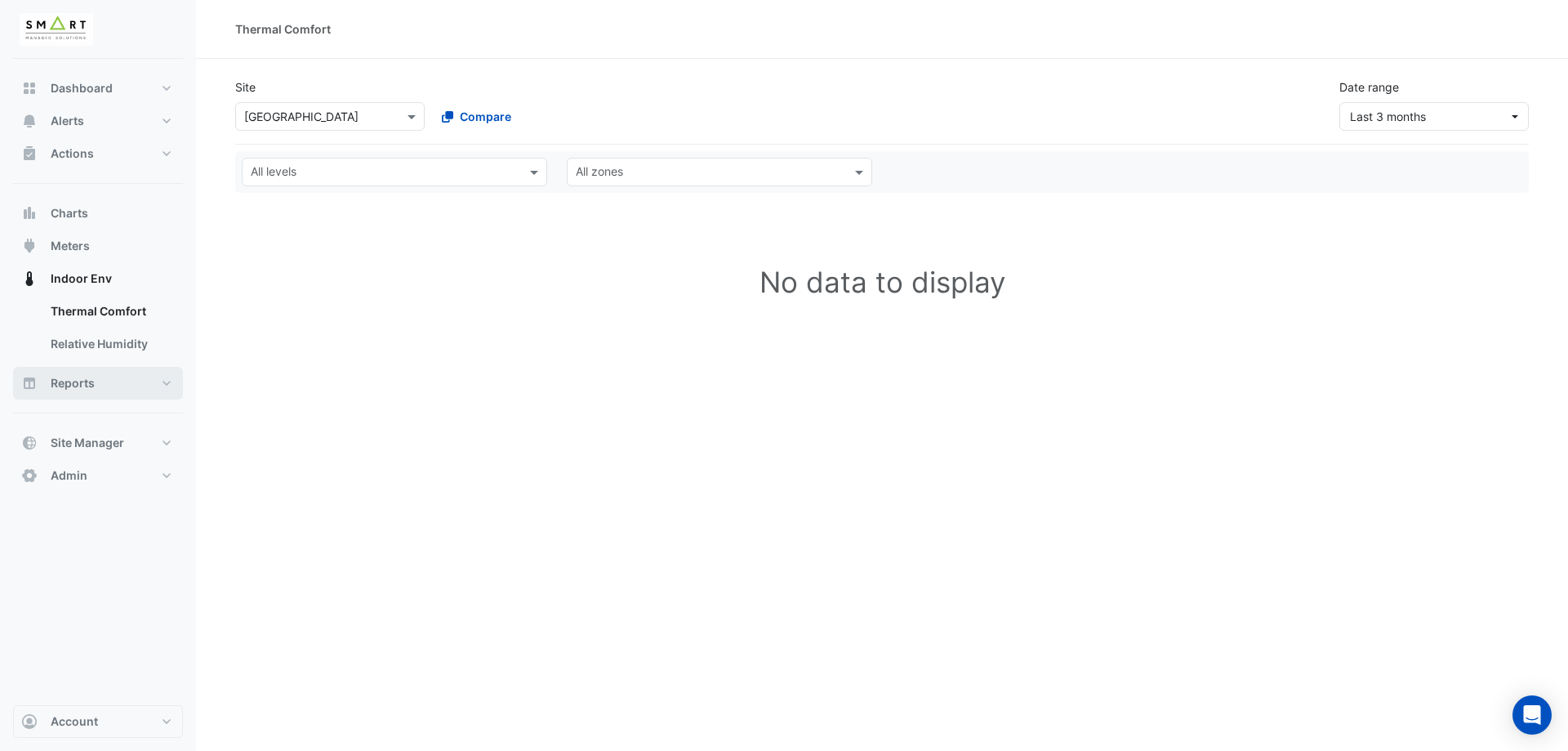
click at [148, 387] on button "Reports" at bounding box center [97, 384] width 170 height 33
select select "***"
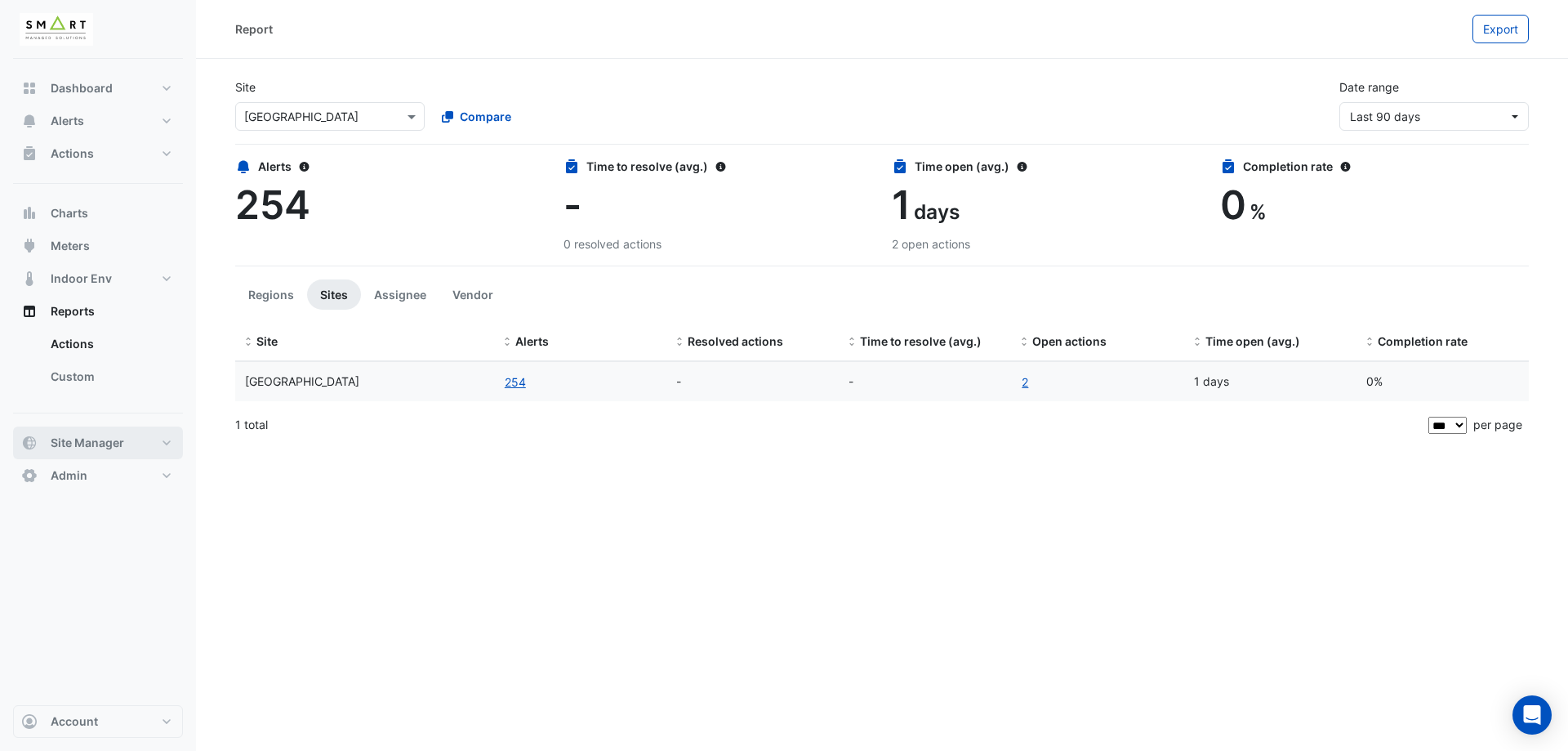
click at [111, 449] on span "Site Manager" at bounding box center [87, 443] width 74 height 17
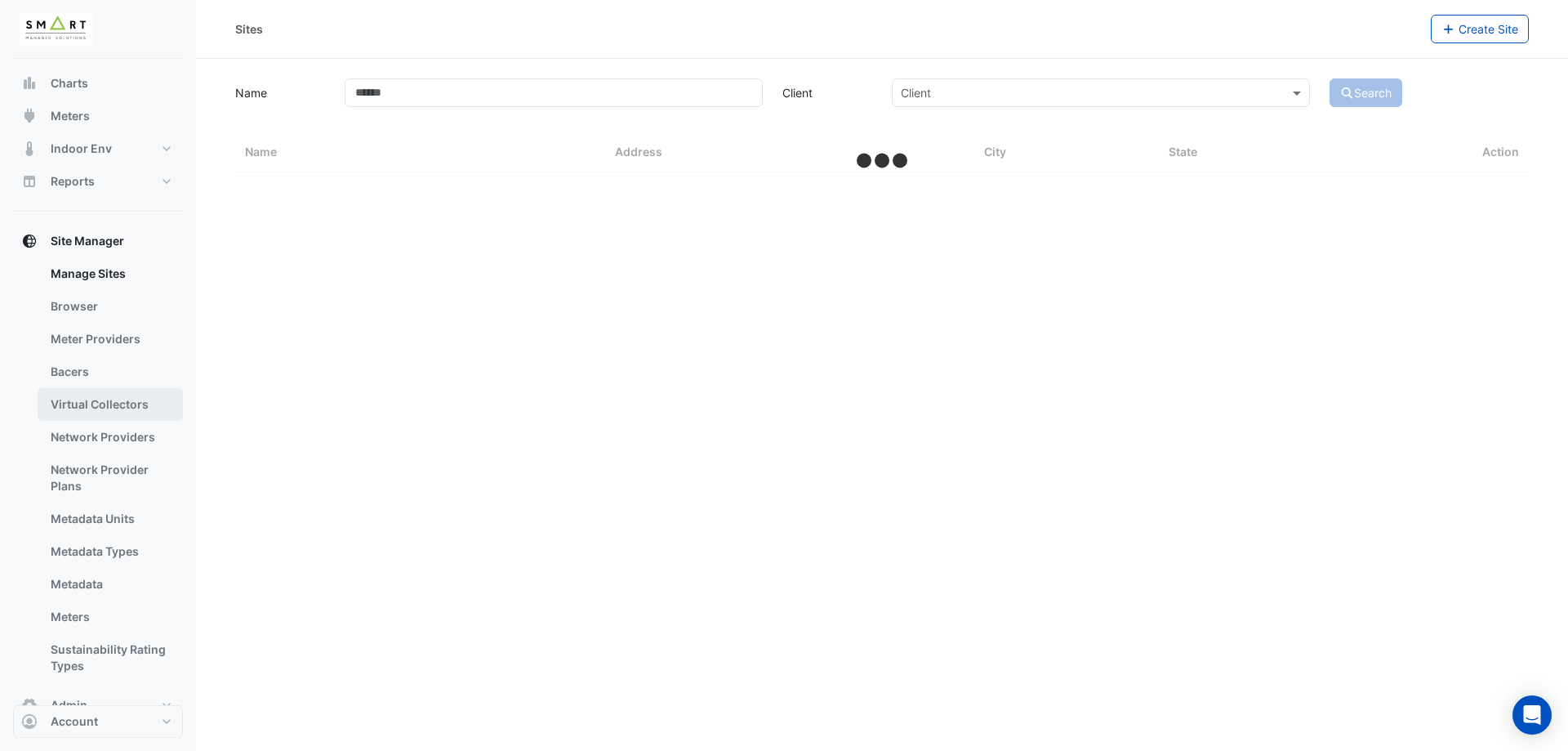
select select "***"
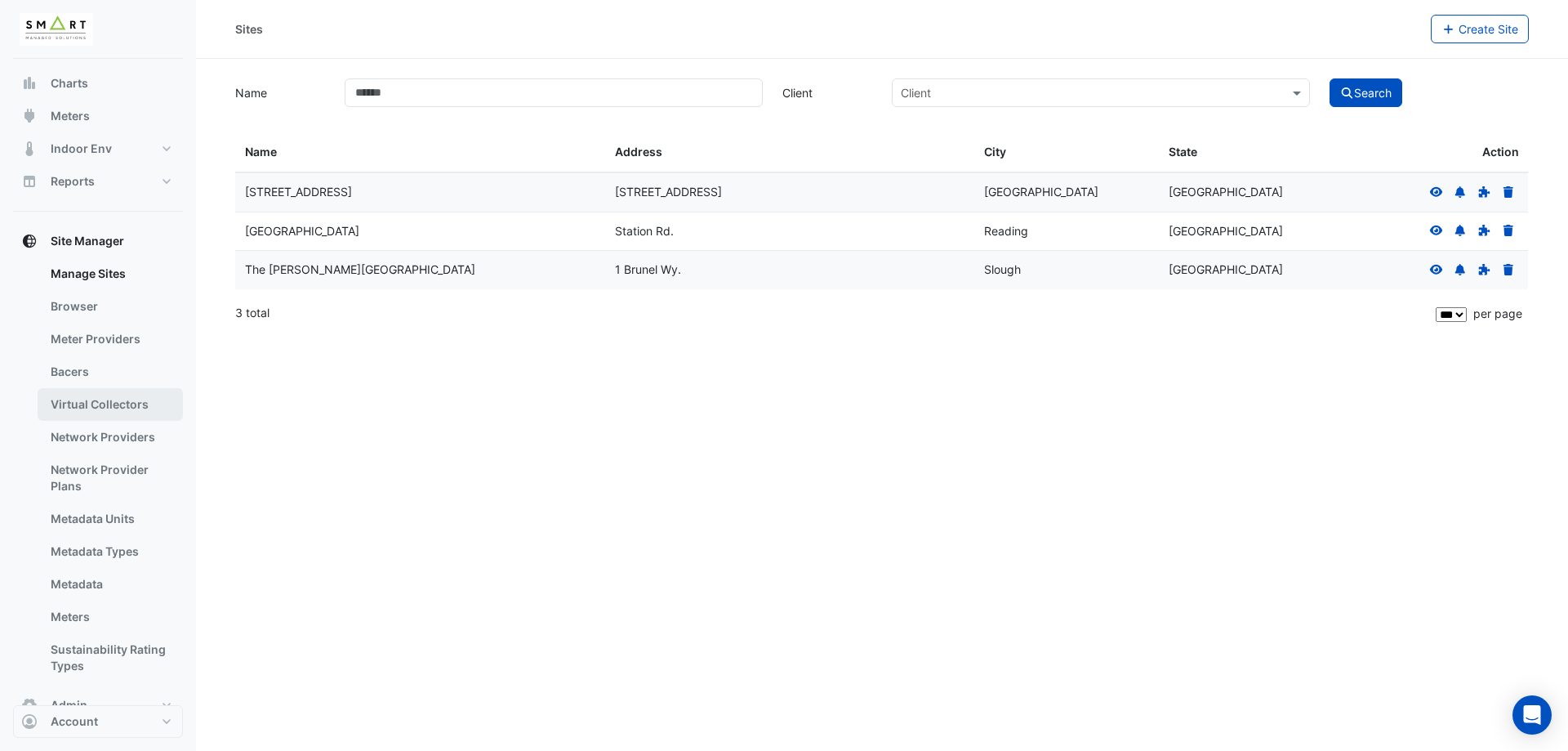
scroll to position [166, 0]
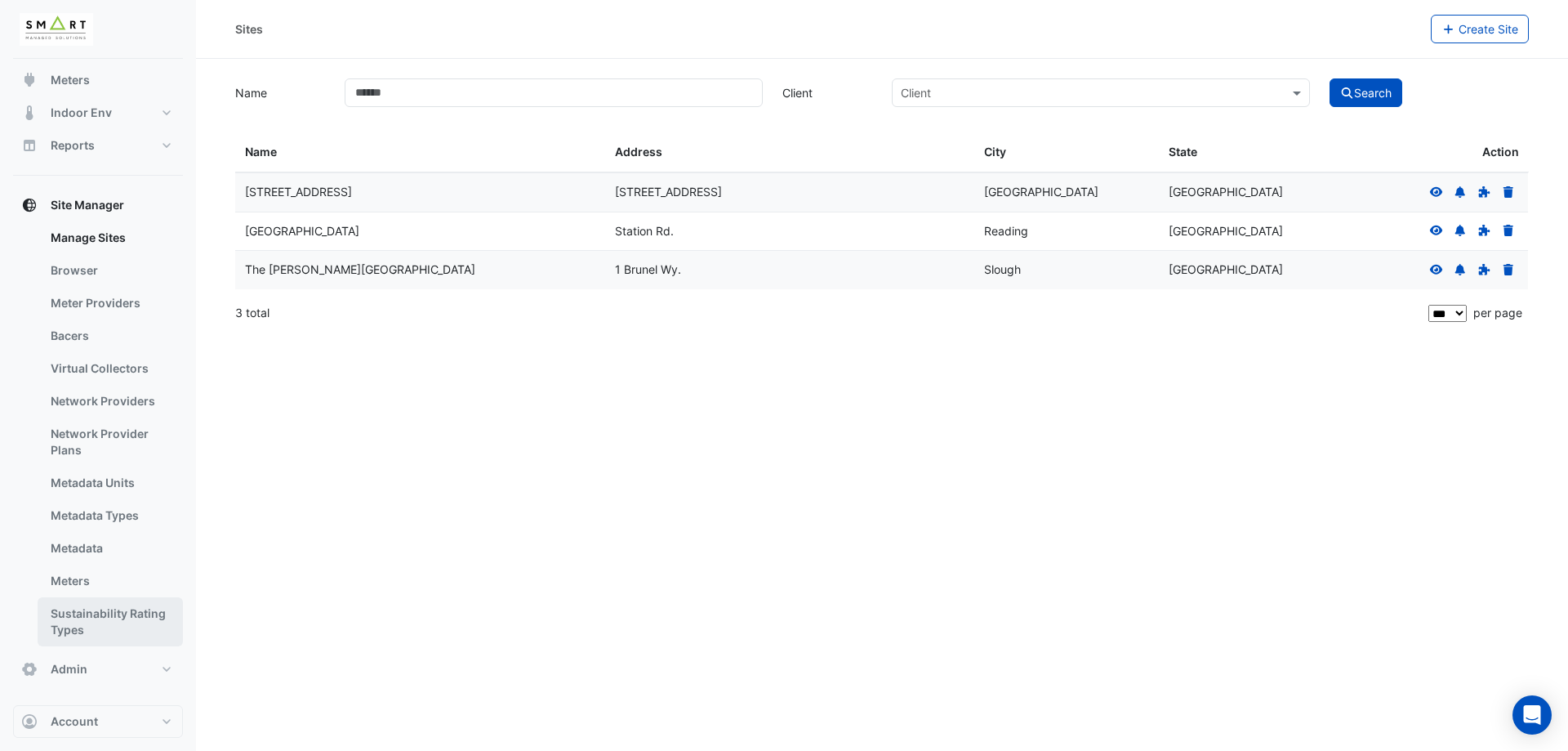
click at [99, 609] on link "Sustainability Rating Types" at bounding box center [111, 622] width 146 height 49
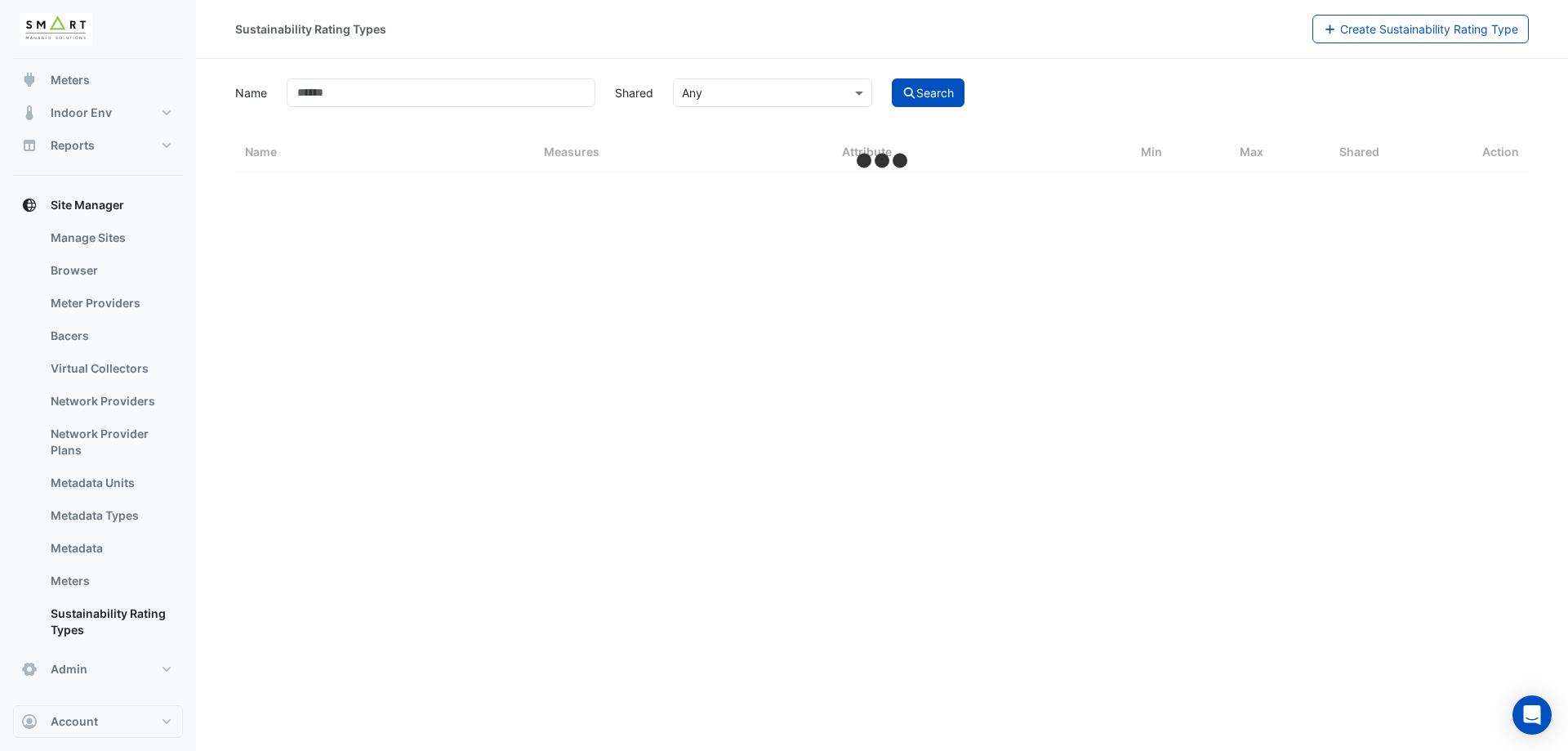
select select "***"
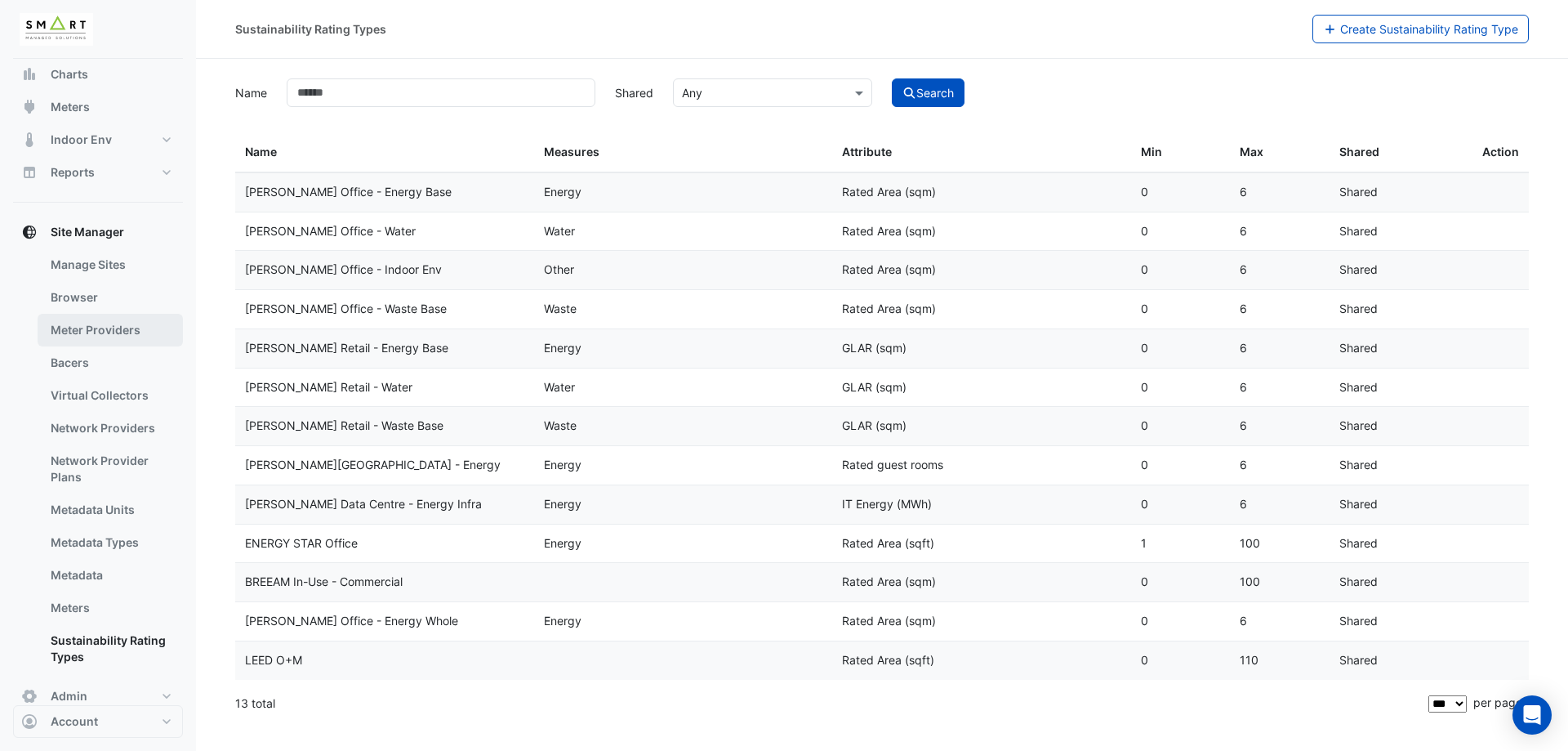
scroll to position [166, 0]
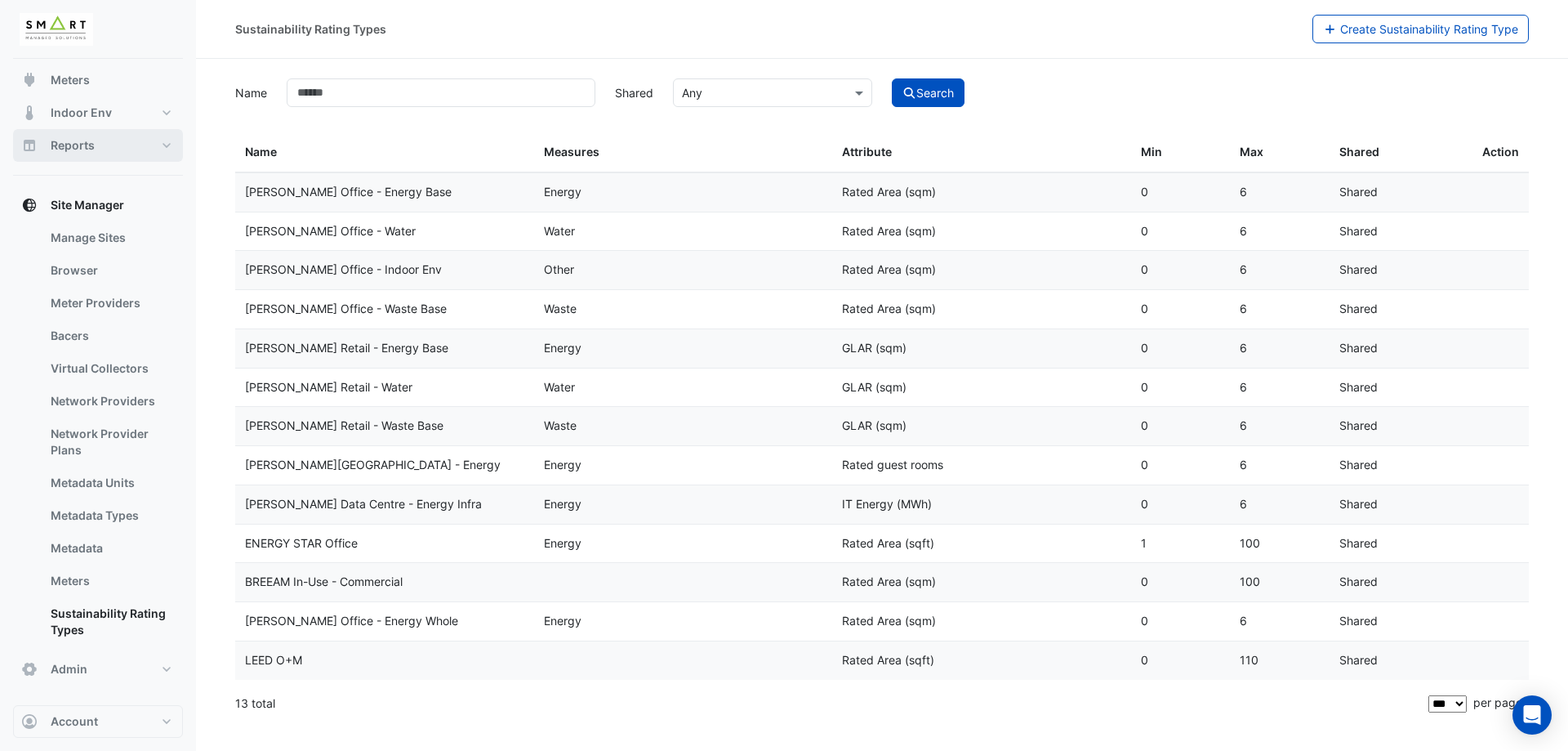
click at [163, 150] on button "Reports" at bounding box center [97, 146] width 170 height 33
select select "***"
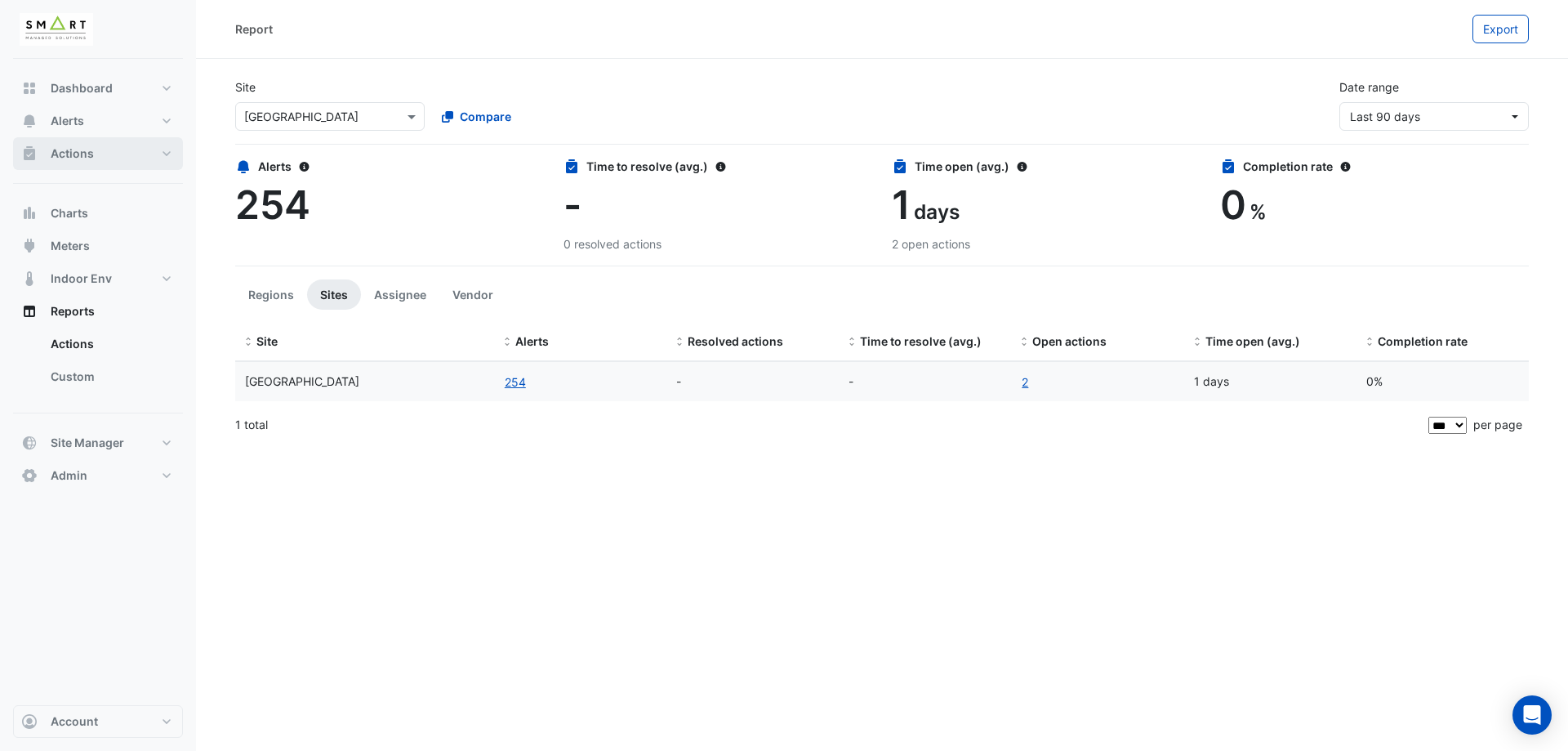
click at [140, 155] on button "Actions" at bounding box center [97, 154] width 170 height 33
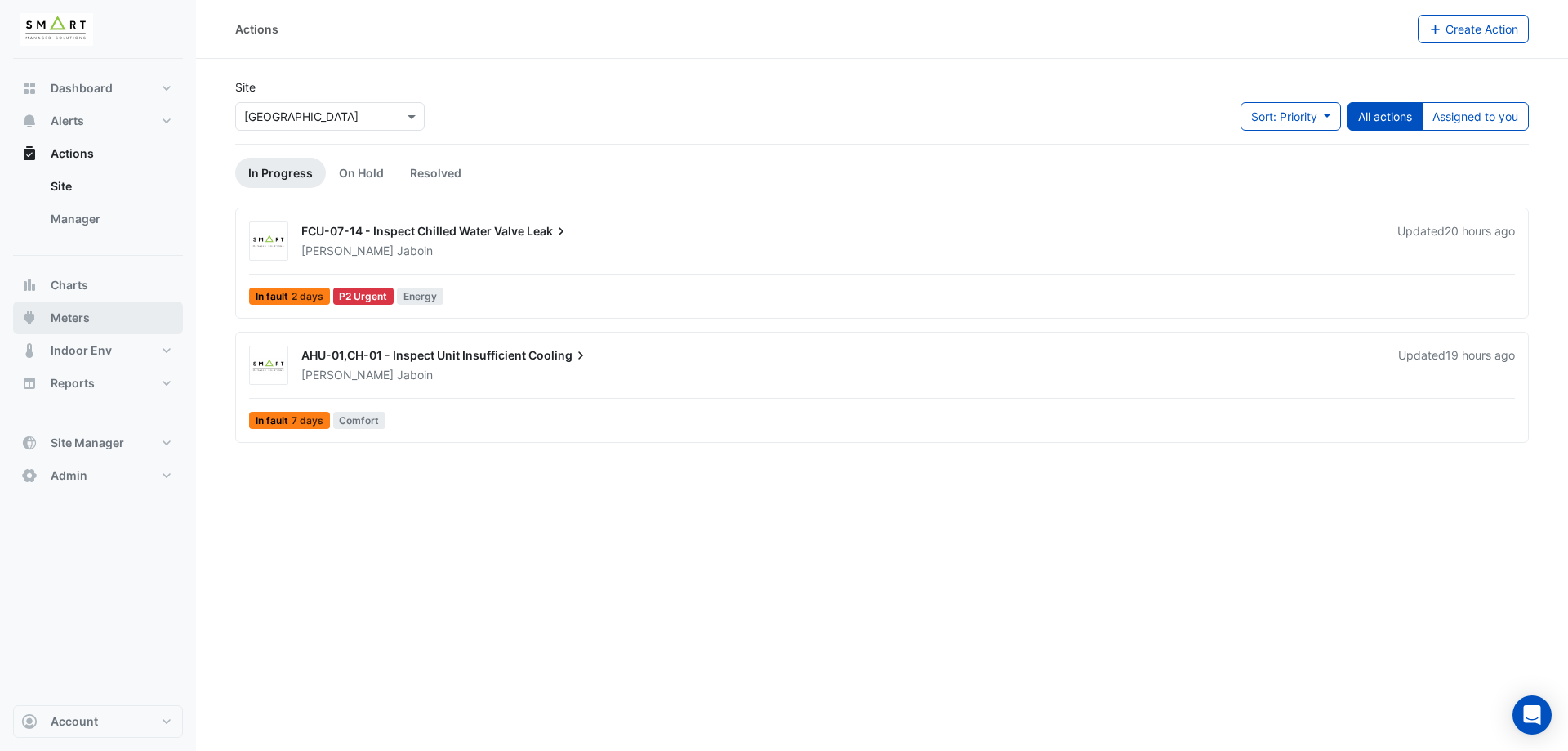
click at [111, 306] on button "Meters" at bounding box center [97, 318] width 170 height 33
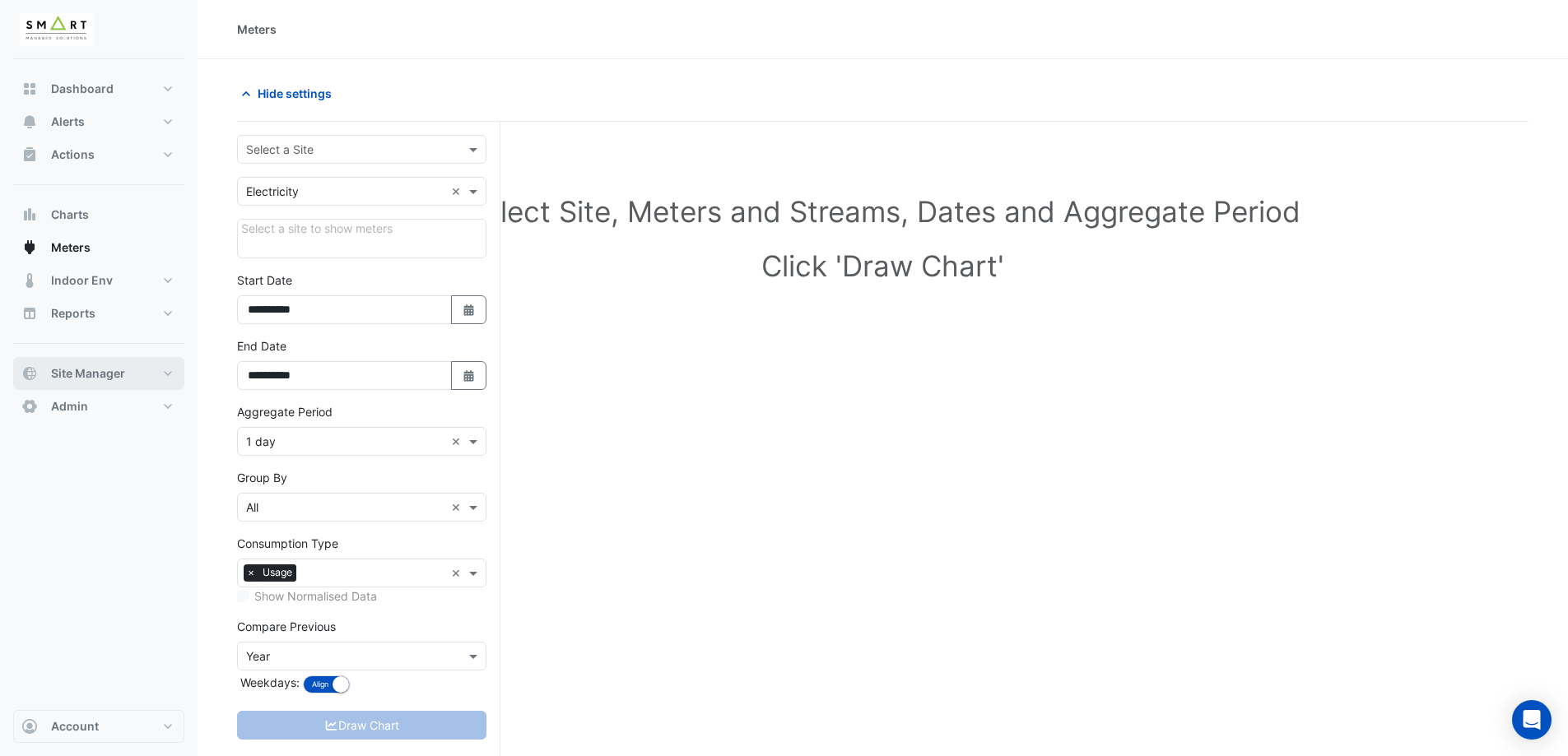
click at [136, 375] on button "Site Manager" at bounding box center [98, 374] width 171 height 33
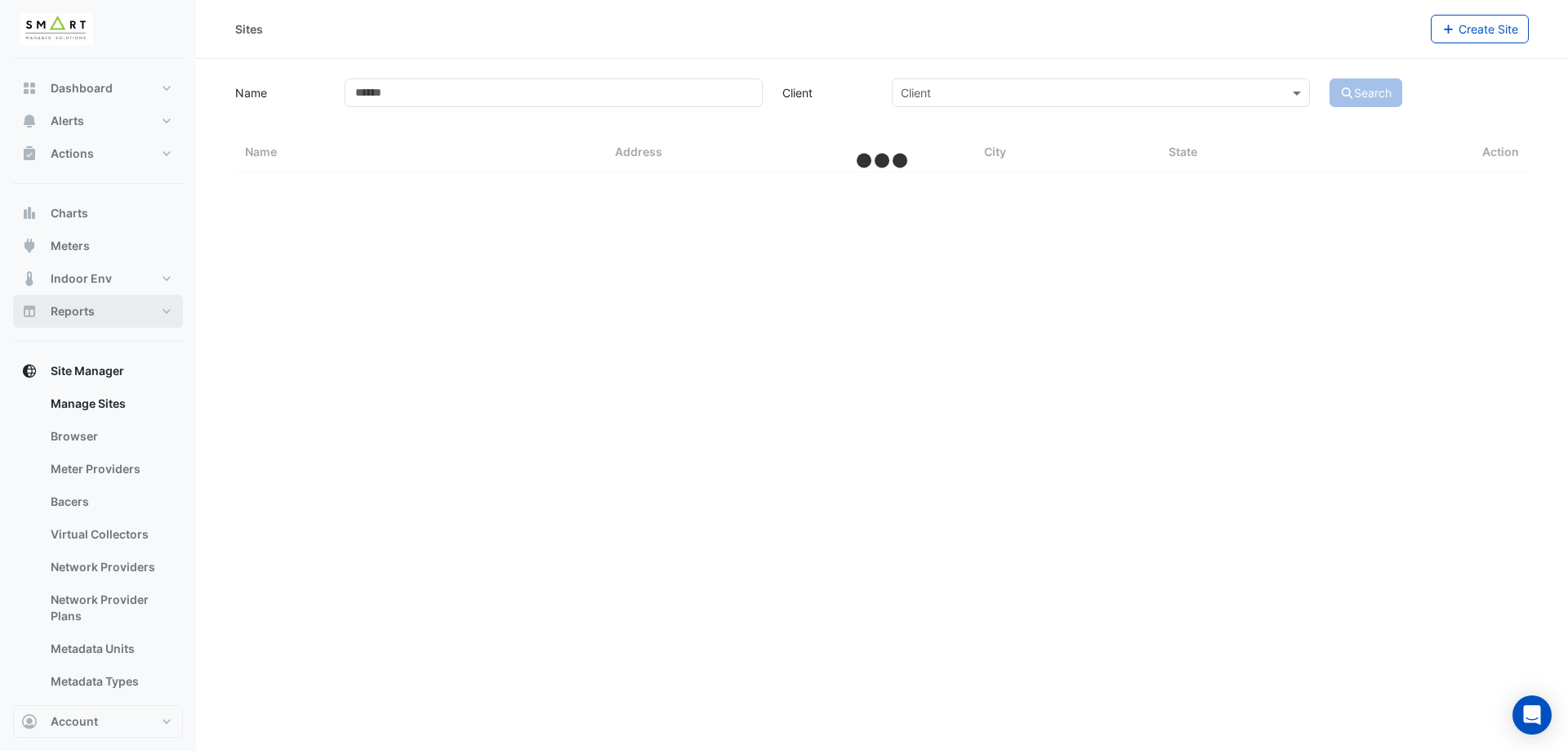
select select "***"
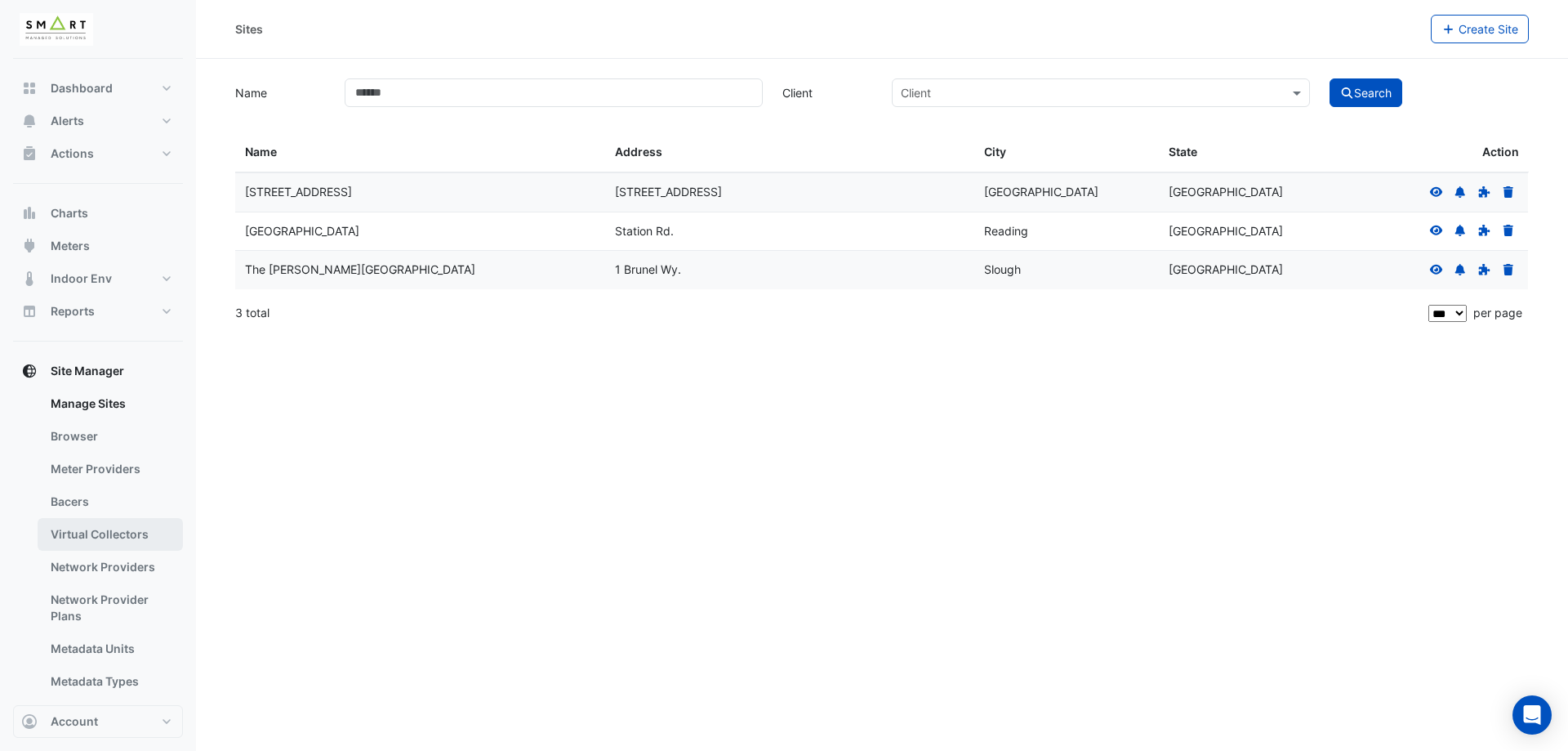
scroll to position [166, 0]
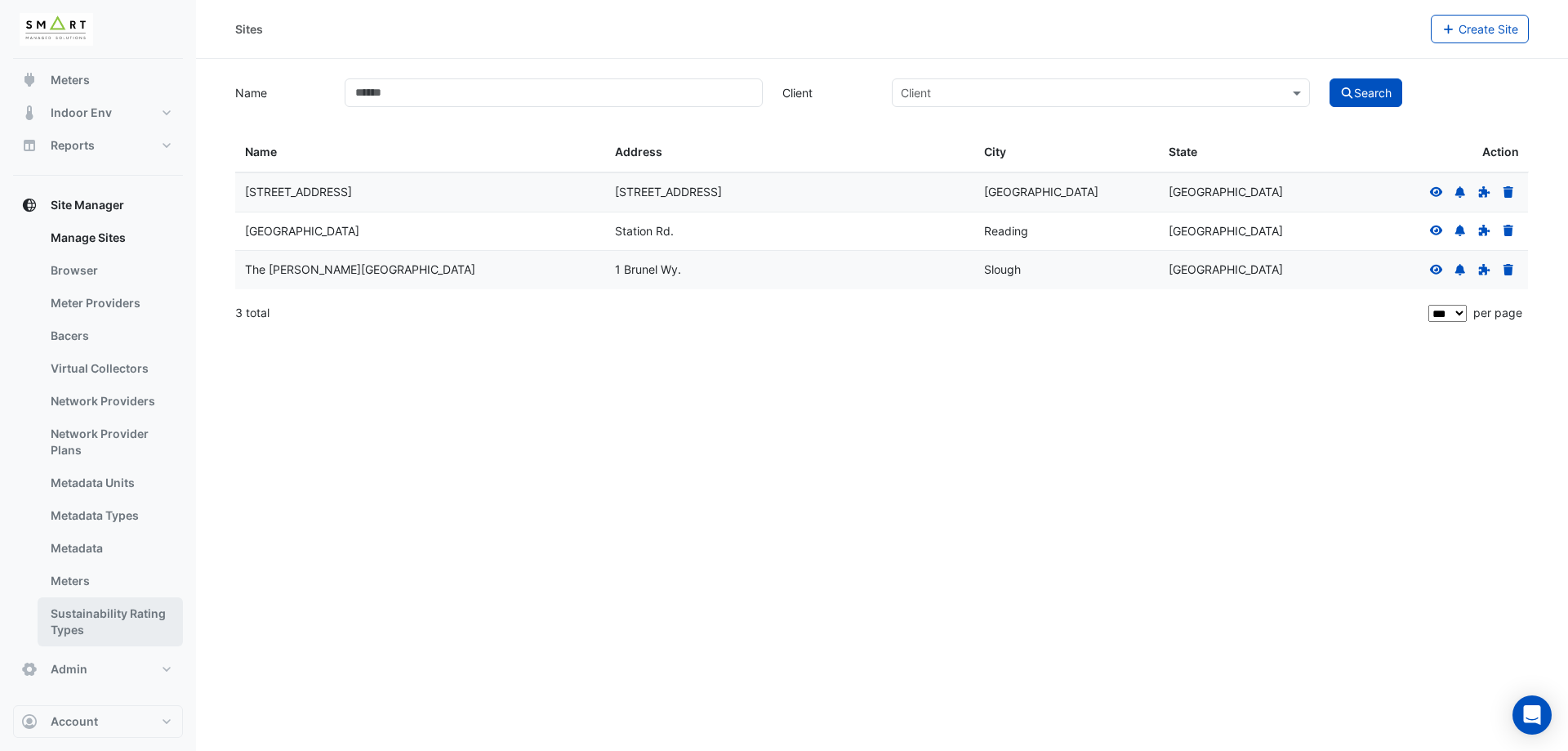
click at [115, 606] on link "Sustainability Rating Types" at bounding box center [111, 622] width 146 height 49
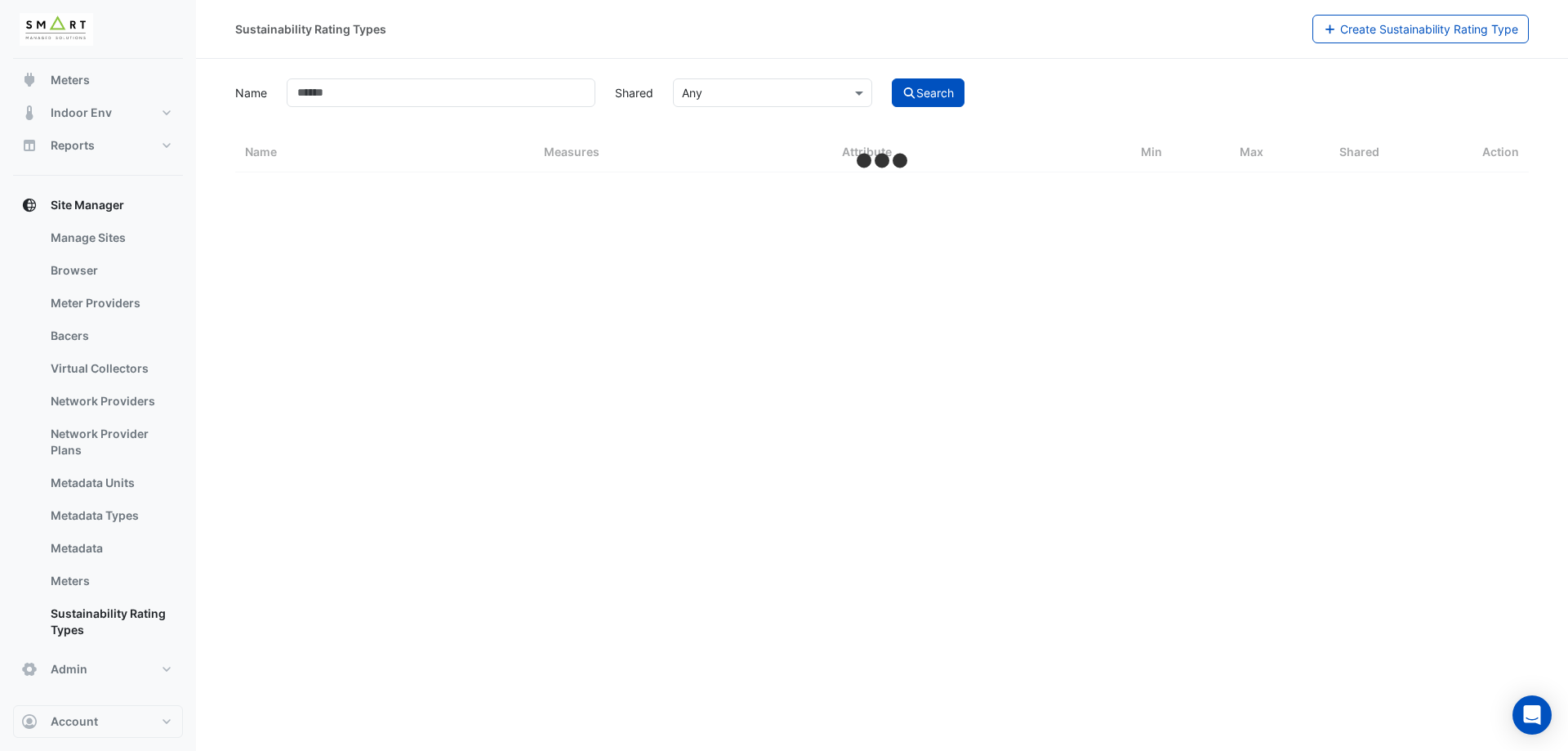
select select "***"
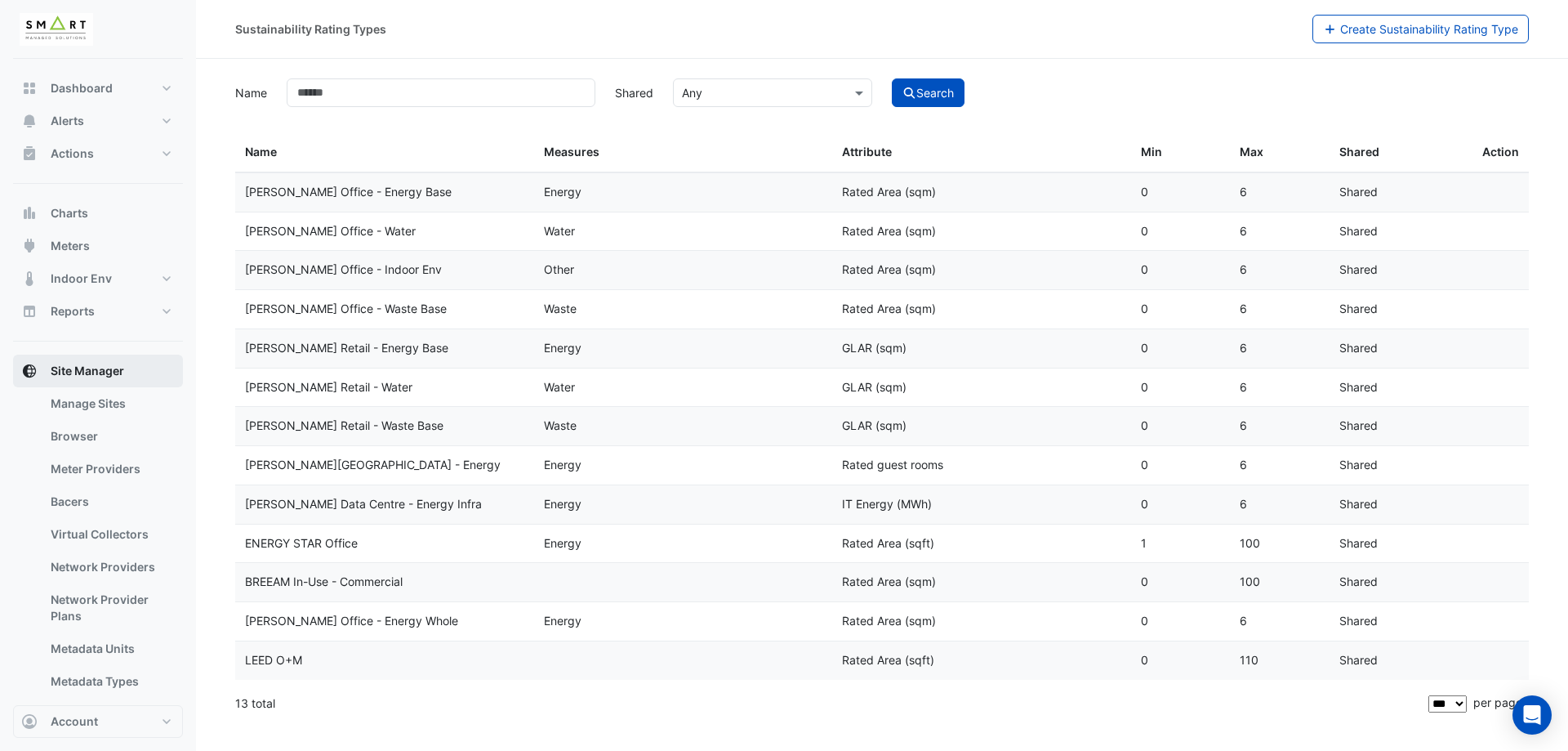
click at [119, 373] on span "Site Manager" at bounding box center [87, 371] width 74 height 17
click at [72, 250] on span "Meters" at bounding box center [70, 246] width 39 height 17
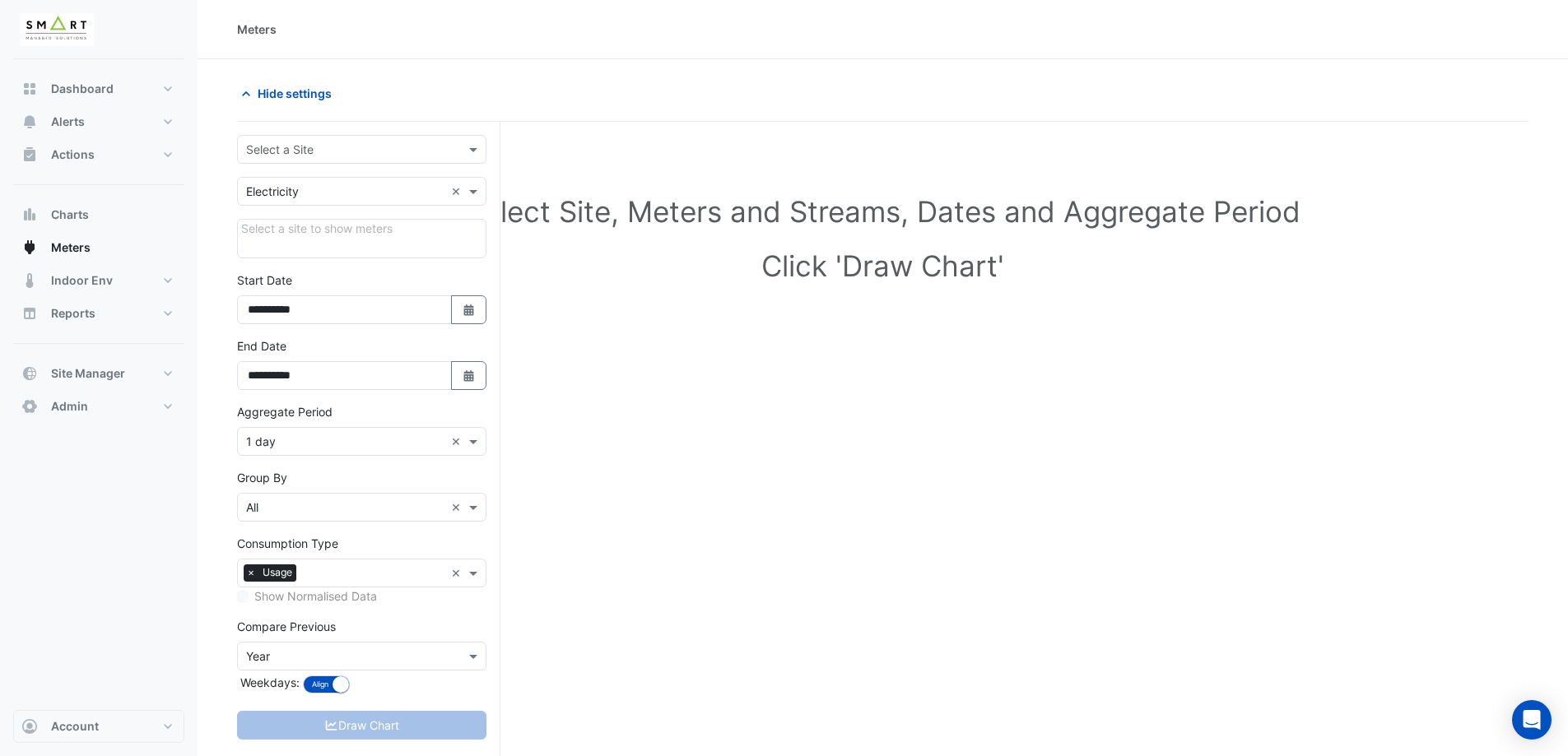
click at [711, 526] on div "Select Site, Meters and Streams, Dates and Aggregate Period Click 'Draw Chart'" at bounding box center [882, 480] width 1291 height 677
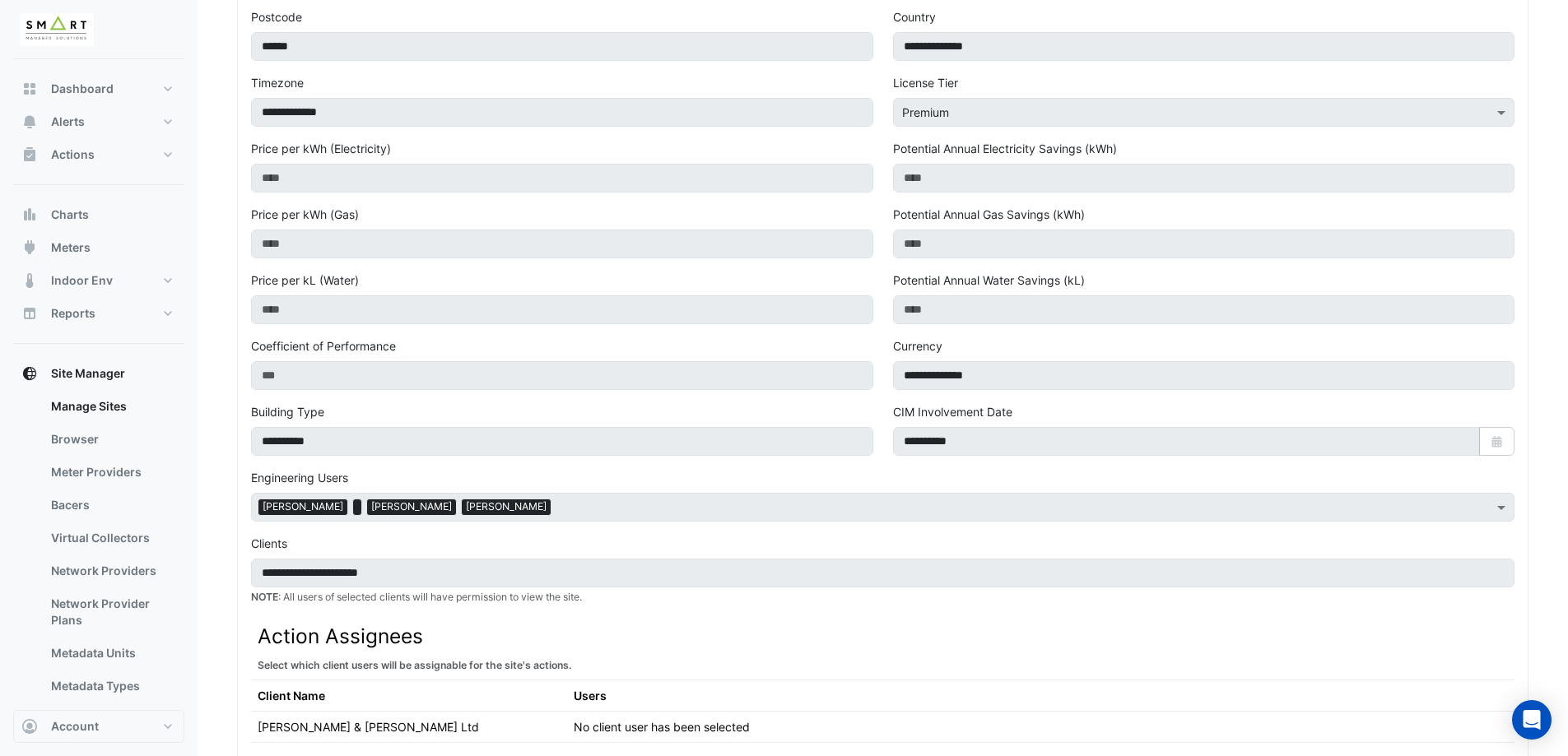
scroll to position [330, 0]
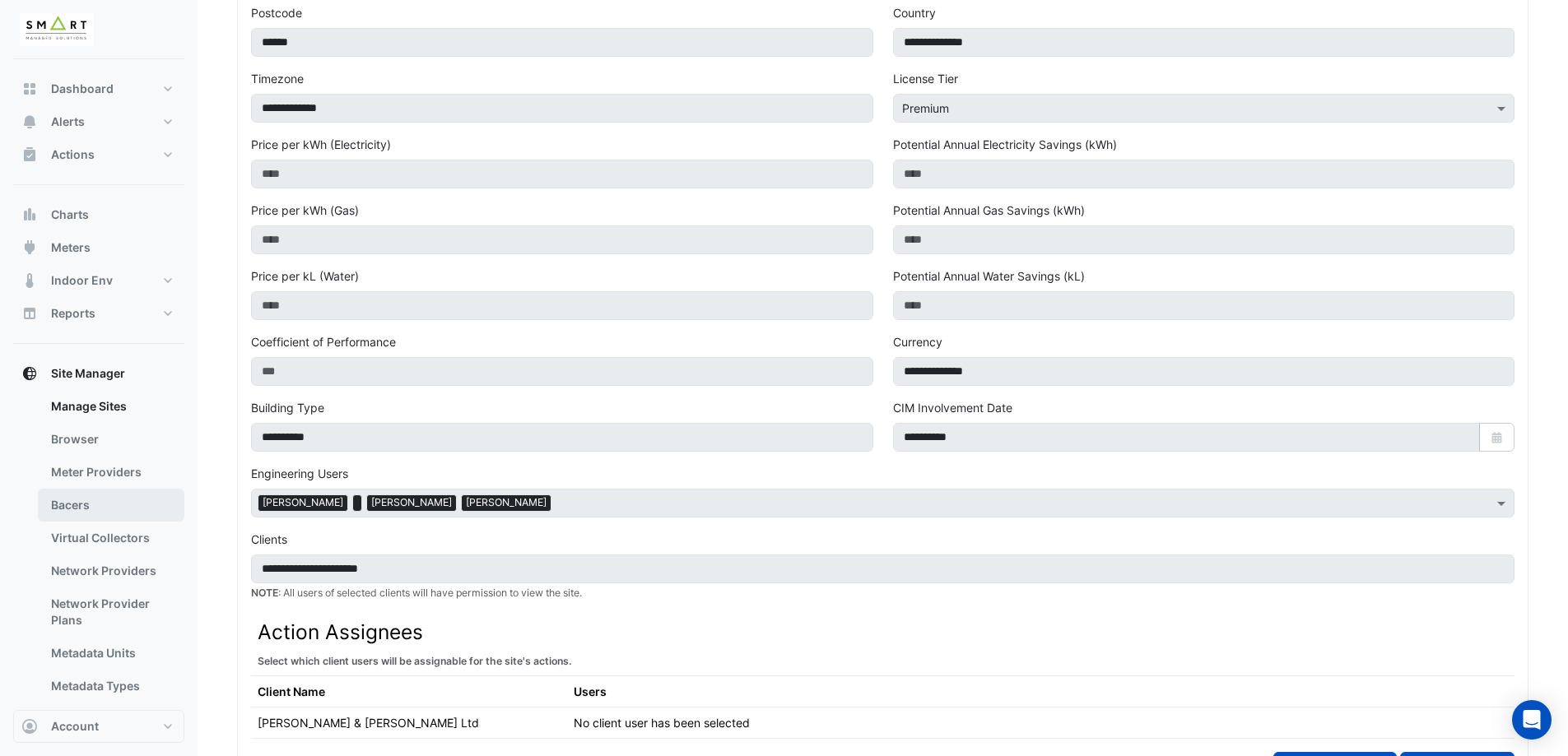
click at [96, 512] on link "Bacers" at bounding box center [112, 506] width 147 height 33
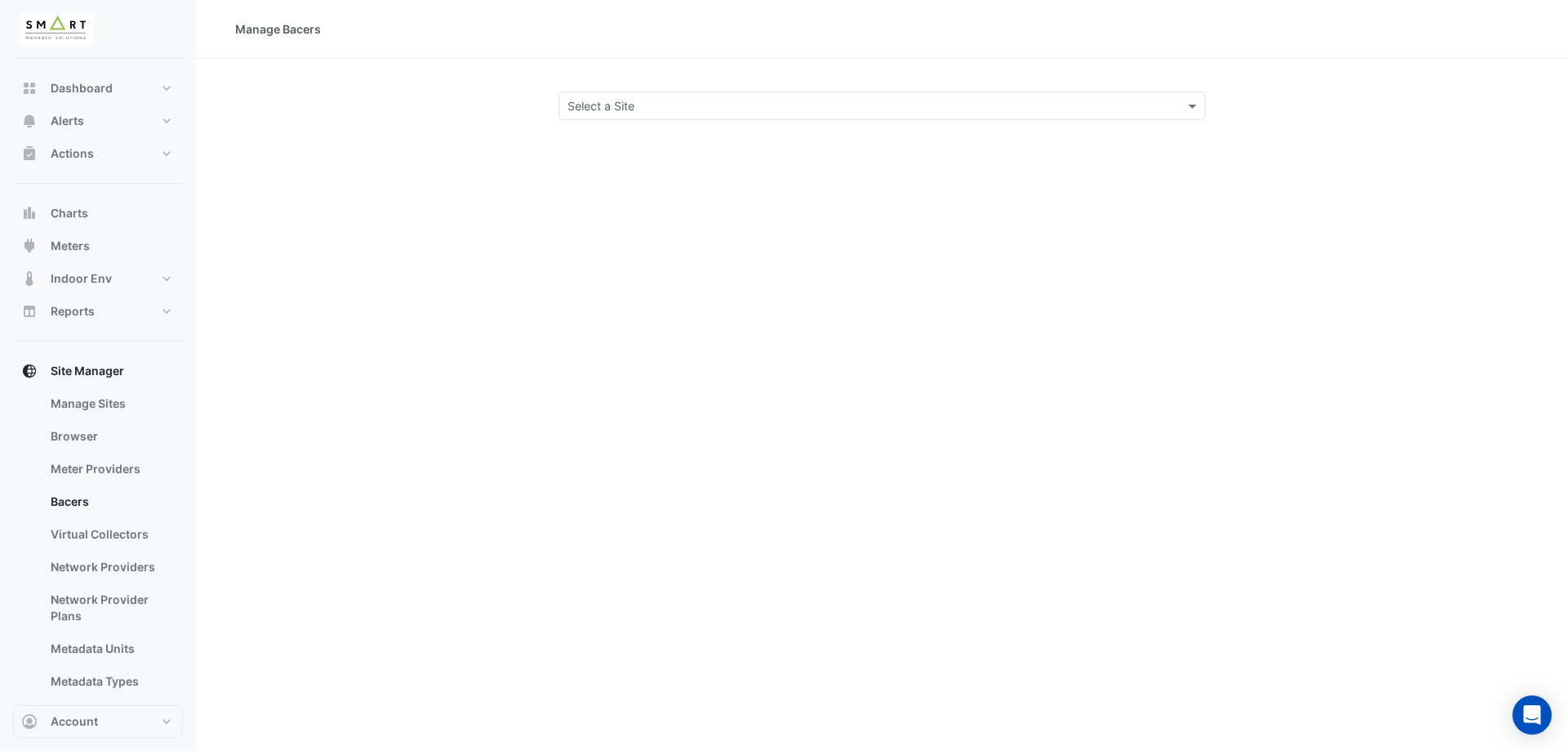
click at [732, 112] on input "text" at bounding box center [866, 107] width 596 height 17
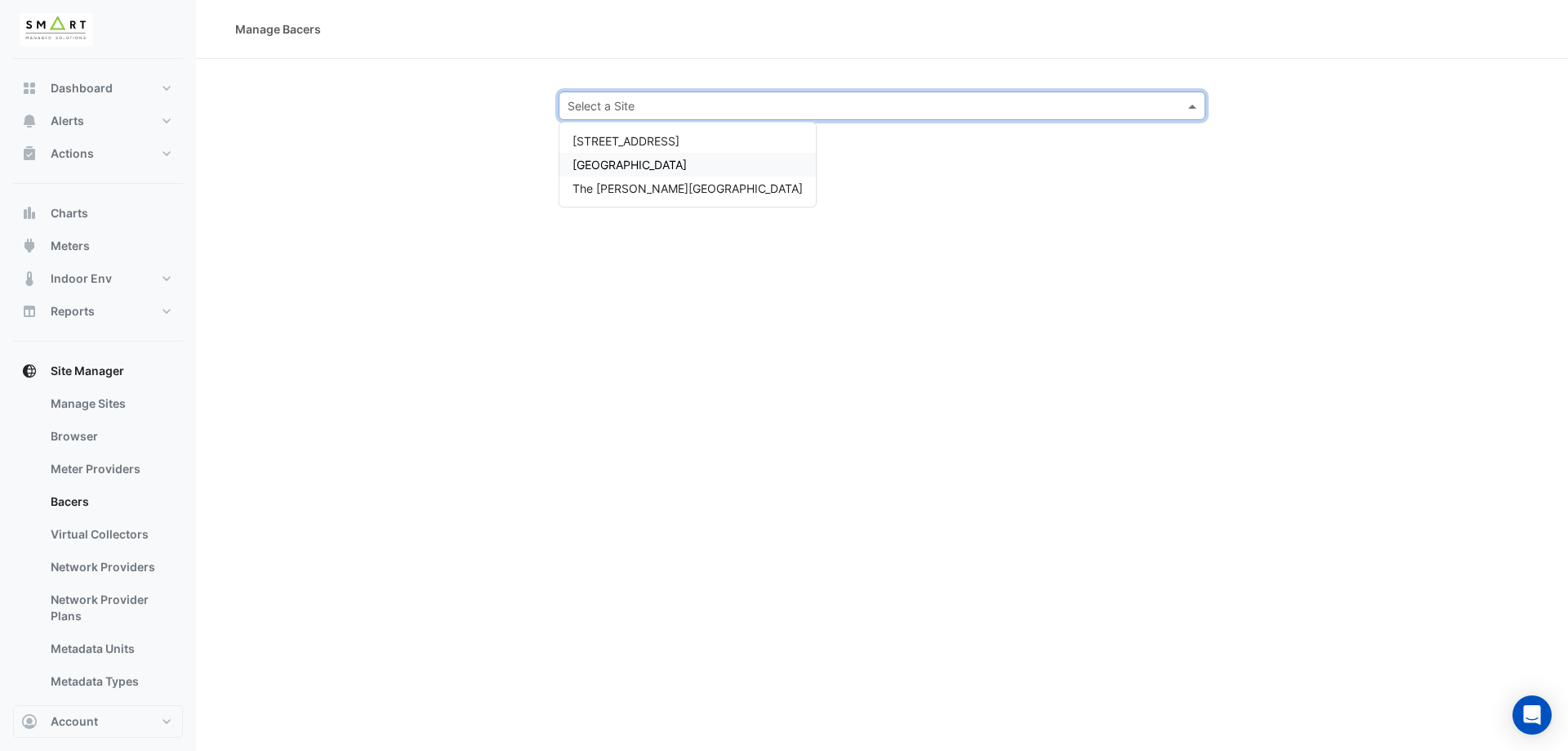
click at [698, 159] on div "[GEOGRAPHIC_DATA]" at bounding box center [687, 164] width 256 height 23
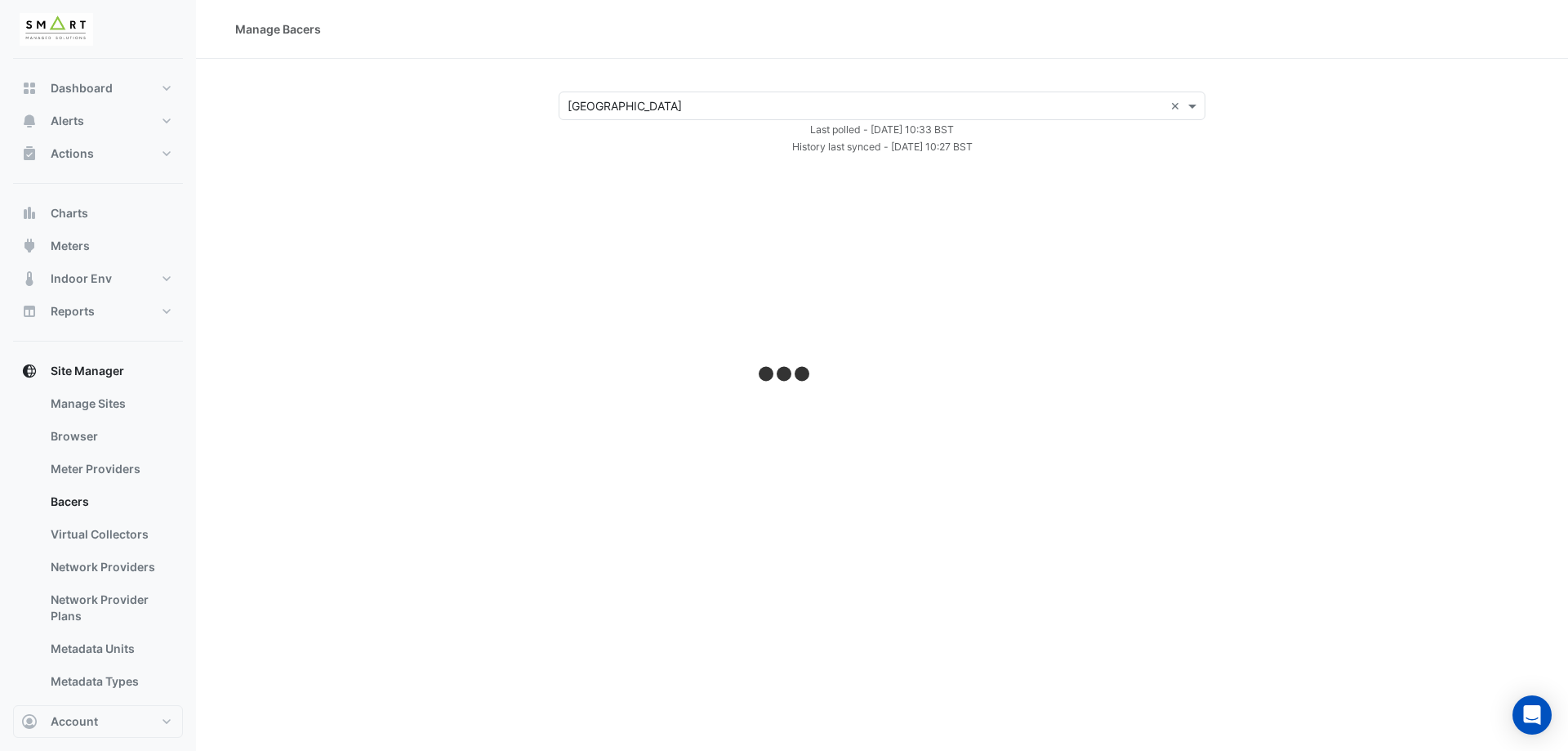
select select "***"
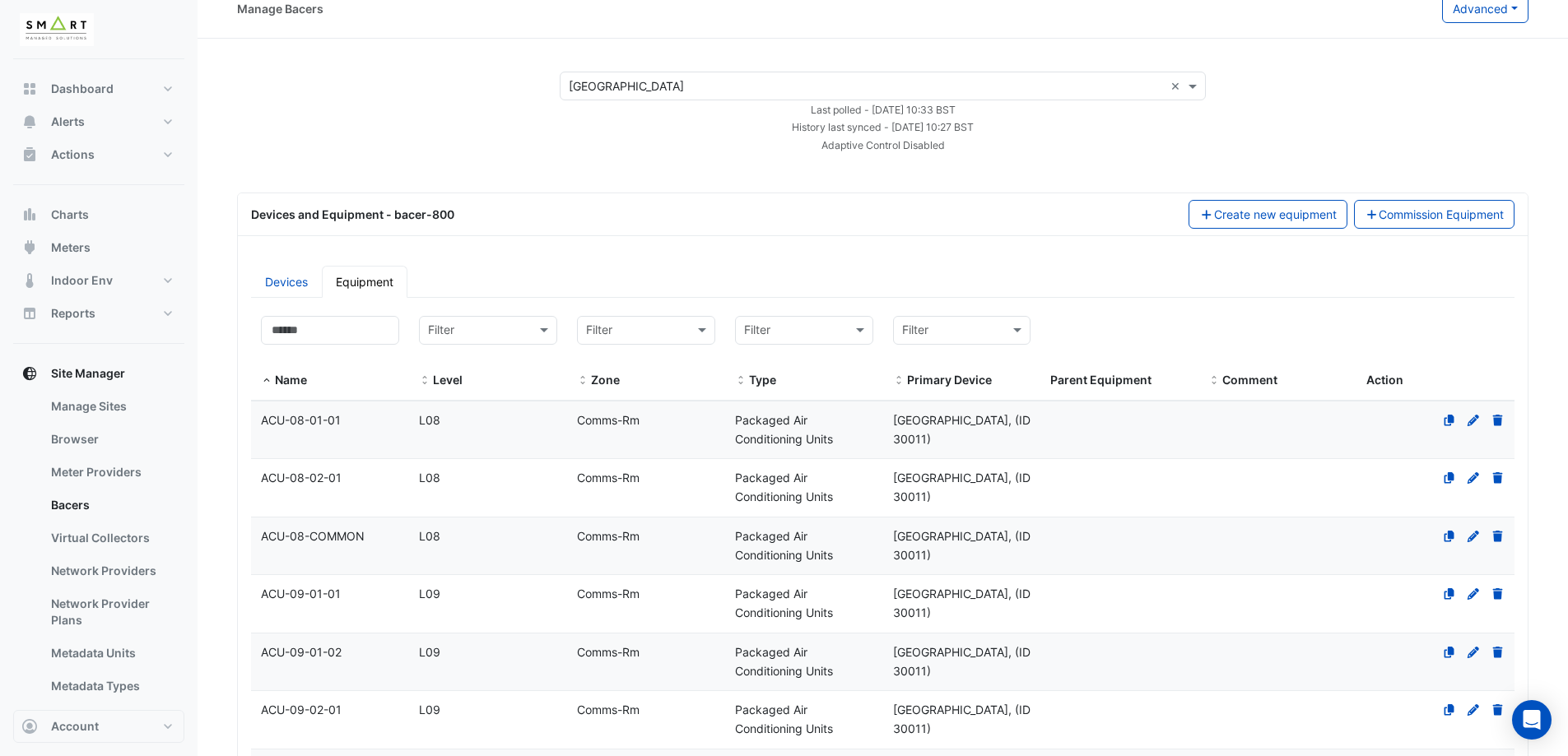
scroll to position [82, 0]
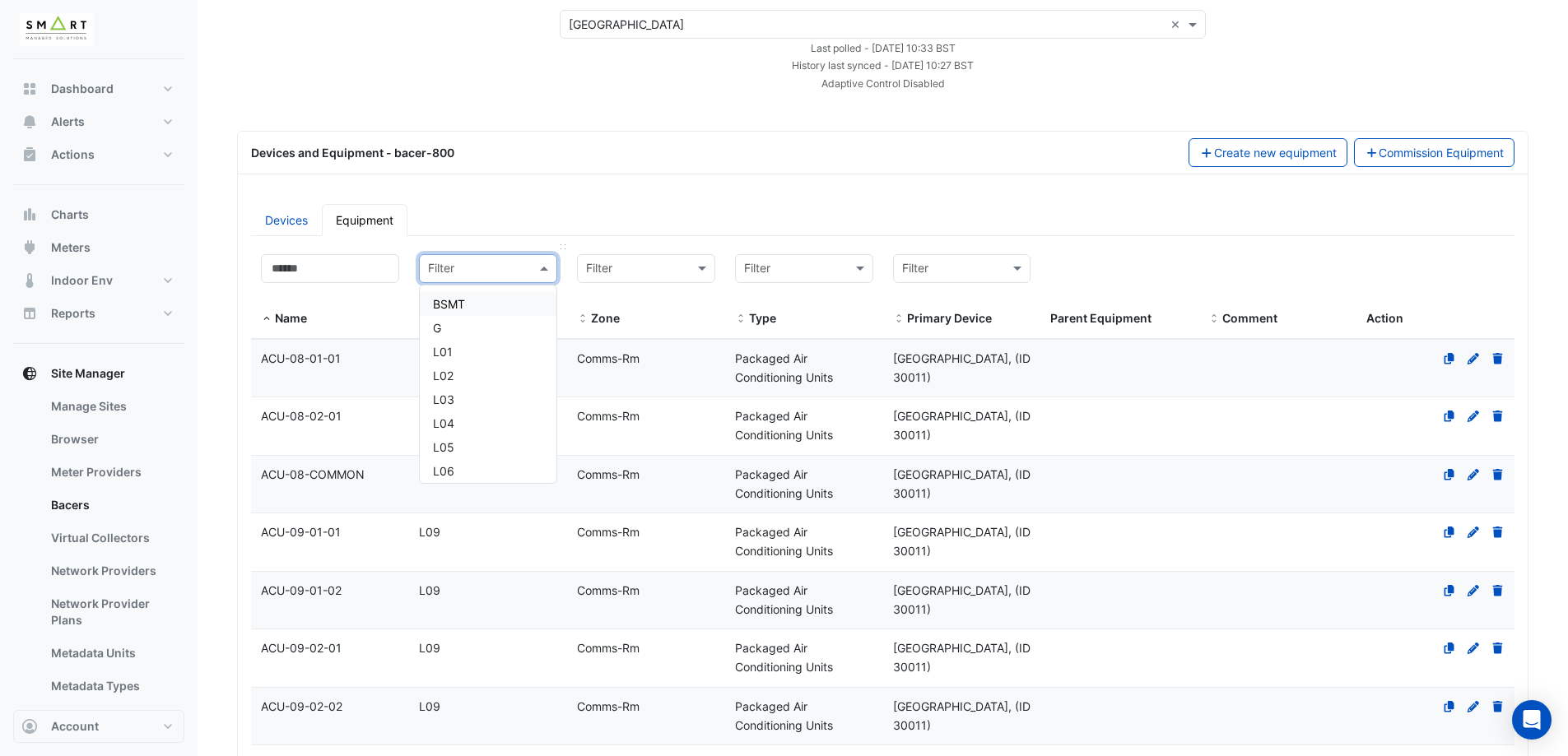
click at [485, 271] on input "text" at bounding box center [470, 269] width 87 height 19
click at [355, 275] on input at bounding box center [330, 268] width 138 height 28
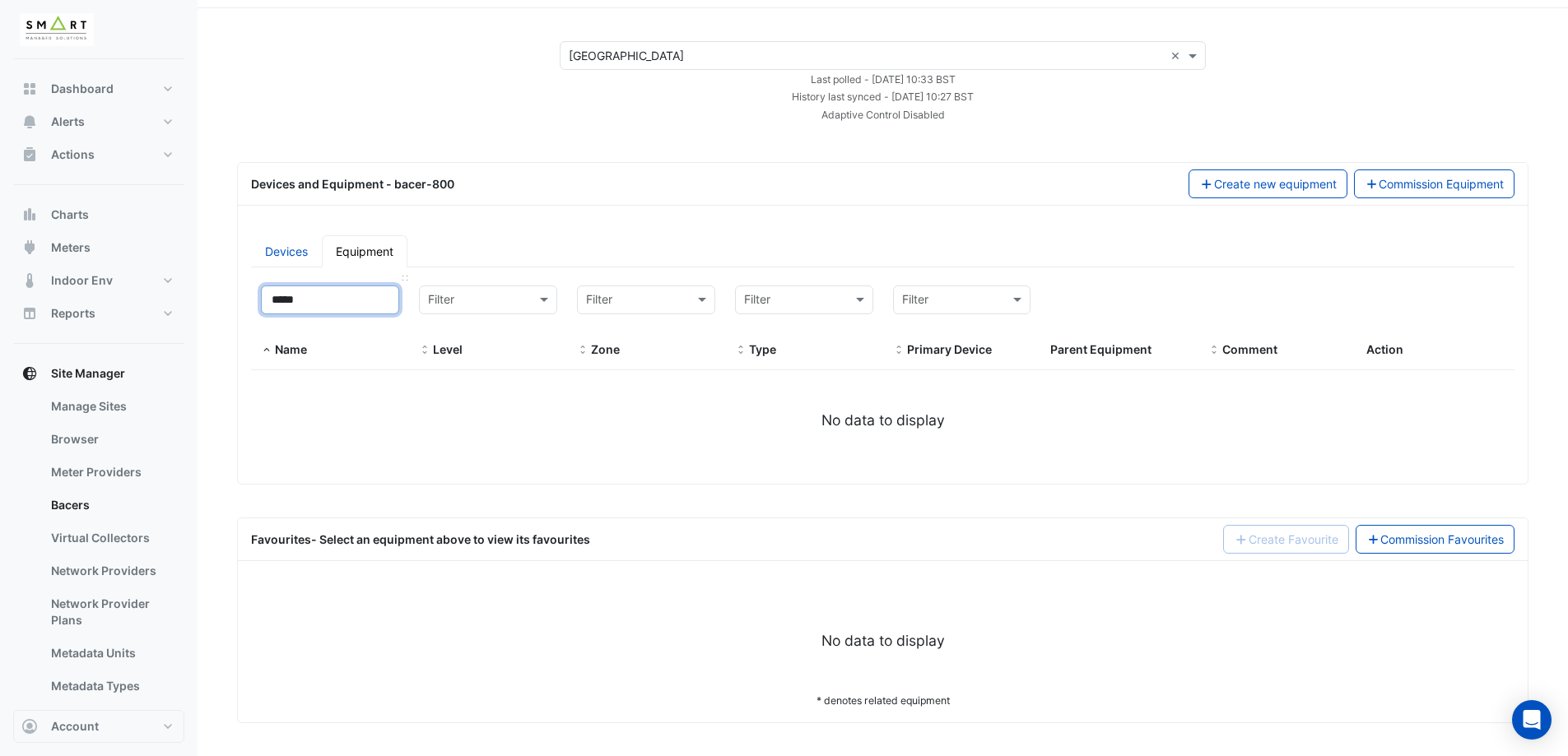
scroll to position [51, 0]
type input "*"
select select "***"
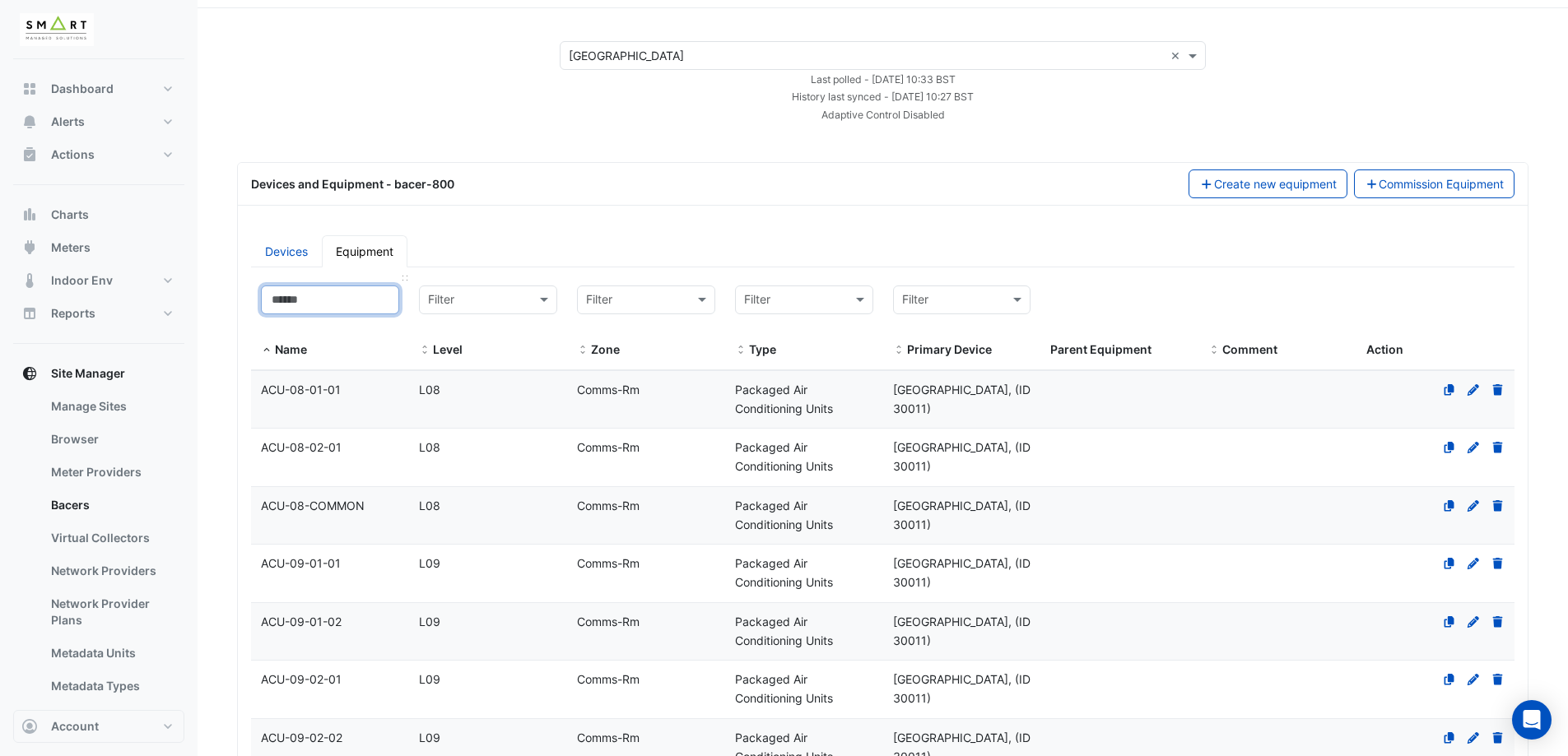
scroll to position [82, 0]
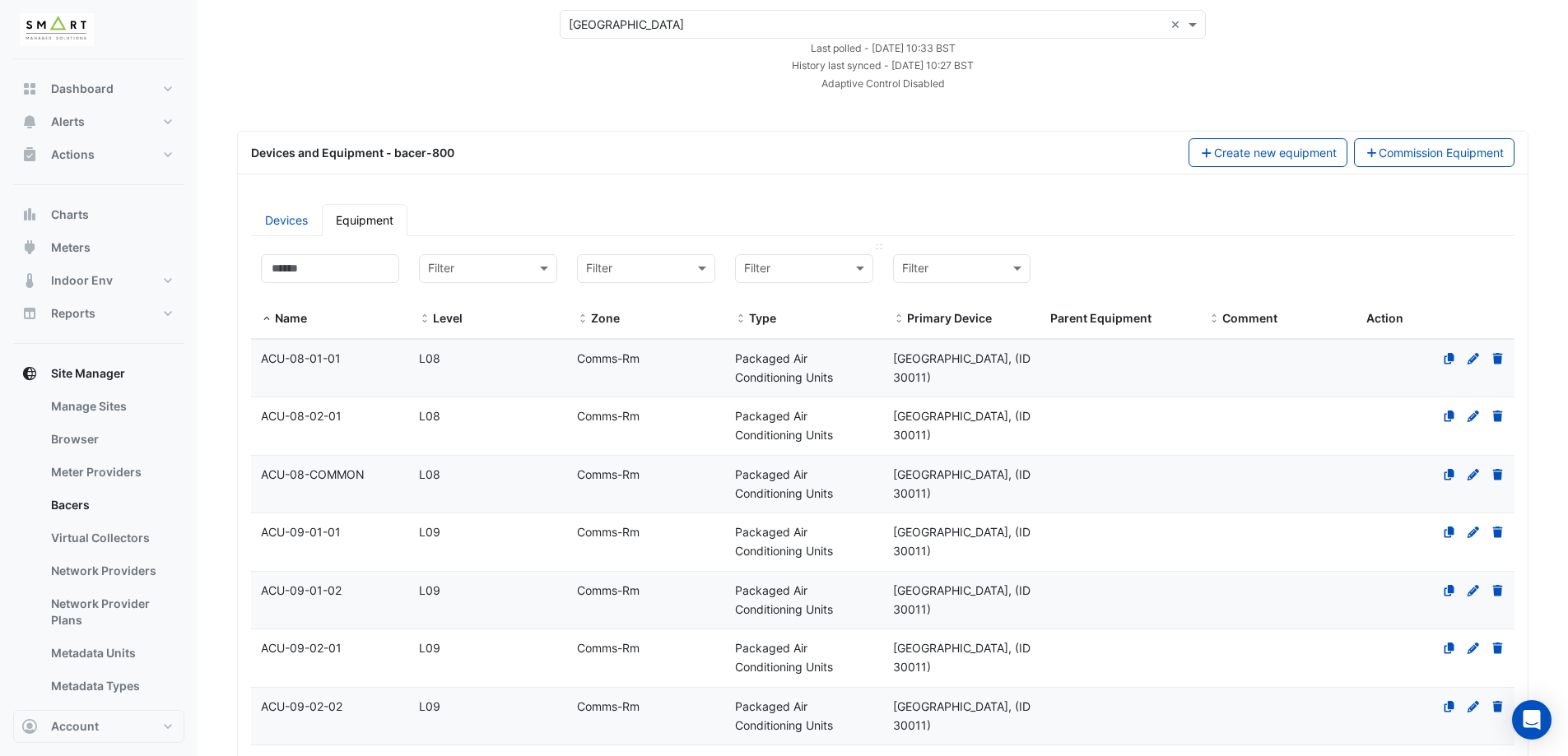
click at [791, 270] on input "text" at bounding box center [787, 269] width 87 height 19
type input "*****"
click at [801, 331] on span "Power Sub-Meters" at bounding box center [799, 328] width 101 height 14
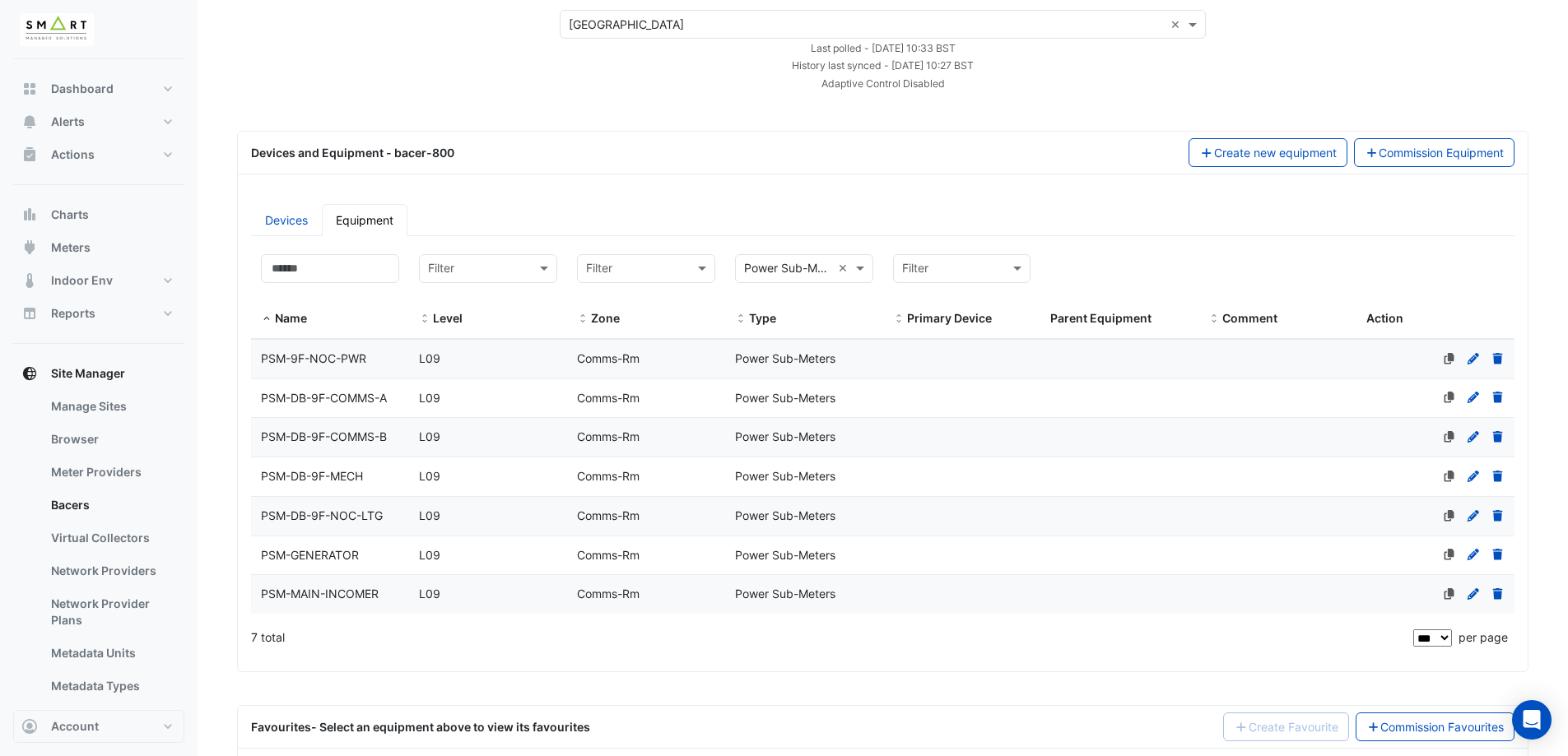
click at [345, 357] on span "PSM-9F-NOC-PWR" at bounding box center [314, 358] width 106 height 14
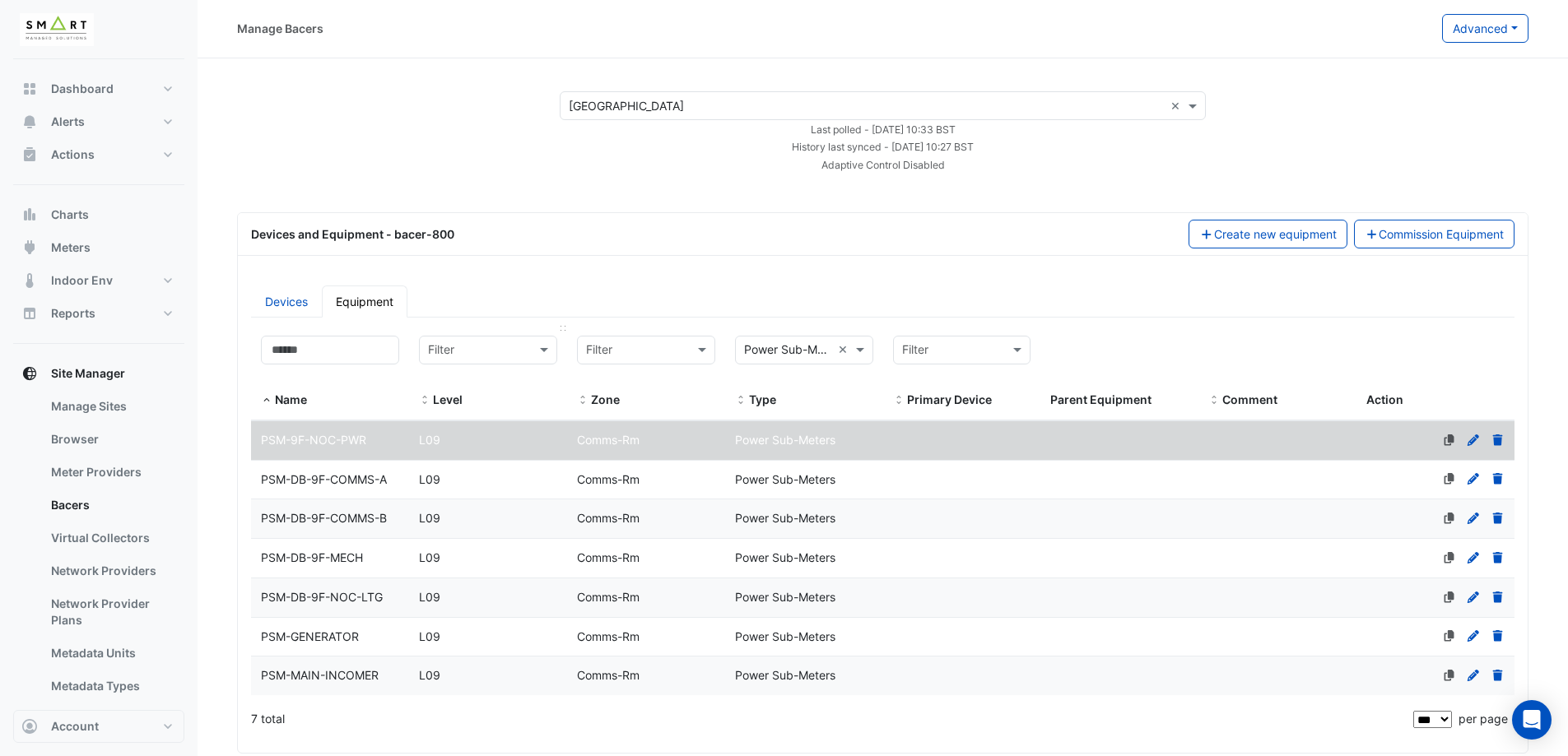
scroll to position [0, 0]
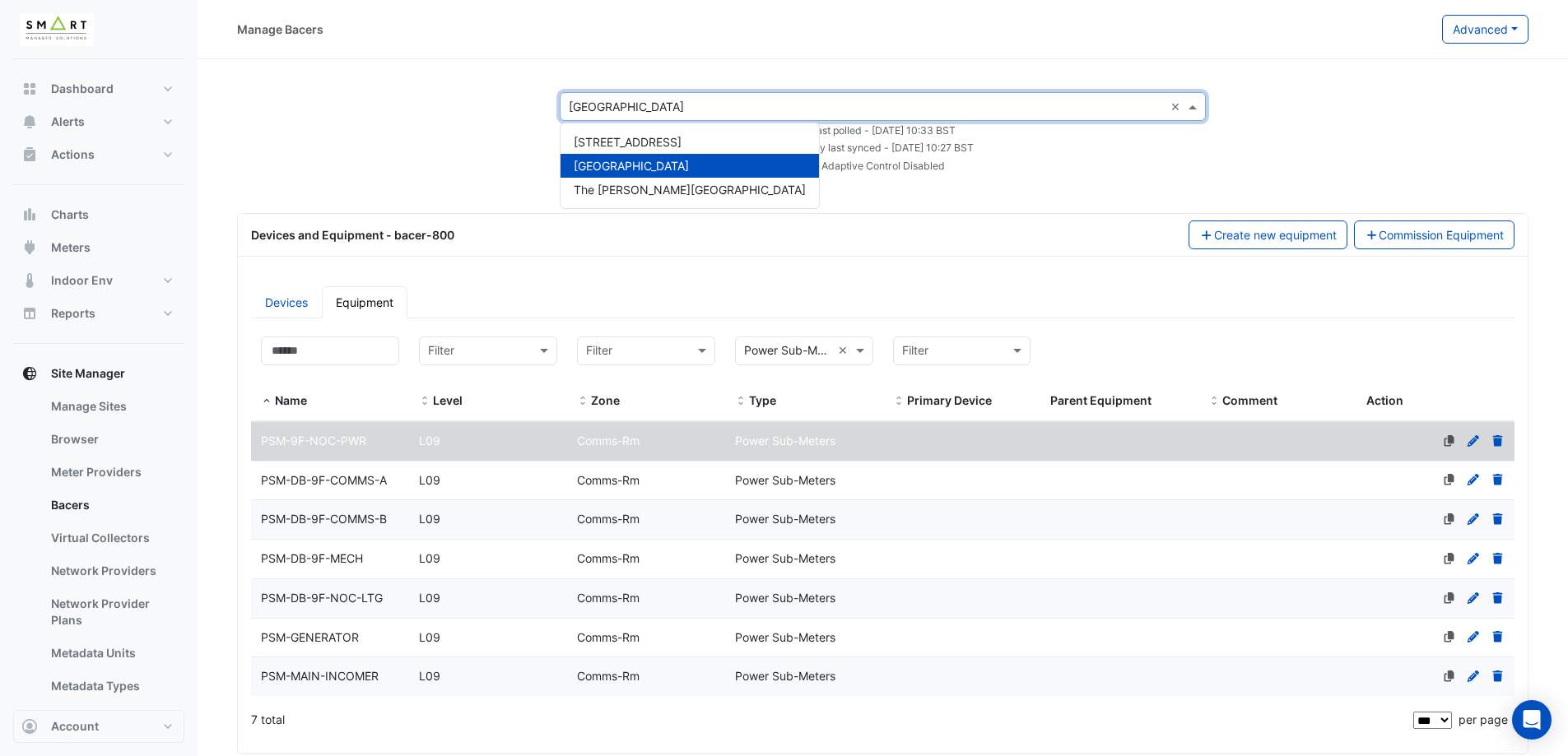
click at [619, 96] on div "Select a Site × [GEOGRAPHIC_DATA] ×" at bounding box center [882, 106] width 646 height 28
click at [635, 143] on span "[STREET_ADDRESS]" at bounding box center [627, 142] width 108 height 14
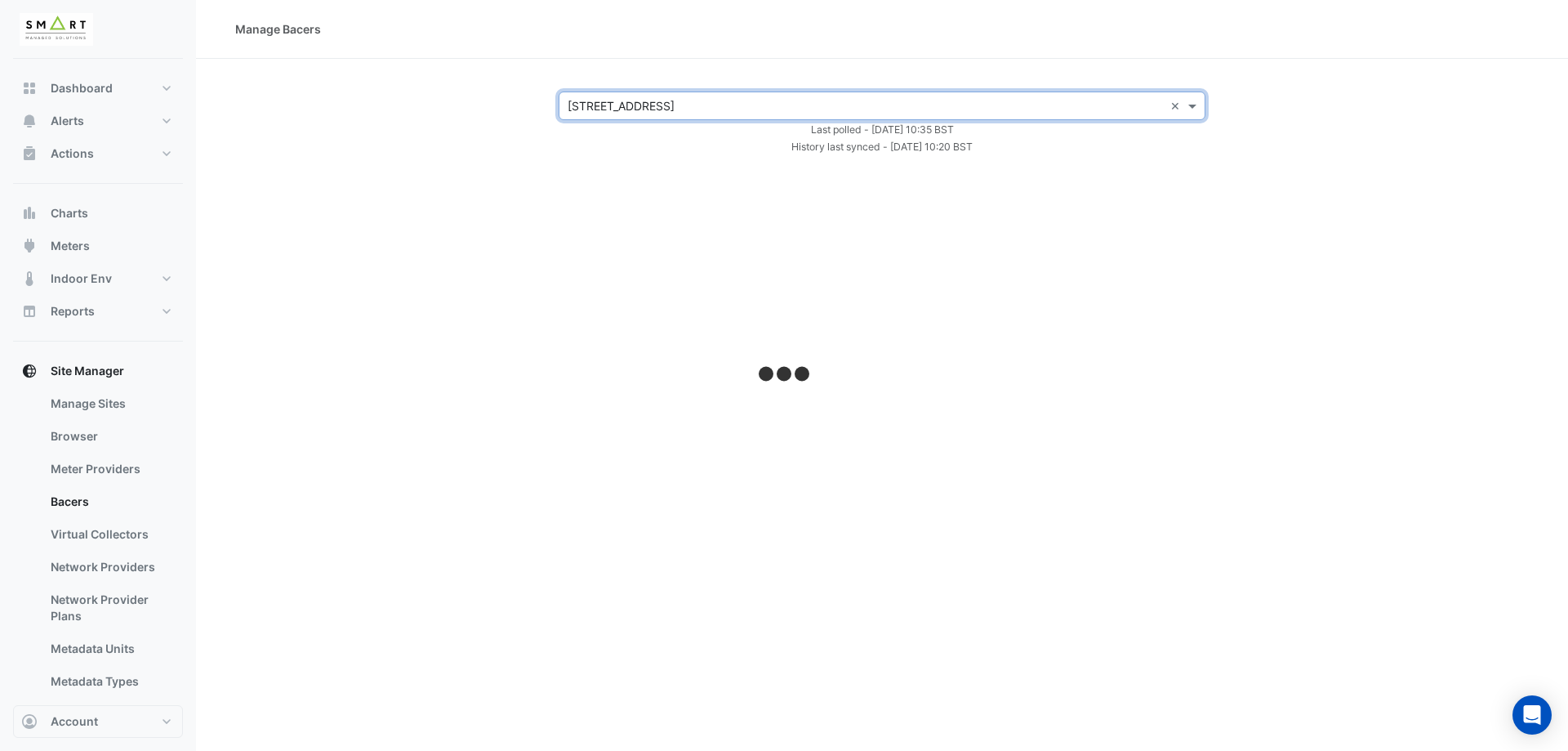
select select "***"
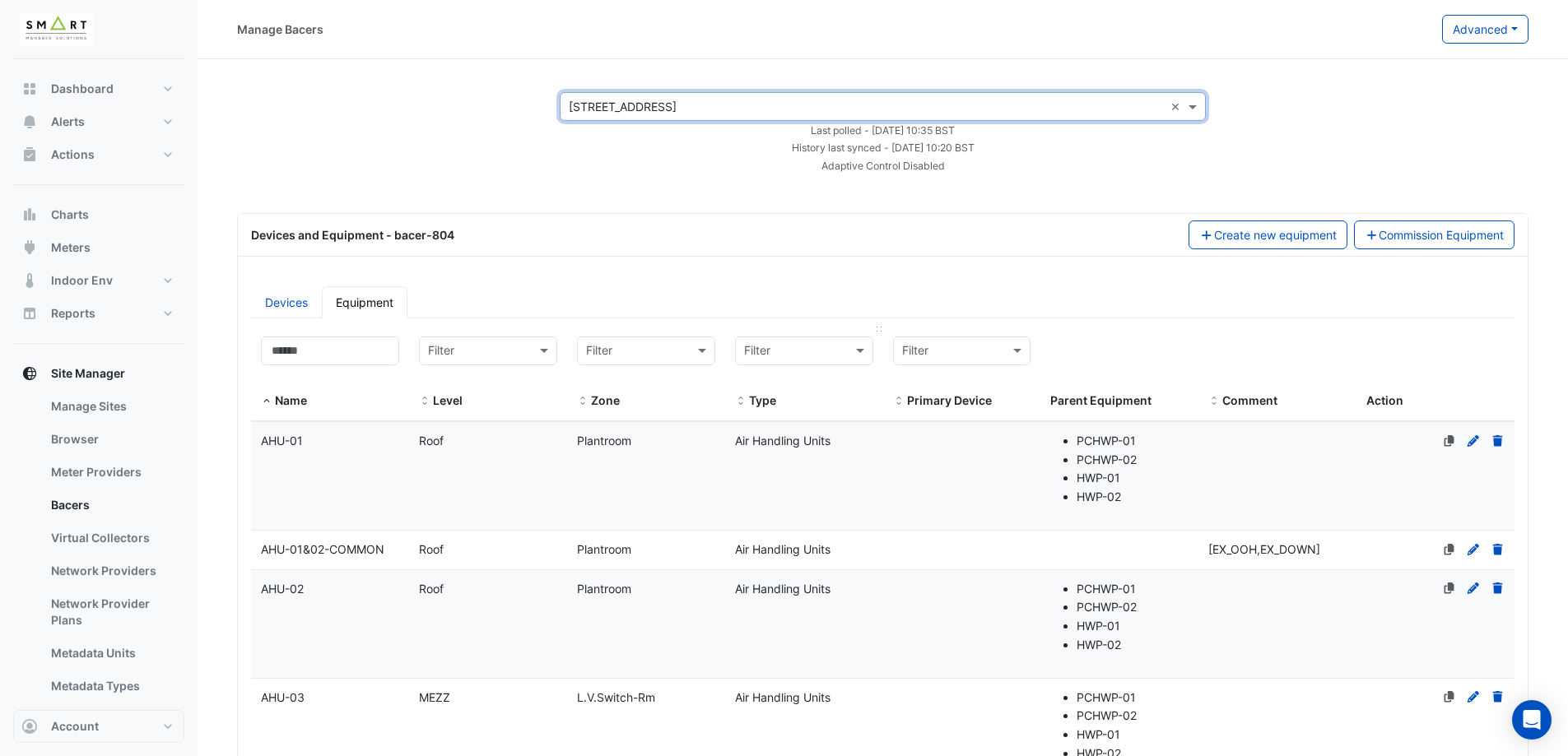
click at [822, 350] on input "text" at bounding box center [787, 351] width 87 height 19
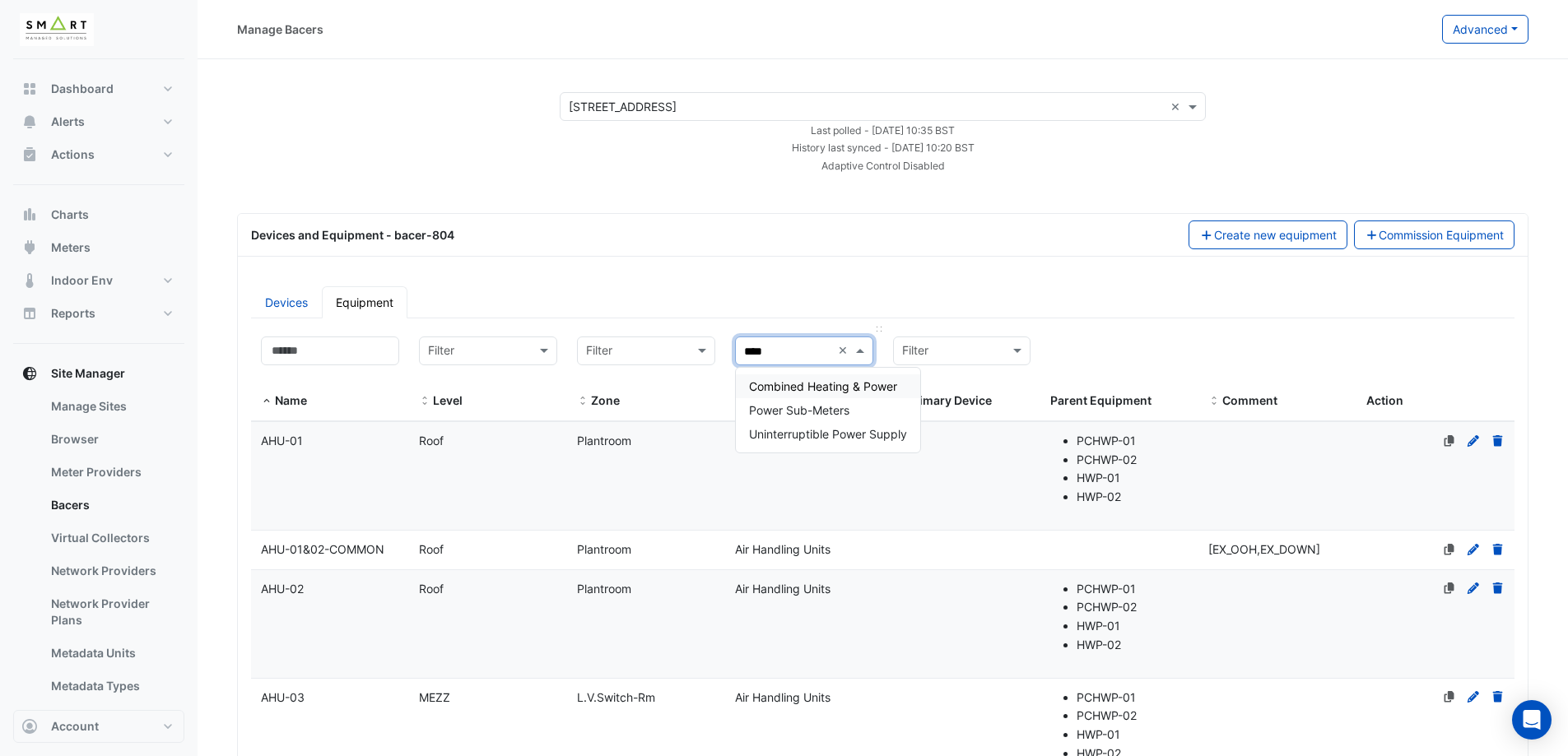
type input "*****"
click at [801, 407] on span "Power Sub-Meters" at bounding box center [799, 410] width 101 height 14
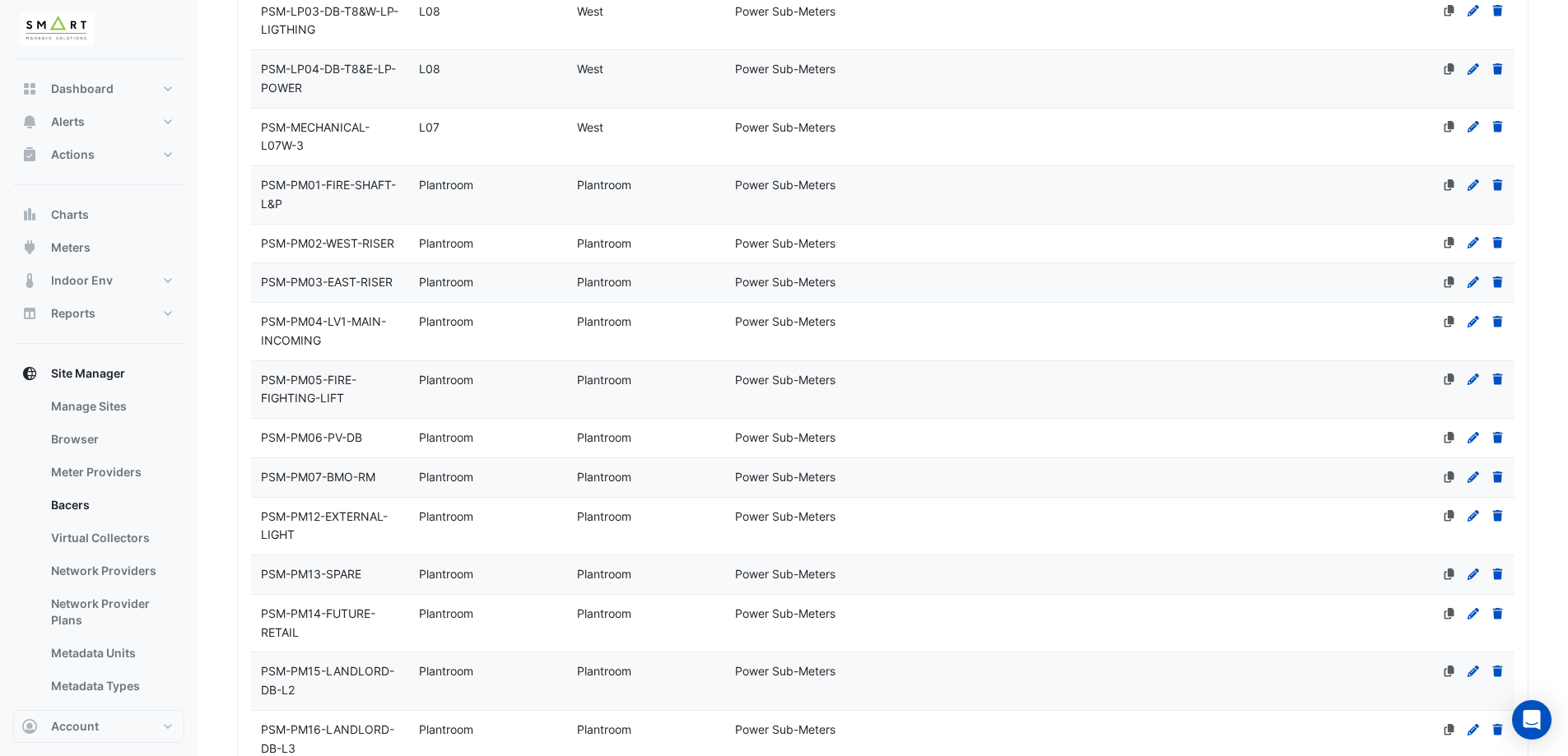
scroll to position [2633, 0]
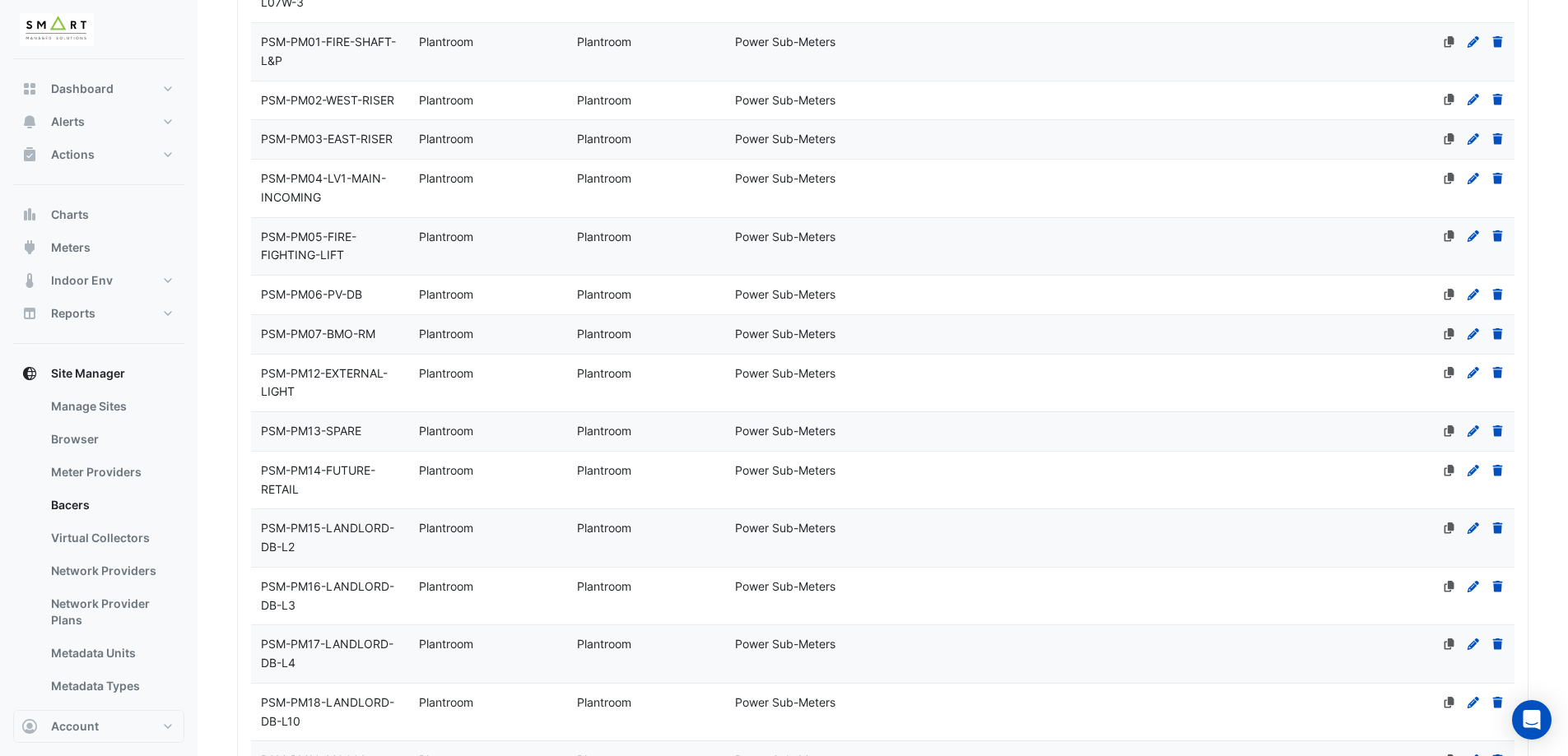
click at [351, 179] on span "PSM-PM04-LV1-MAIN-INCOMING" at bounding box center [324, 188] width 125 height 33
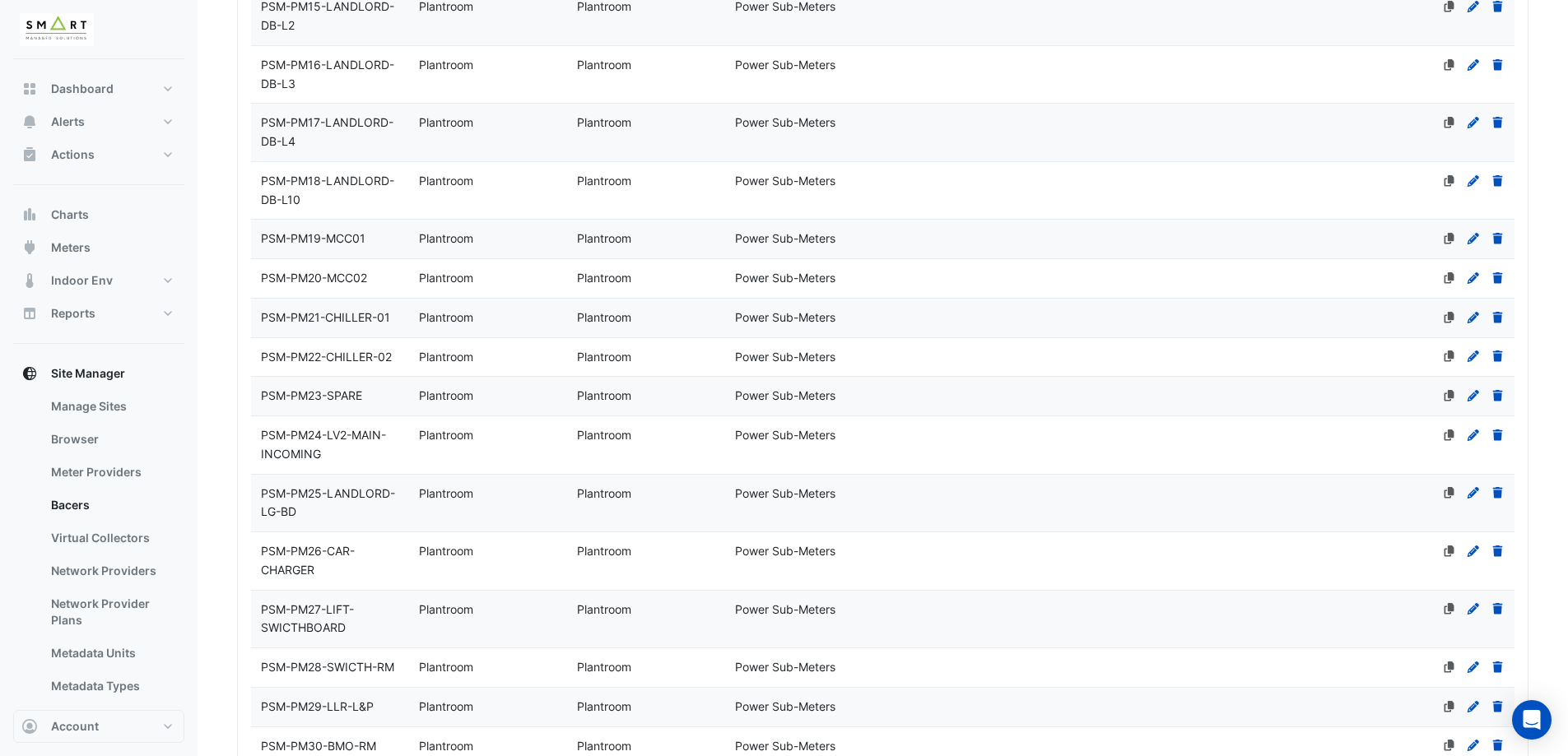
scroll to position [3141, 0]
